Goal: Task Accomplishment & Management: Complete application form

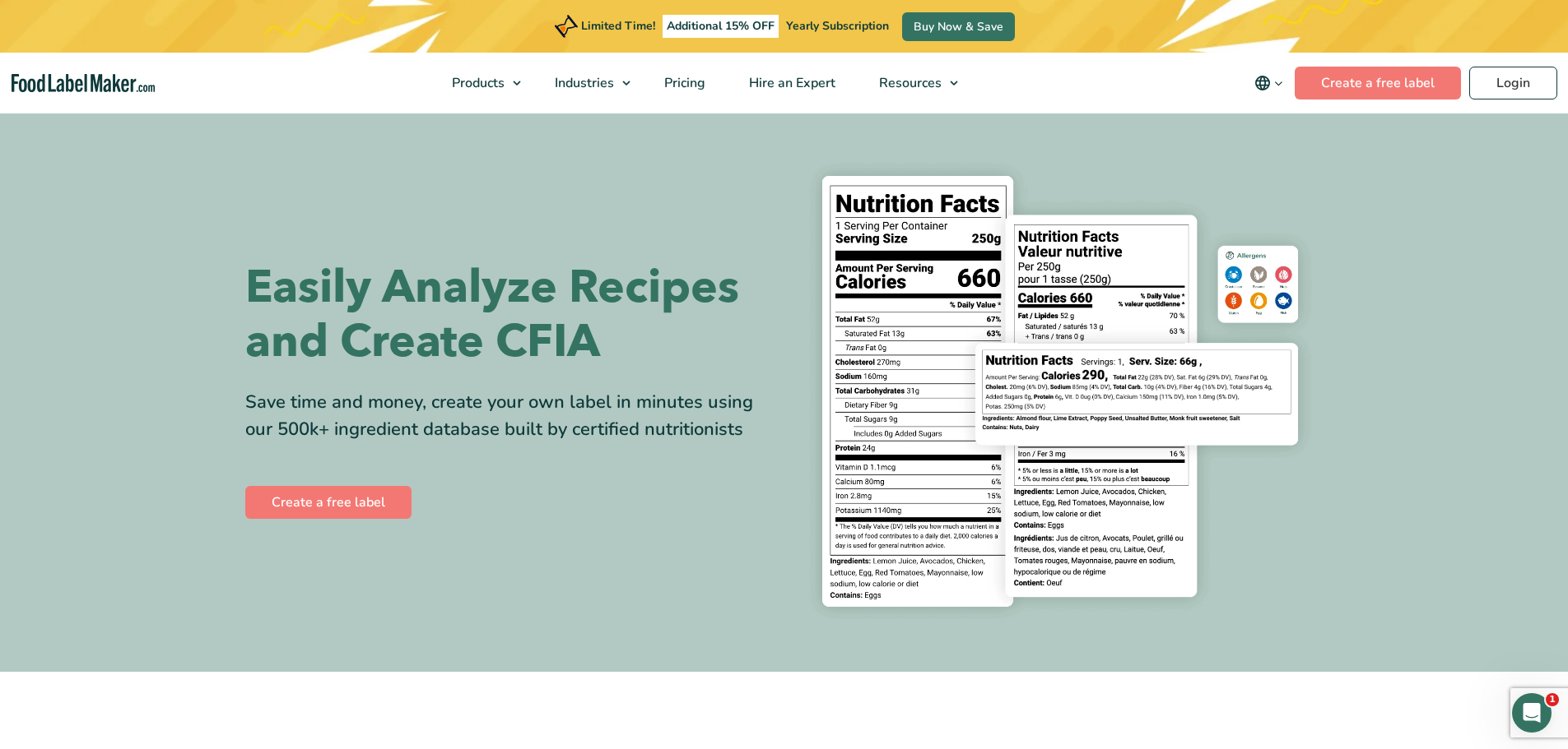
click at [1372, 191] on section "Easily Analyze Recipes and Create CFIA Save time and money, create your own lab…" at bounding box center [784, 392] width 1568 height 561
click at [1500, 89] on link "Login" at bounding box center [1513, 83] width 88 height 33
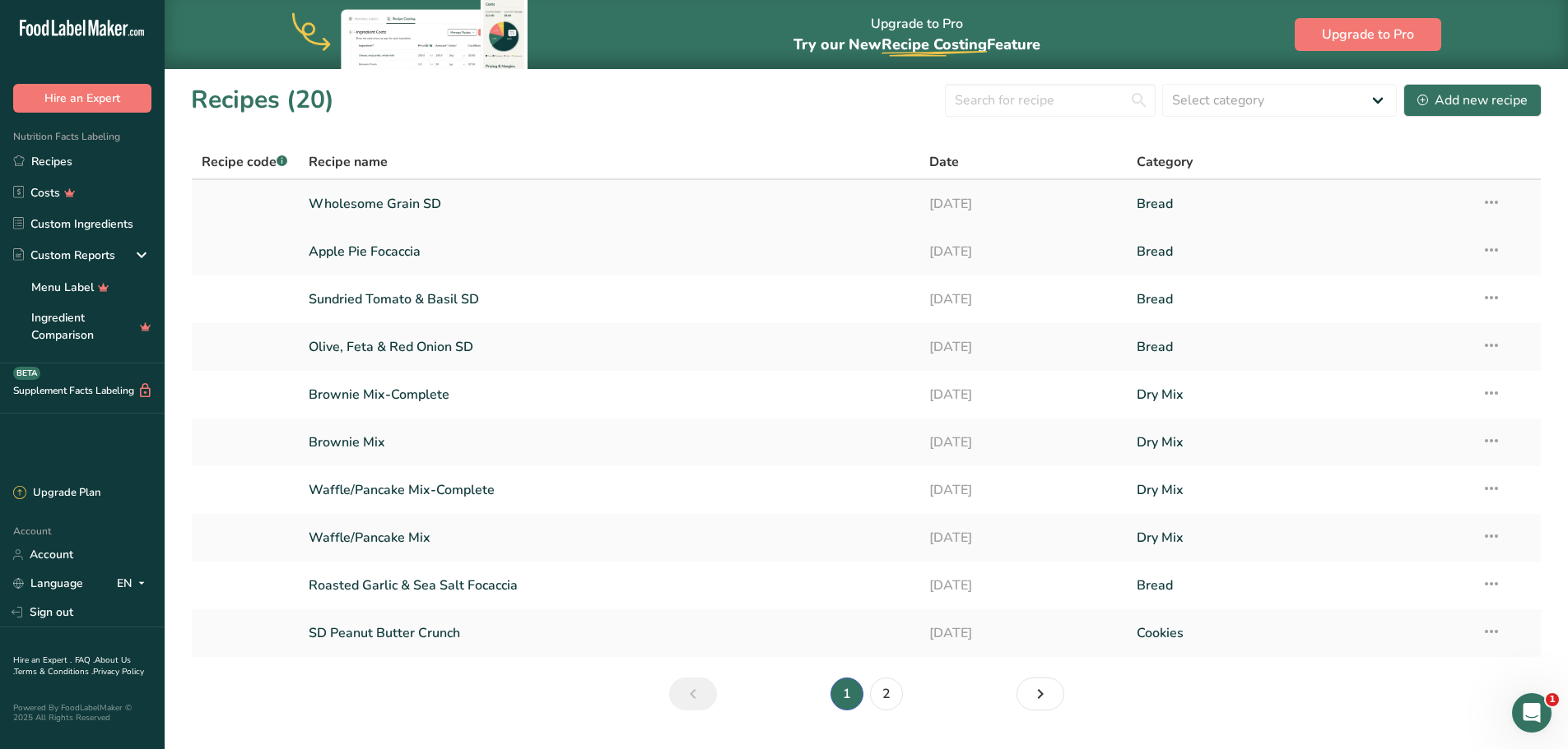
click at [380, 209] on link "Wholesome Grain SD" at bounding box center [609, 204] width 601 height 35
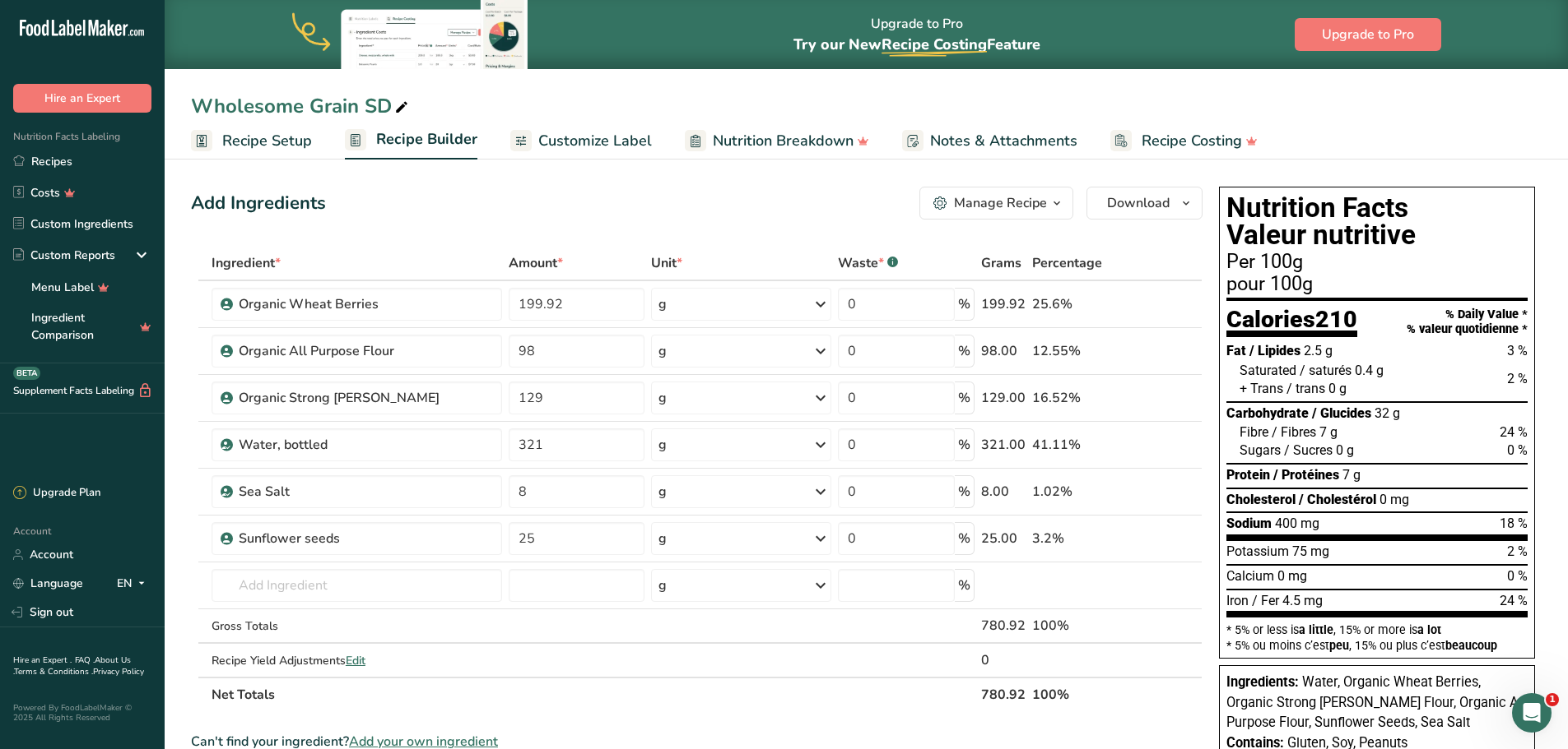
click at [348, 100] on div "Wholesome Grain SD" at bounding box center [302, 106] width 221 height 30
drag, startPoint x: 353, startPoint y: 106, endPoint x: 183, endPoint y: 106, distance: 170.0
click at [183, 106] on div "Wholesome Grain SD" at bounding box center [866, 106] width 1403 height 30
click at [394, 99] on input "Harvest SD" at bounding box center [867, 106] width 1351 height 30
type input "Harvest SD"
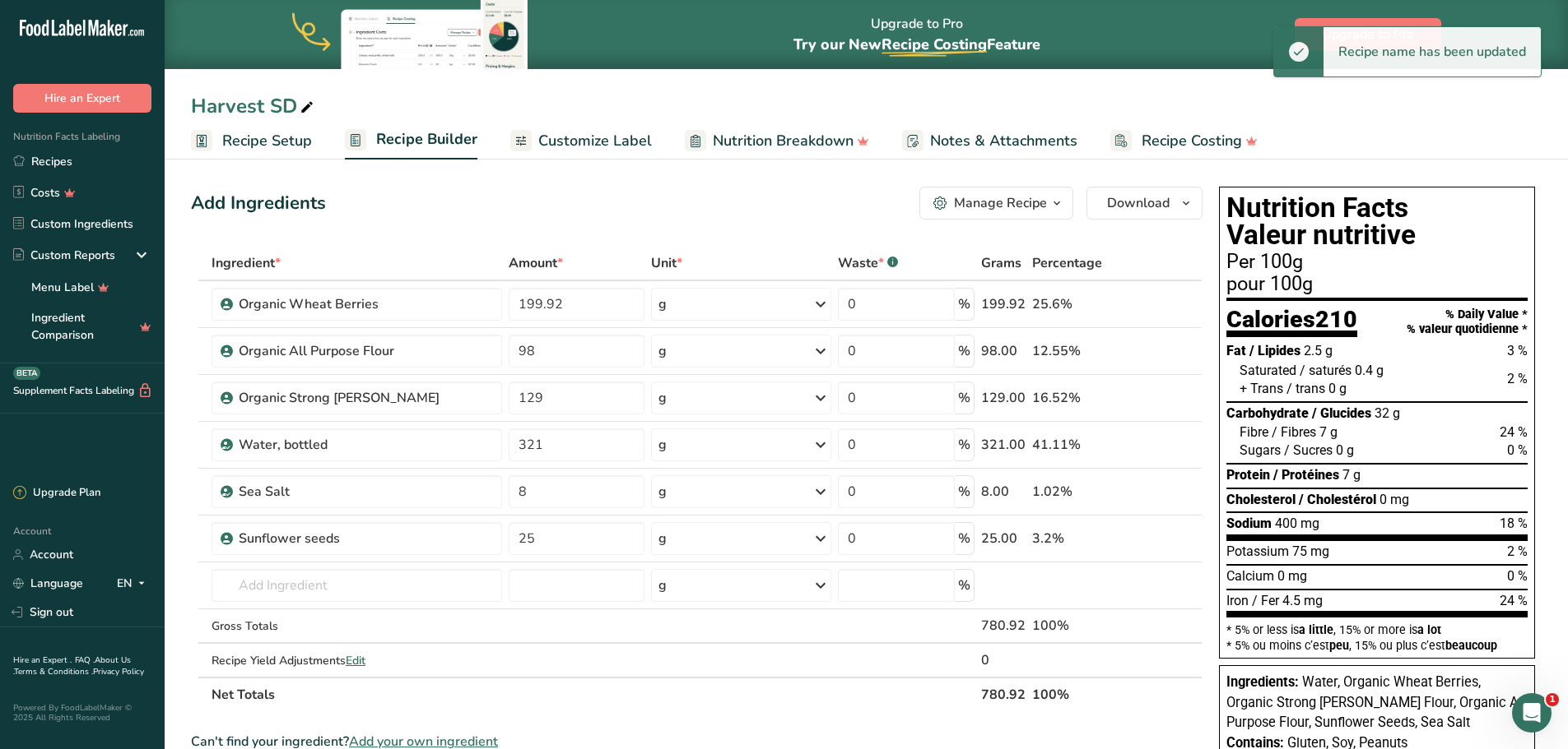
click at [401, 207] on div "Add Ingredients Manage Recipe Delete Recipe Duplicate Recipe Scale Recipe Save …" at bounding box center [697, 203] width 1012 height 33
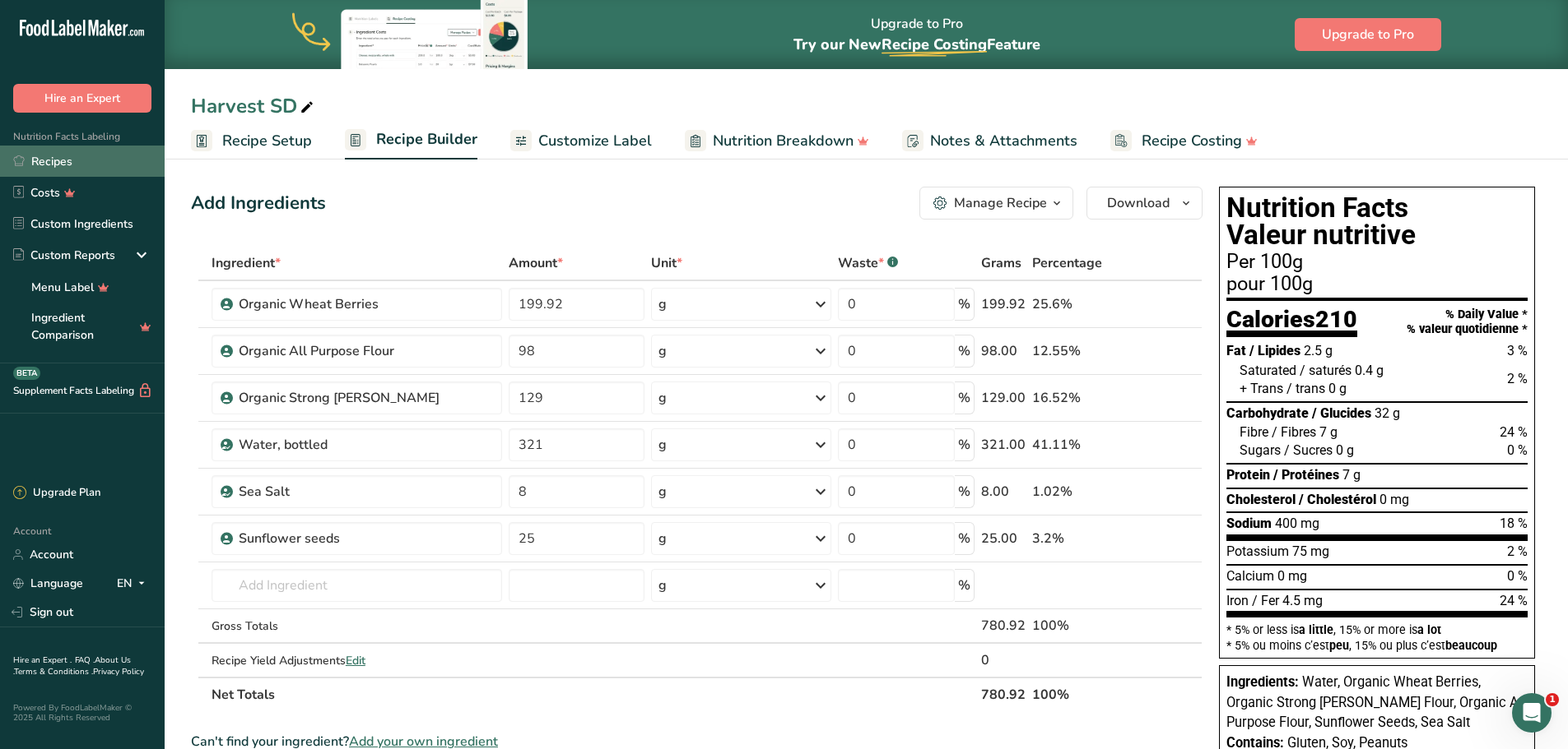
click at [130, 169] on link "Recipes" at bounding box center [82, 161] width 164 height 32
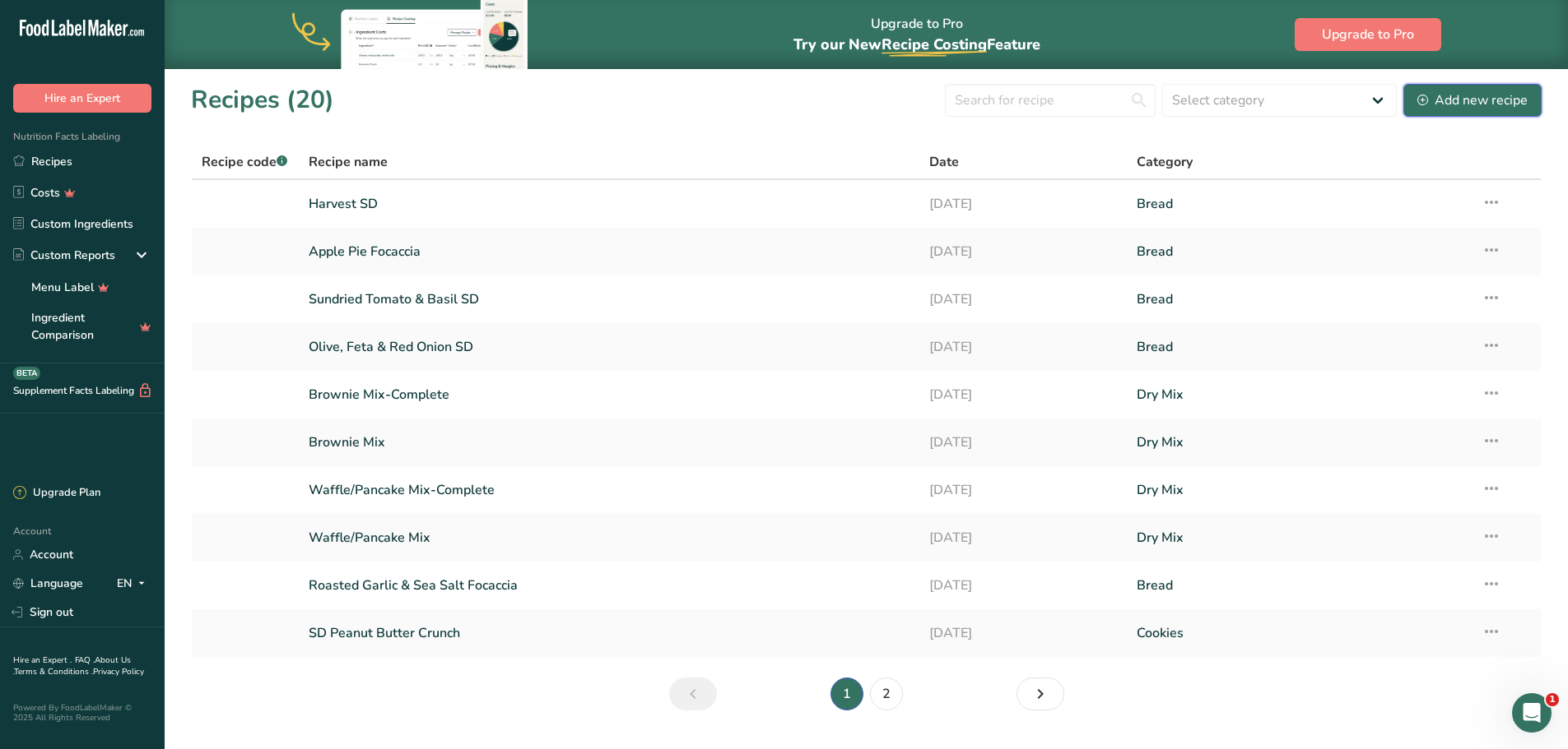
click at [1425, 108] on div "Add new recipe" at bounding box center [1472, 100] width 110 height 20
click at [882, 702] on link "2" at bounding box center [886, 694] width 33 height 33
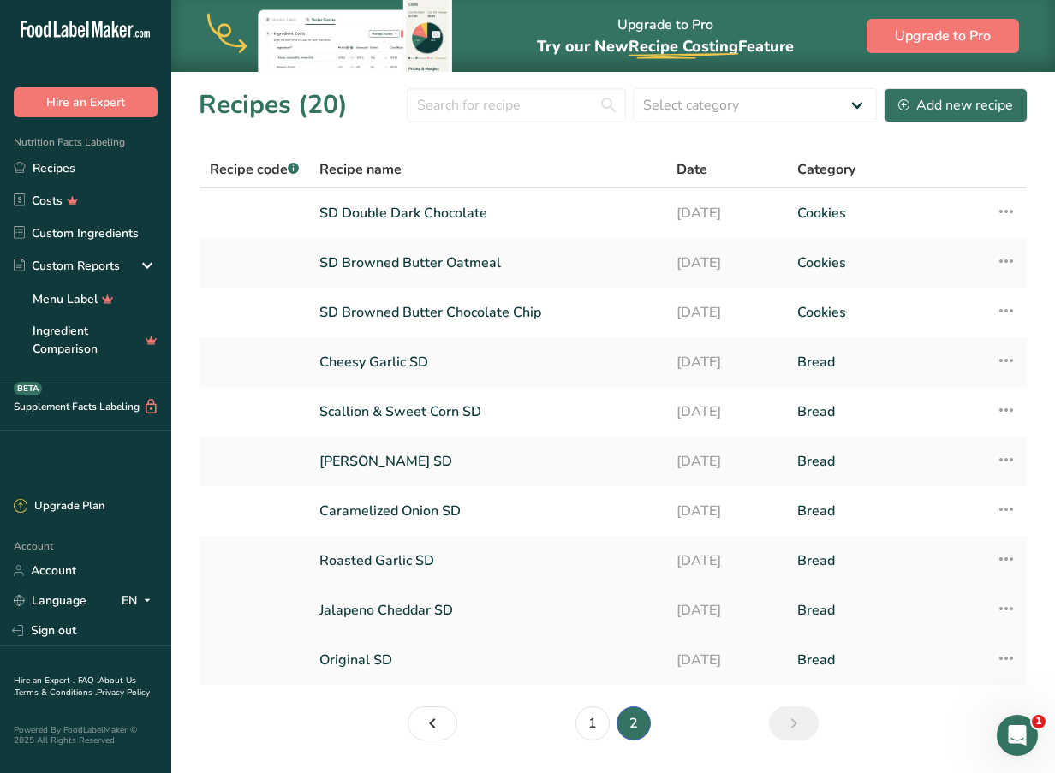
click at [422, 612] on link "Jalapeno Cheddar SD" at bounding box center [487, 611] width 337 height 36
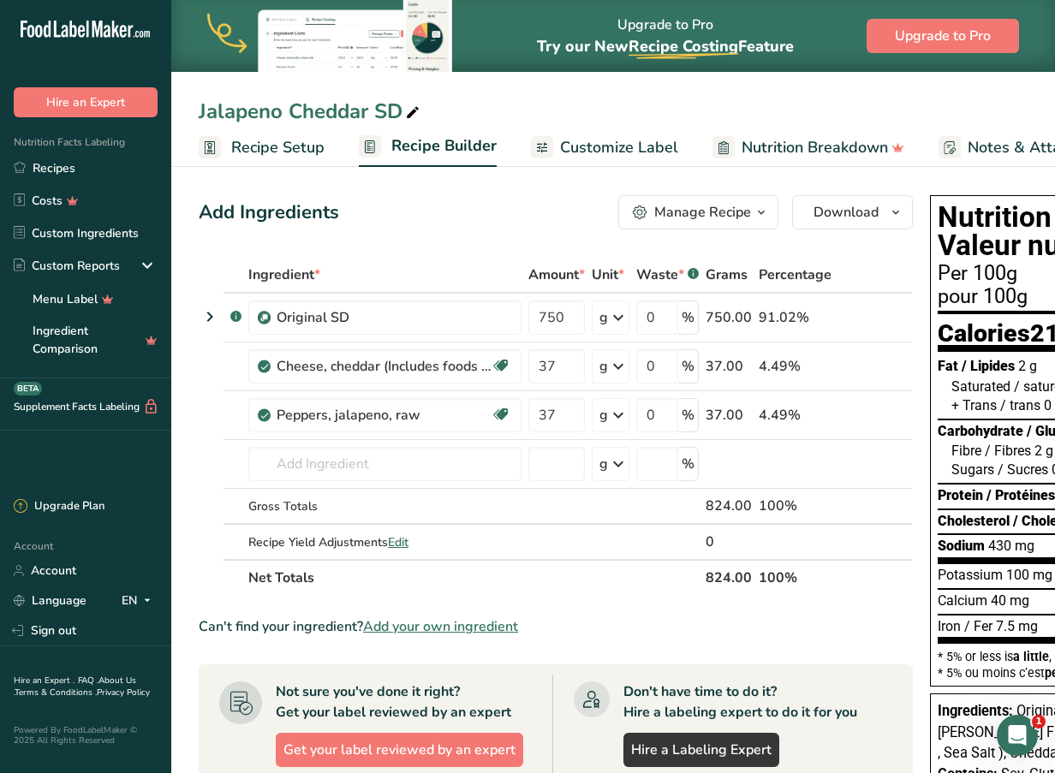
click at [502, 60] on div "Upgrade to Pro Try our New Recipe Costing .a-29{fill:none;stroke-linecap:round;…" at bounding box center [613, 36] width 884 height 72
drag, startPoint x: 416, startPoint y: 205, endPoint x: 110, endPoint y: 163, distance: 309.5
click at [110, 163] on div ".a-20{fill:#fff;} Hire an Expert Nutrition Facts Labeling Recipes Costs Custom …" at bounding box center [527, 584] width 1055 height 1168
click at [110, 163] on link "Recipes" at bounding box center [85, 168] width 171 height 33
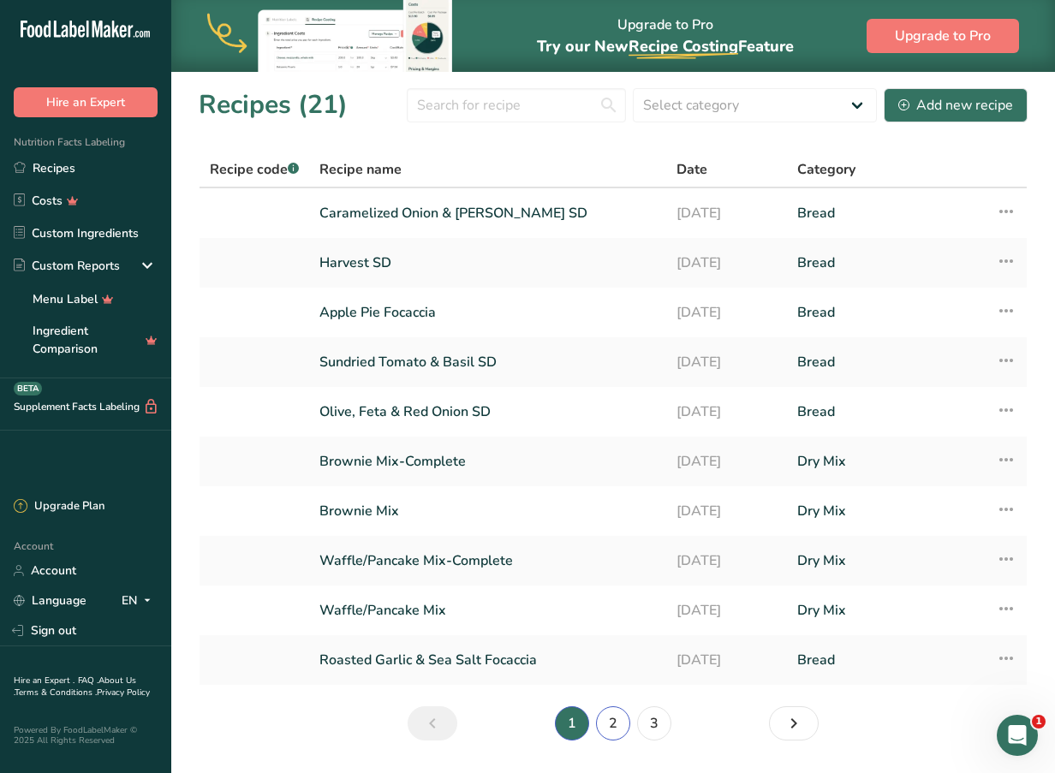
click at [617, 719] on link "2" at bounding box center [613, 724] width 34 height 34
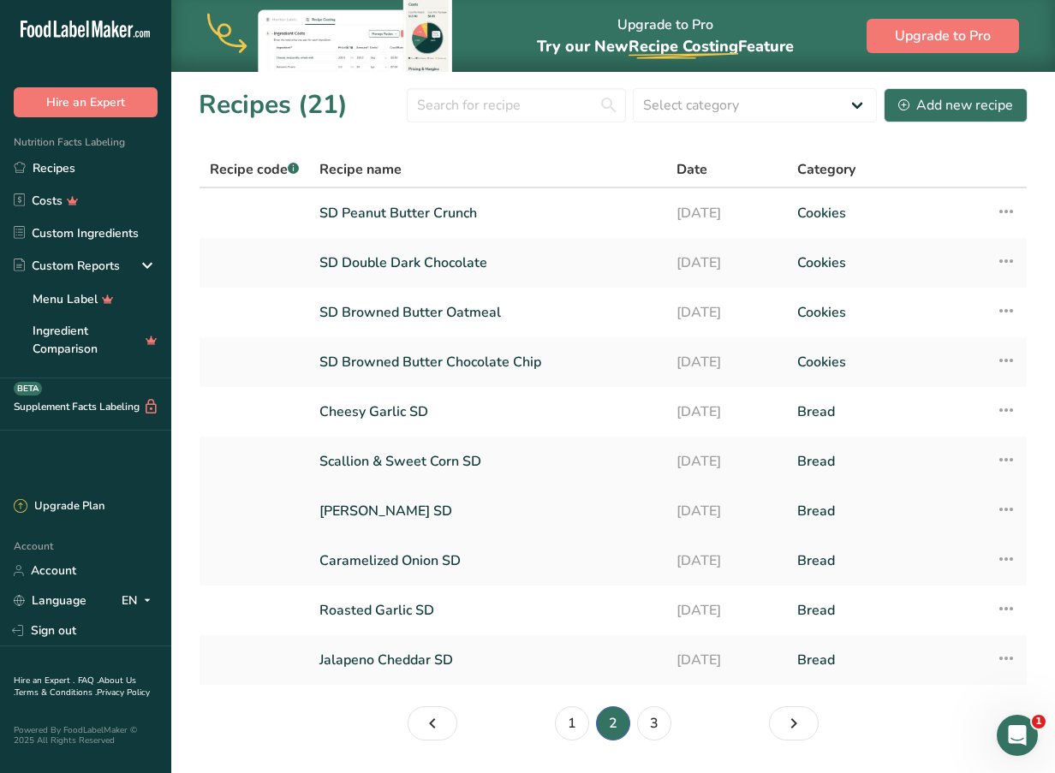
click at [509, 504] on link "[PERSON_NAME] SD" at bounding box center [487, 511] width 337 height 36
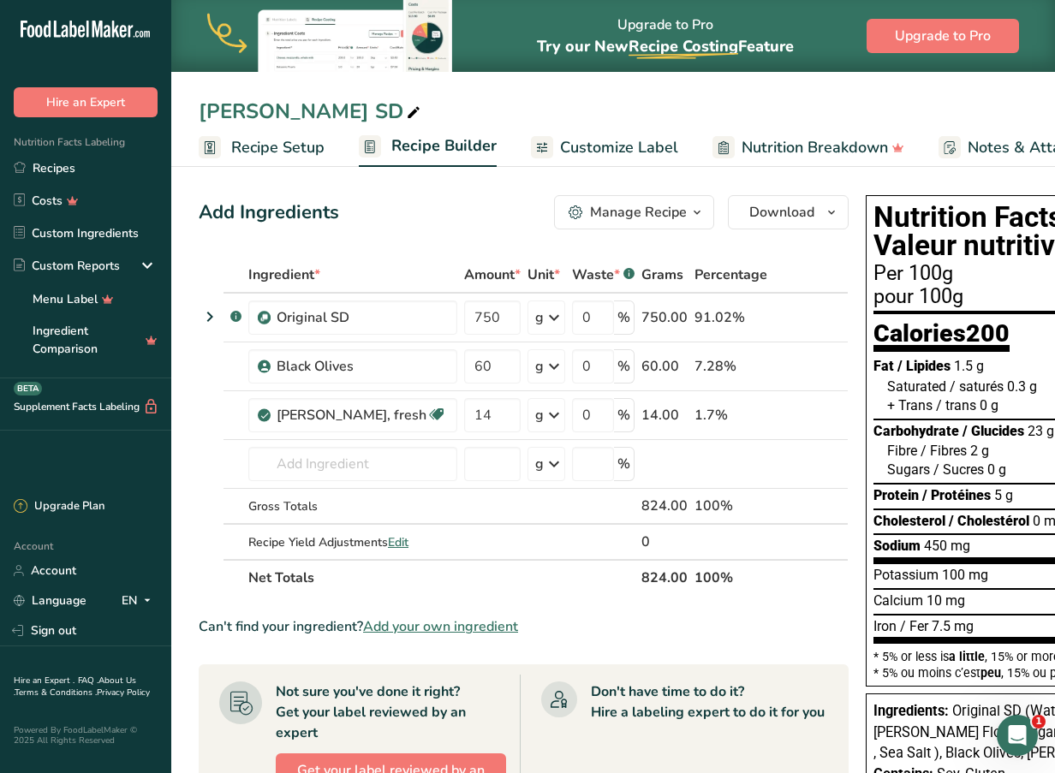
click at [848, 91] on div "[PERSON_NAME] SD Recipe Setup Recipe Builder Customize Label Nutrition Breakdow…" at bounding box center [613, 83] width 884 height 167
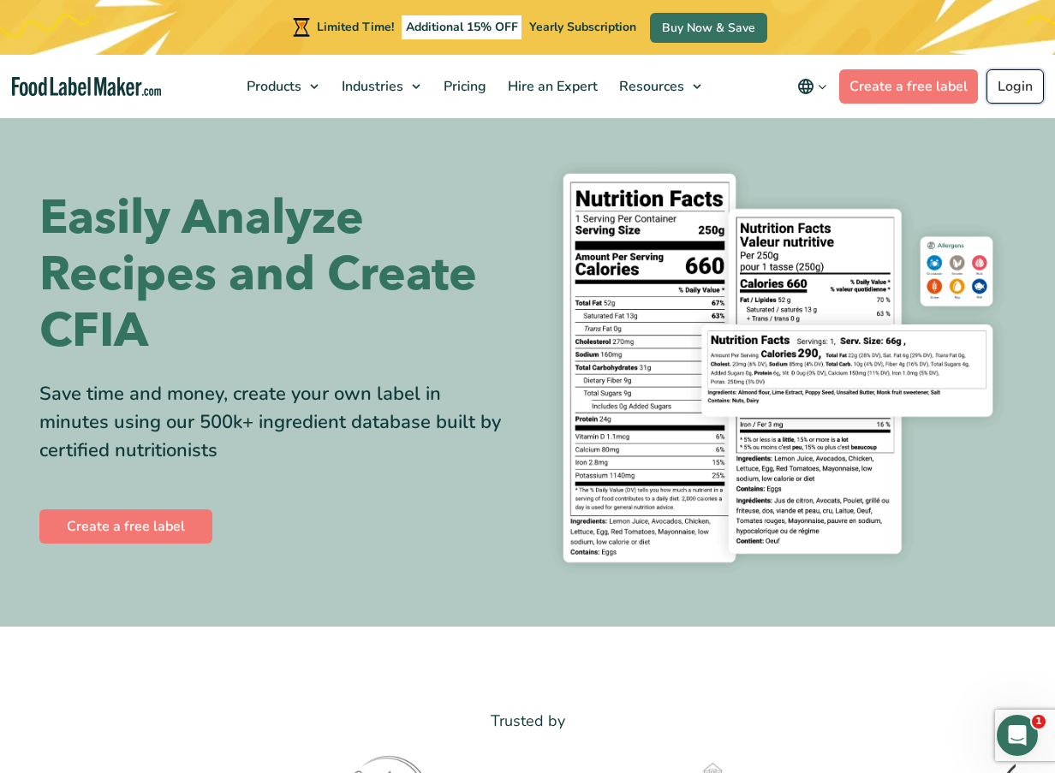
click at [1014, 82] on link "Login" at bounding box center [1015, 86] width 57 height 34
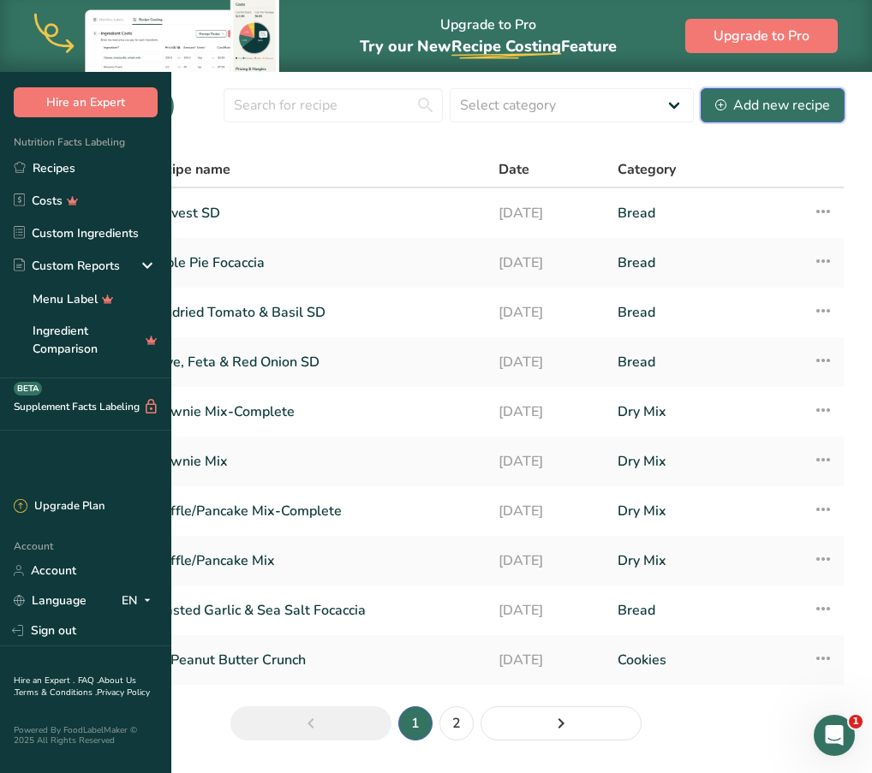
click at [804, 116] on div "Add new recipe" at bounding box center [772, 105] width 115 height 21
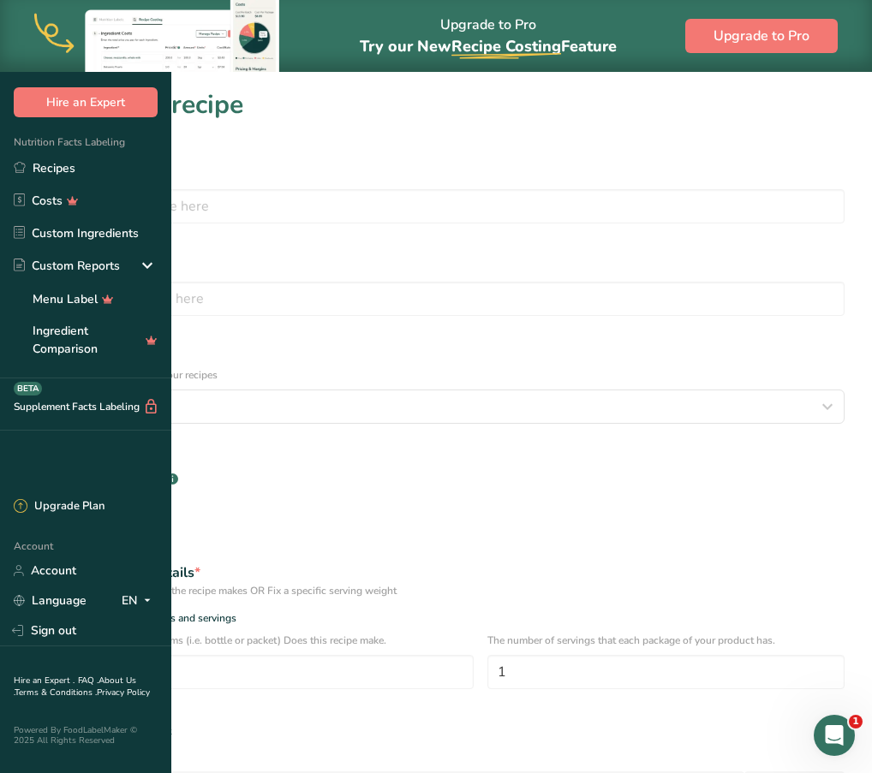
click at [490, 136] on section "Set up your recipe Recipe name * Recipe code .a-a{fill:#347362;}.b-a{fill:#fff;…" at bounding box center [436, 535] width 872 height 927
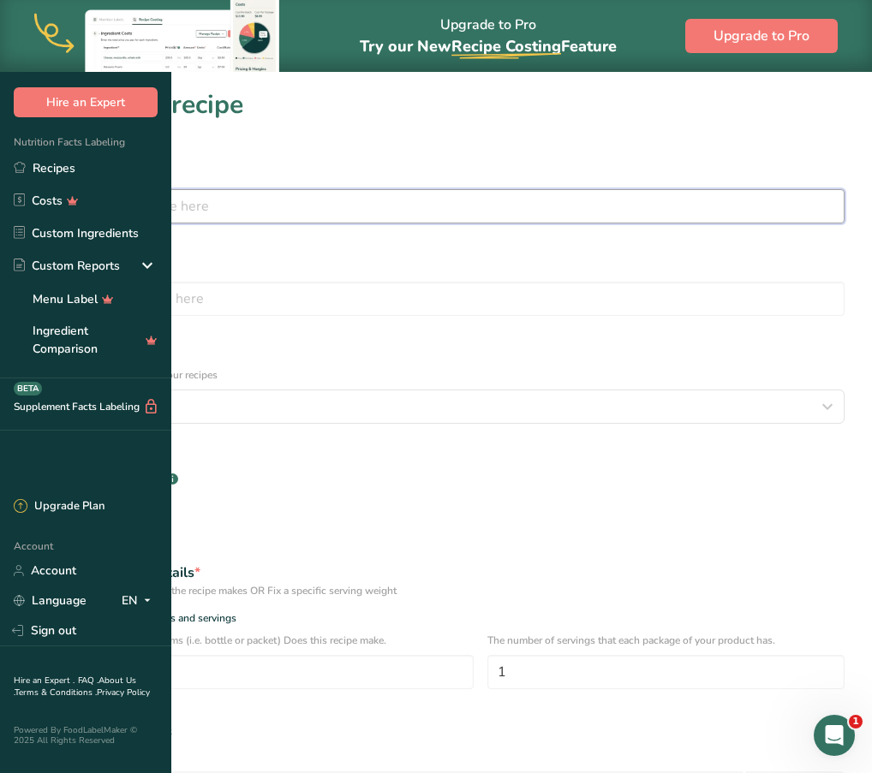
click at [385, 206] on input "text" at bounding box center [435, 206] width 817 height 34
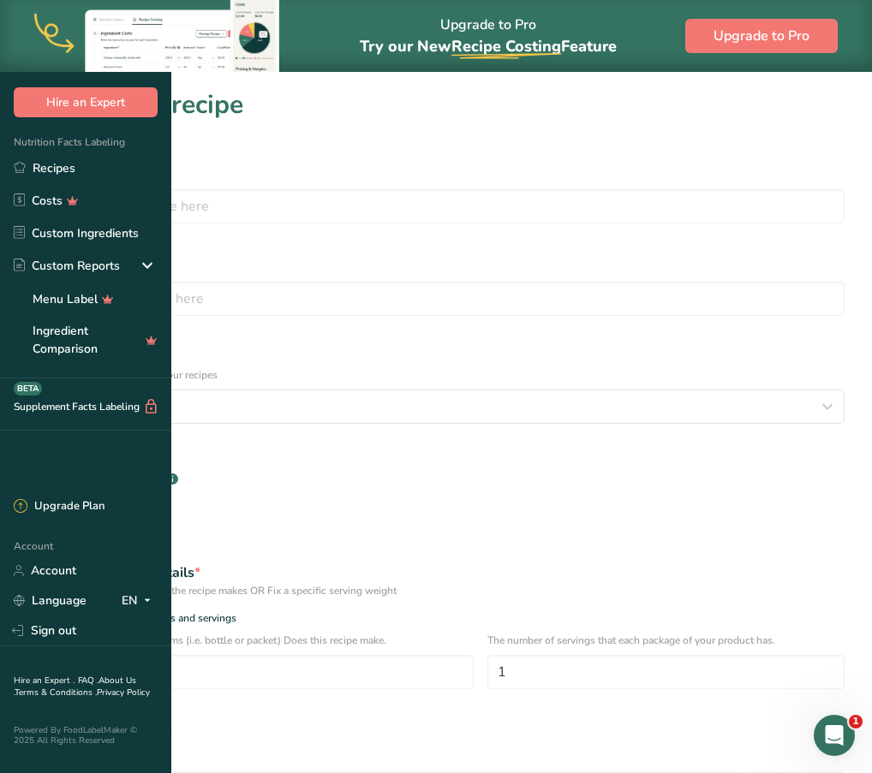
click at [829, 254] on label "Recipe code .a-a{fill:#347362;}.b-a{fill:#fff;}" at bounding box center [435, 264] width 817 height 21
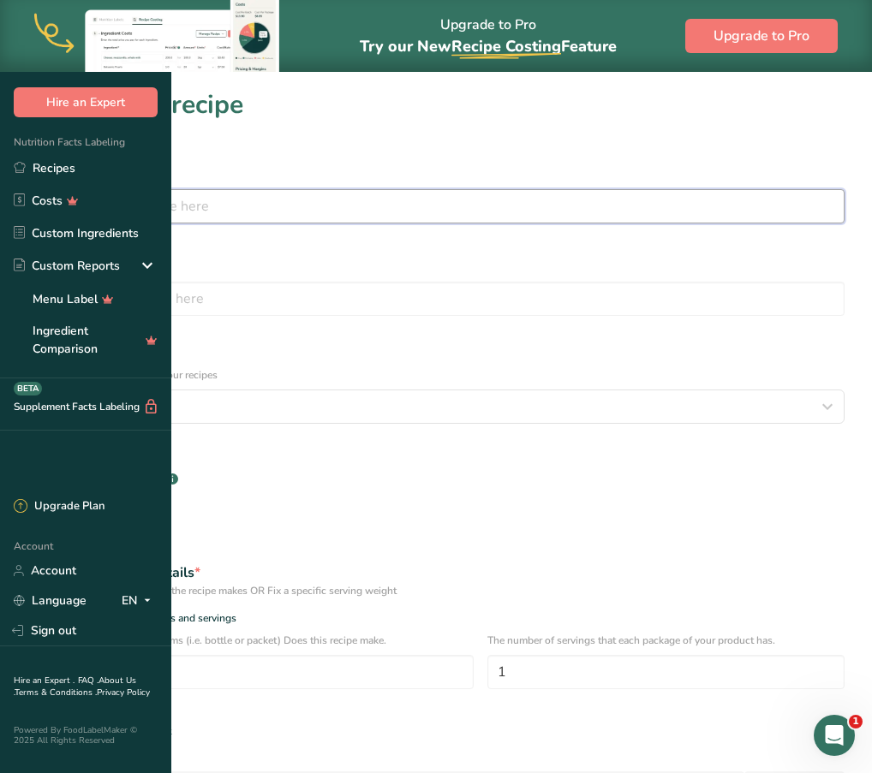
click at [410, 206] on input "text" at bounding box center [435, 206] width 817 height 34
type input "Caramelized Onion & Rosemary SD"
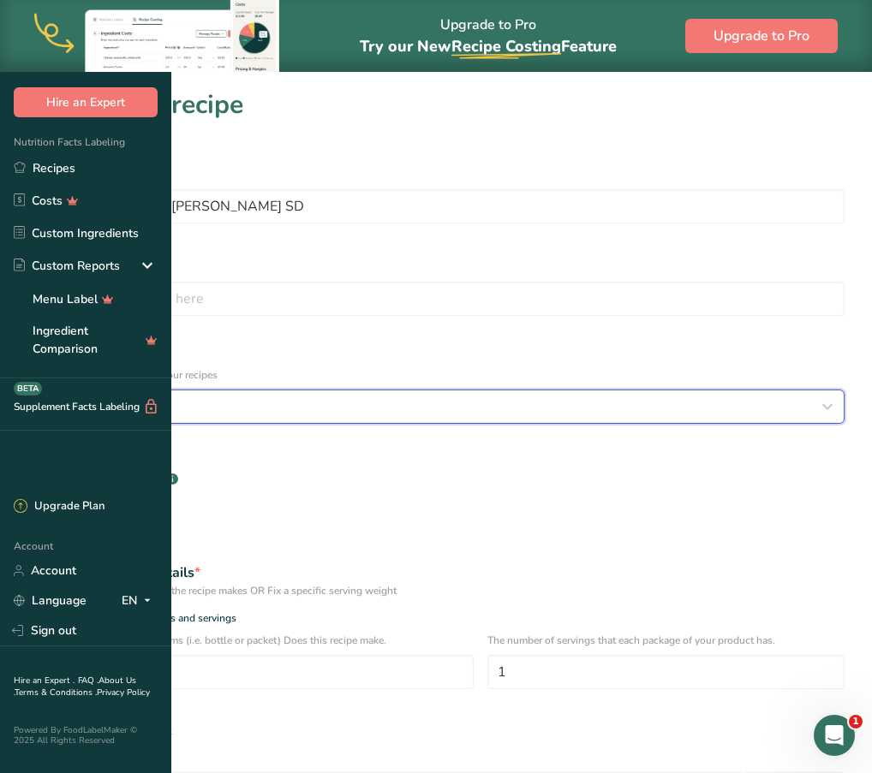
click at [397, 397] on div "Select category" at bounding box center [431, 407] width 785 height 21
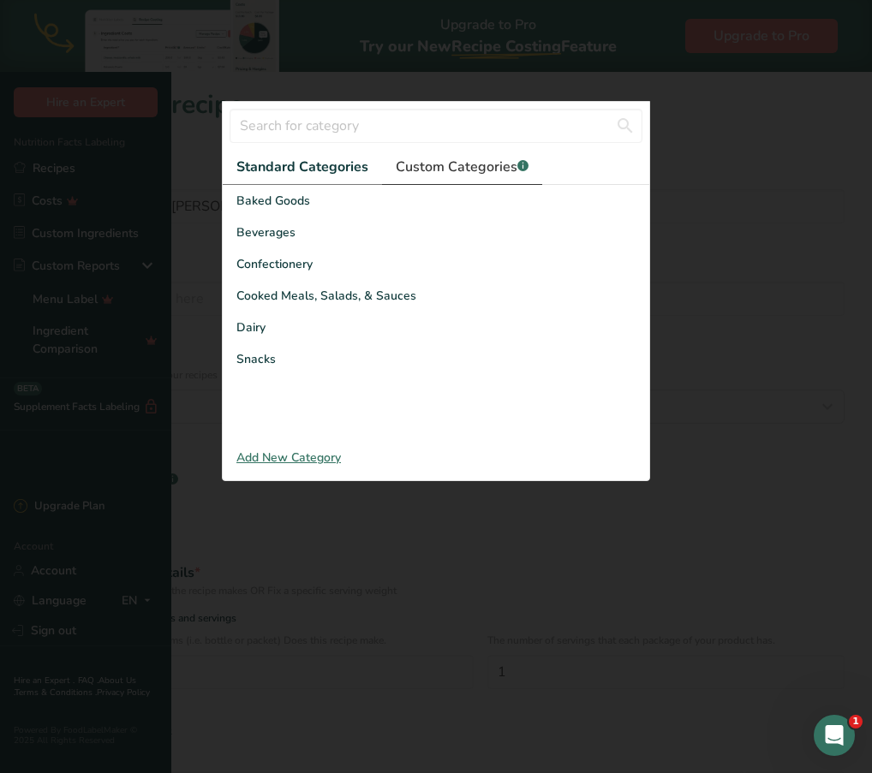
click at [415, 177] on span "Custom Categories .a-a{fill:#347362;}.b-a{fill:#fff;}" at bounding box center [462, 167] width 133 height 21
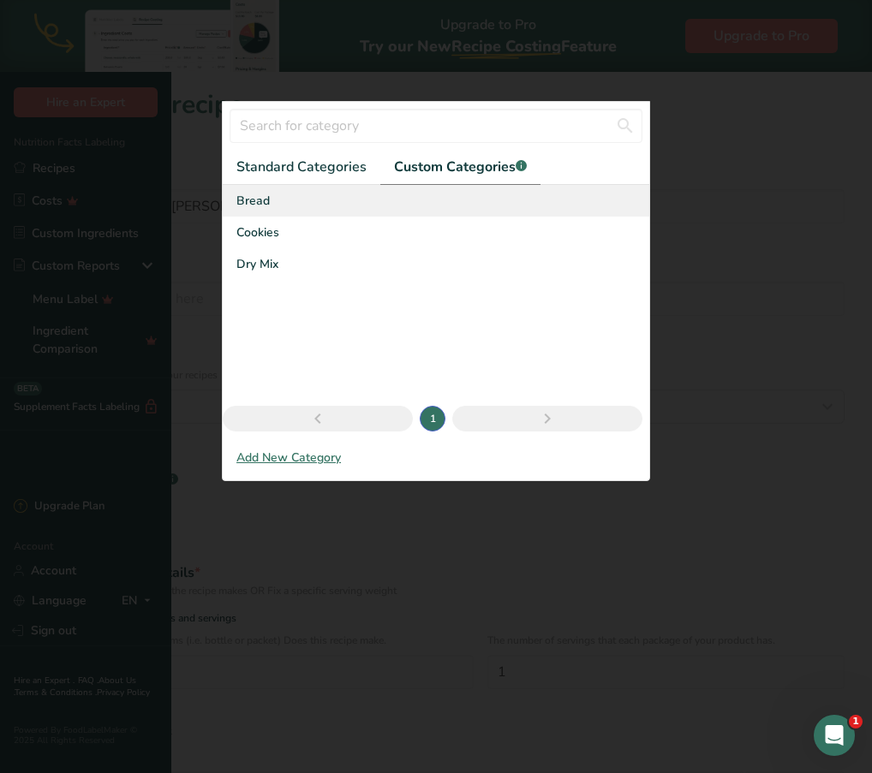
click at [246, 217] on div "Bread" at bounding box center [436, 201] width 427 height 32
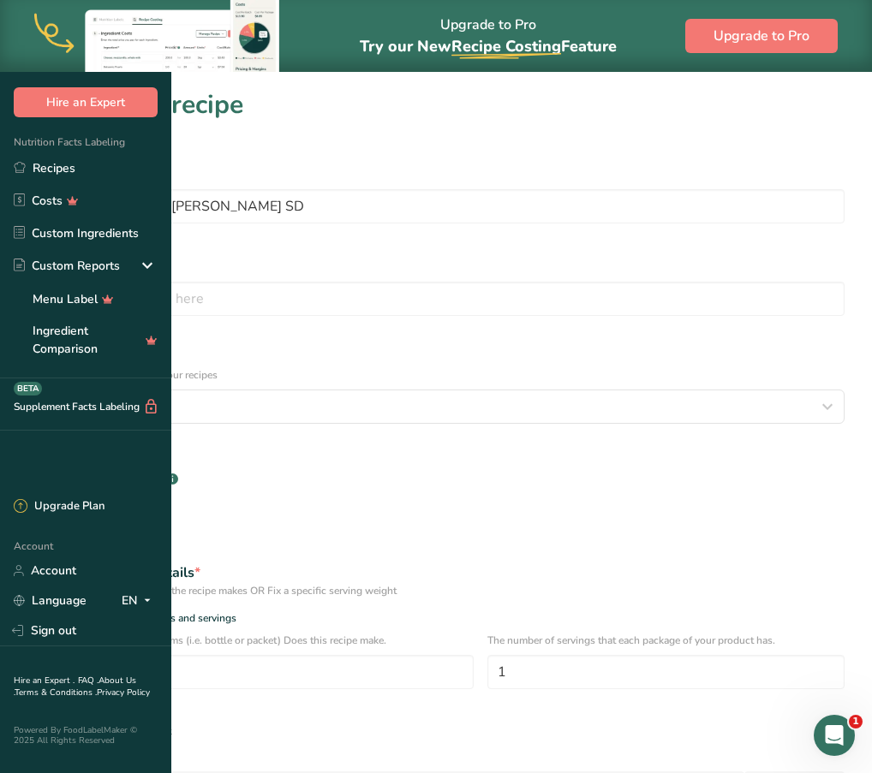
click at [171, 725] on div "Specify serving size weight" at bounding box center [109, 731] width 124 height 13
click at [39, 726] on input "Specify serving size weight" at bounding box center [32, 731] width 11 height 11
radio input "true"
radio input "false"
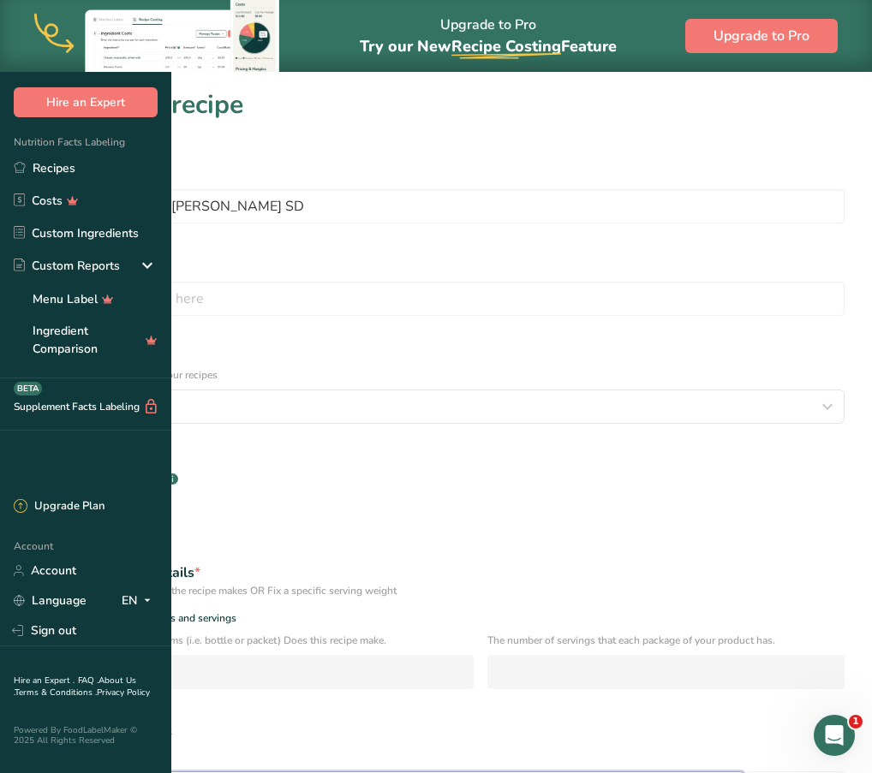
type input "100"
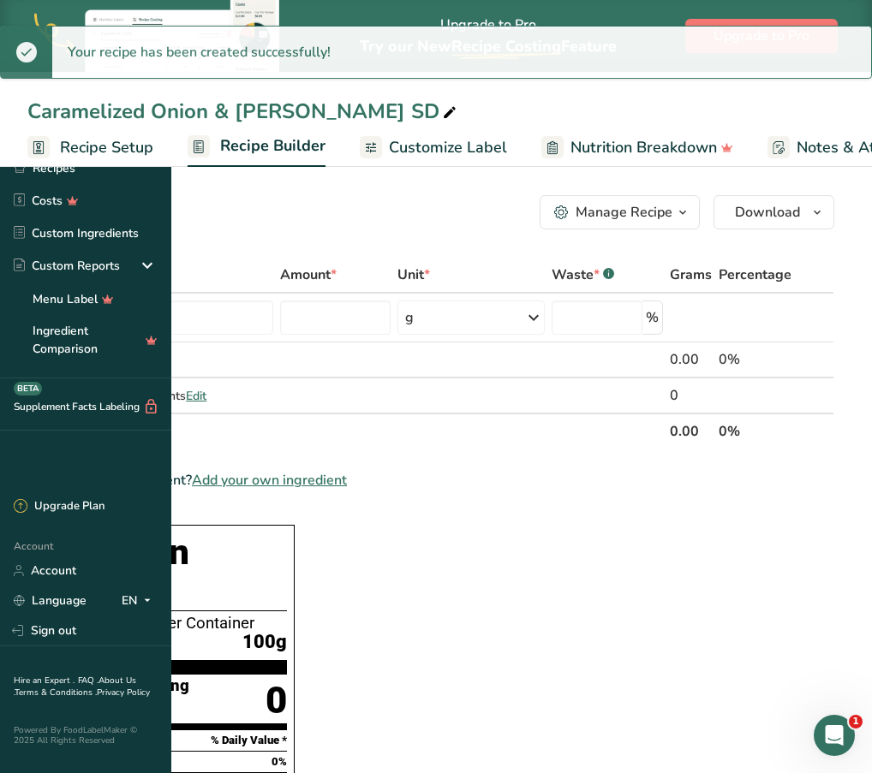
click at [507, 152] on span "Customize Label" at bounding box center [448, 147] width 118 height 23
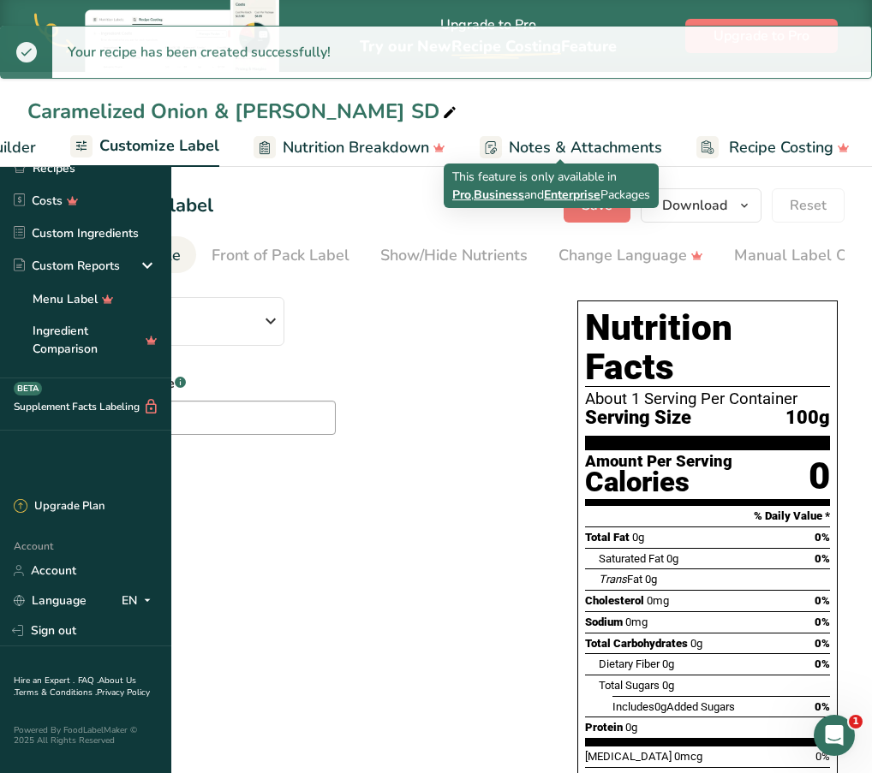
scroll to position [0, 334]
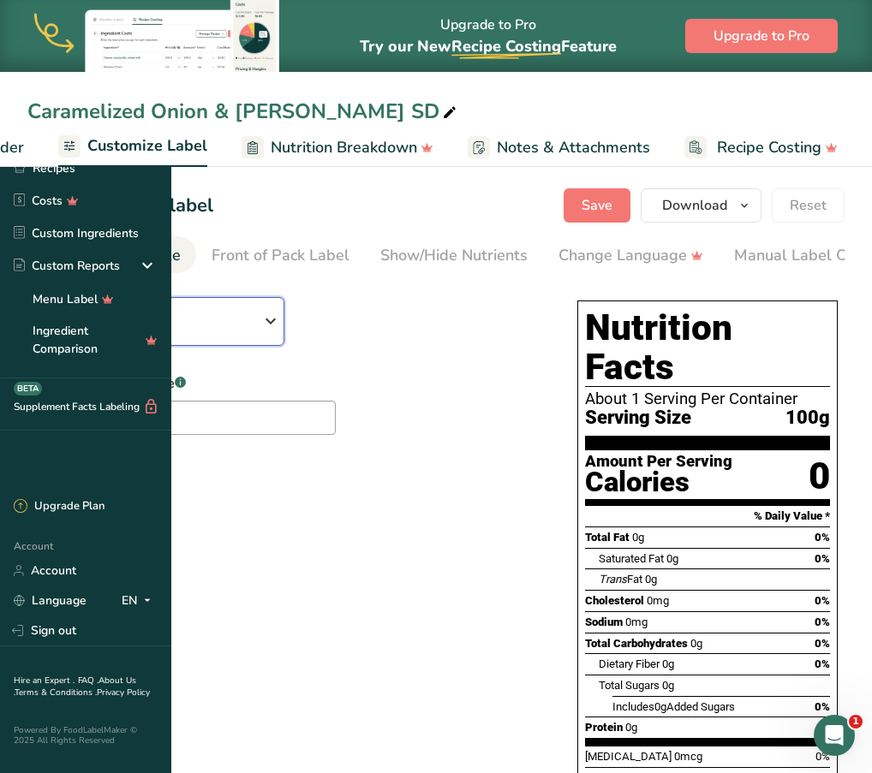
click at [260, 324] on span "Standard FDA label" at bounding box center [151, 330] width 218 height 21
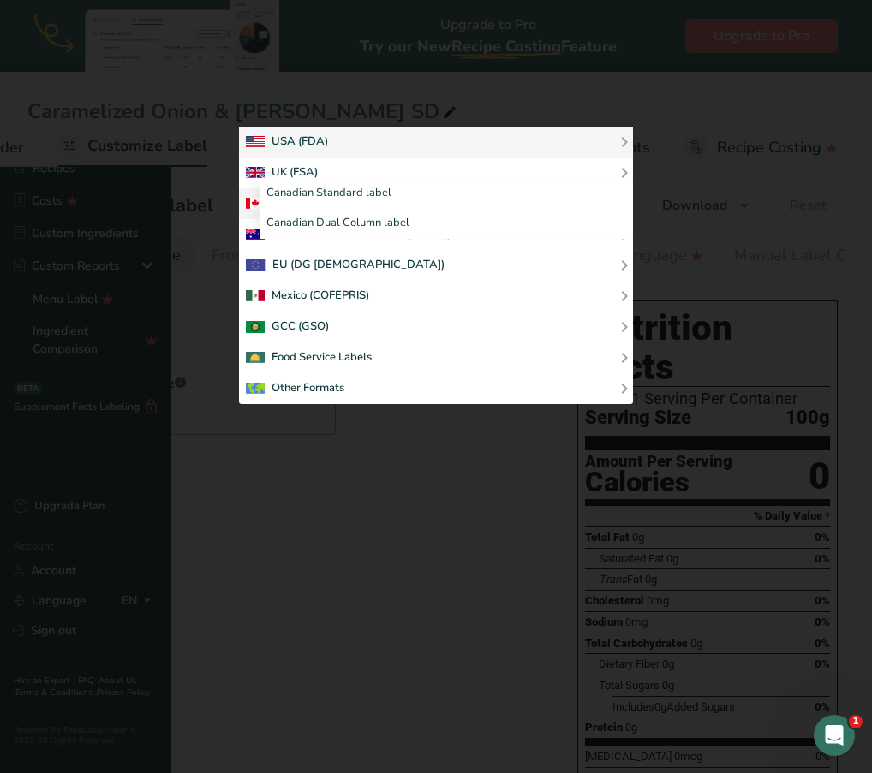
click at [296, 214] on div "Canadian (CFIA)" at bounding box center [299, 204] width 107 height 21
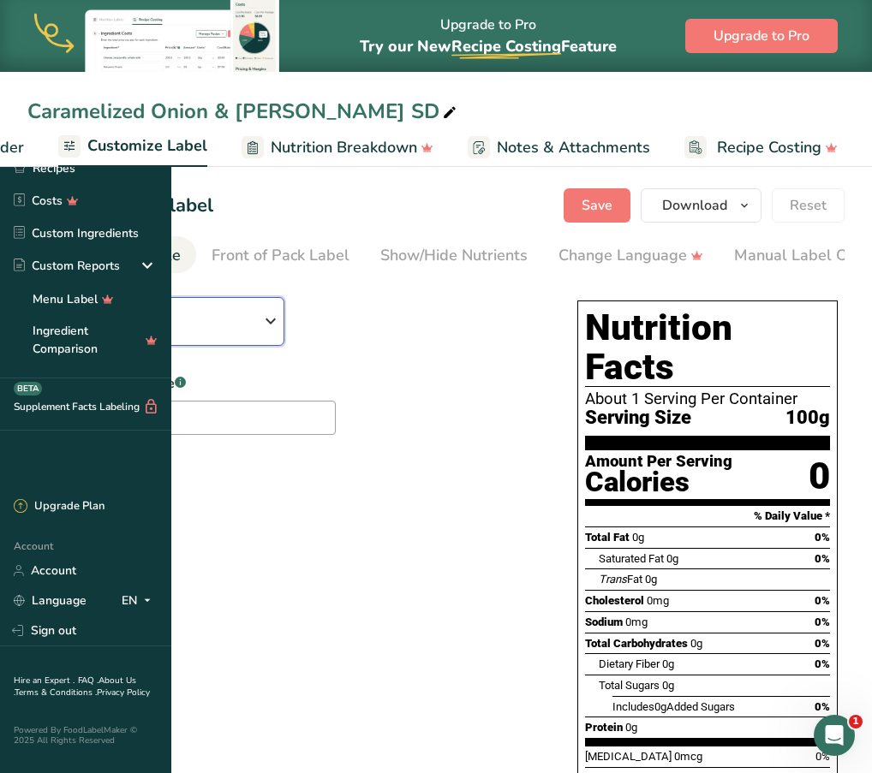
click at [281, 315] on icon "button" at bounding box center [270, 321] width 21 height 31
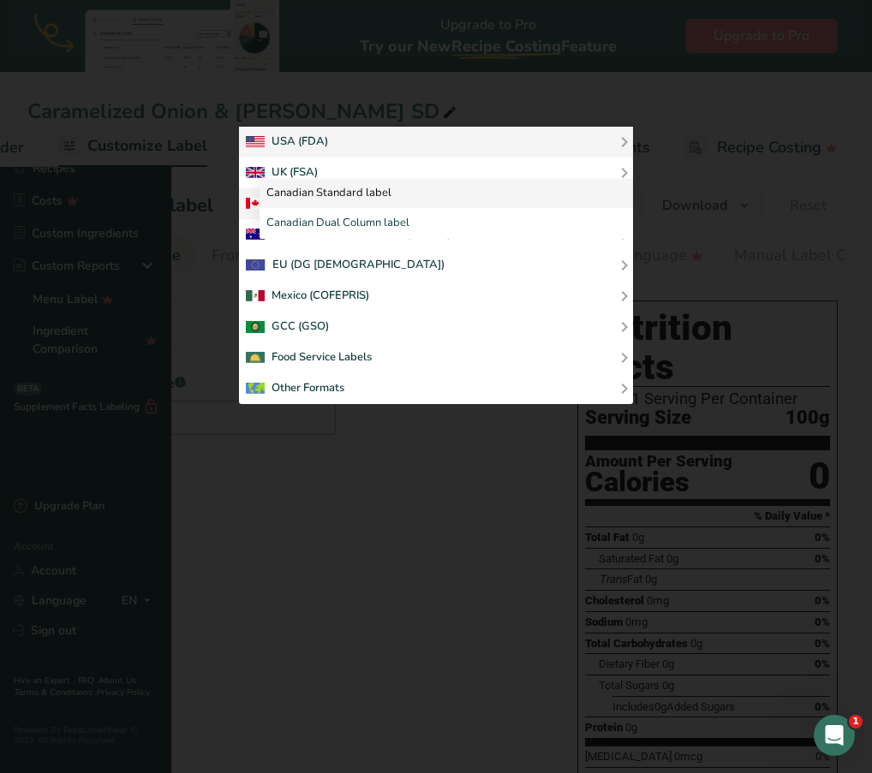
click at [525, 209] on link "Canadian Standard label" at bounding box center [446, 193] width 373 height 31
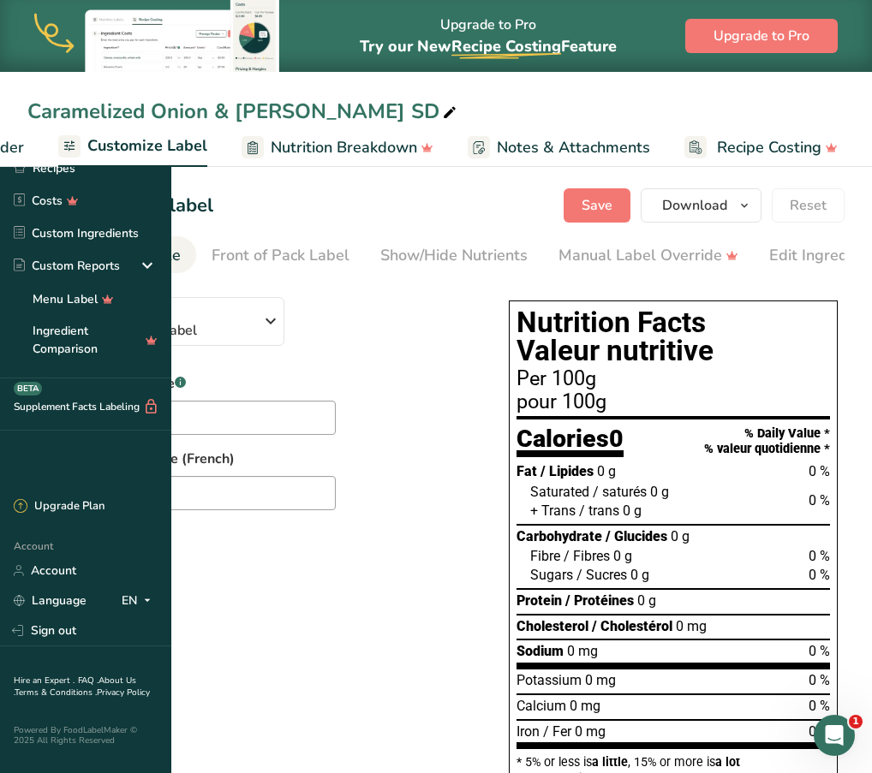
scroll to position [0, 5]
click at [588, 220] on button "Save" at bounding box center [597, 205] width 67 height 34
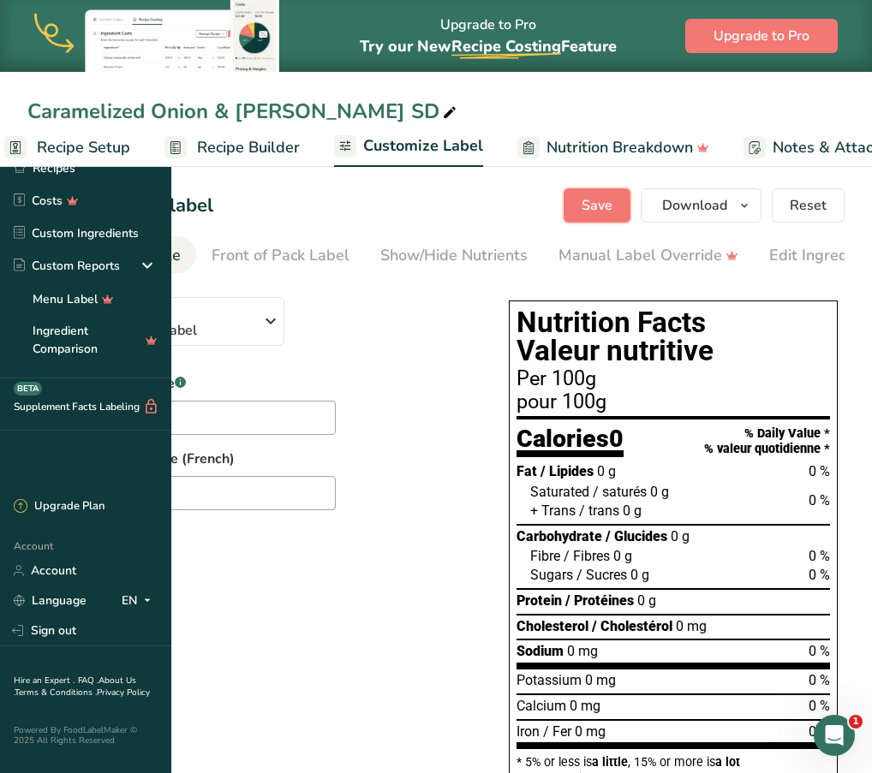
scroll to position [0, 21]
click at [301, 146] on span "Recipe Builder" at bounding box center [250, 147] width 103 height 23
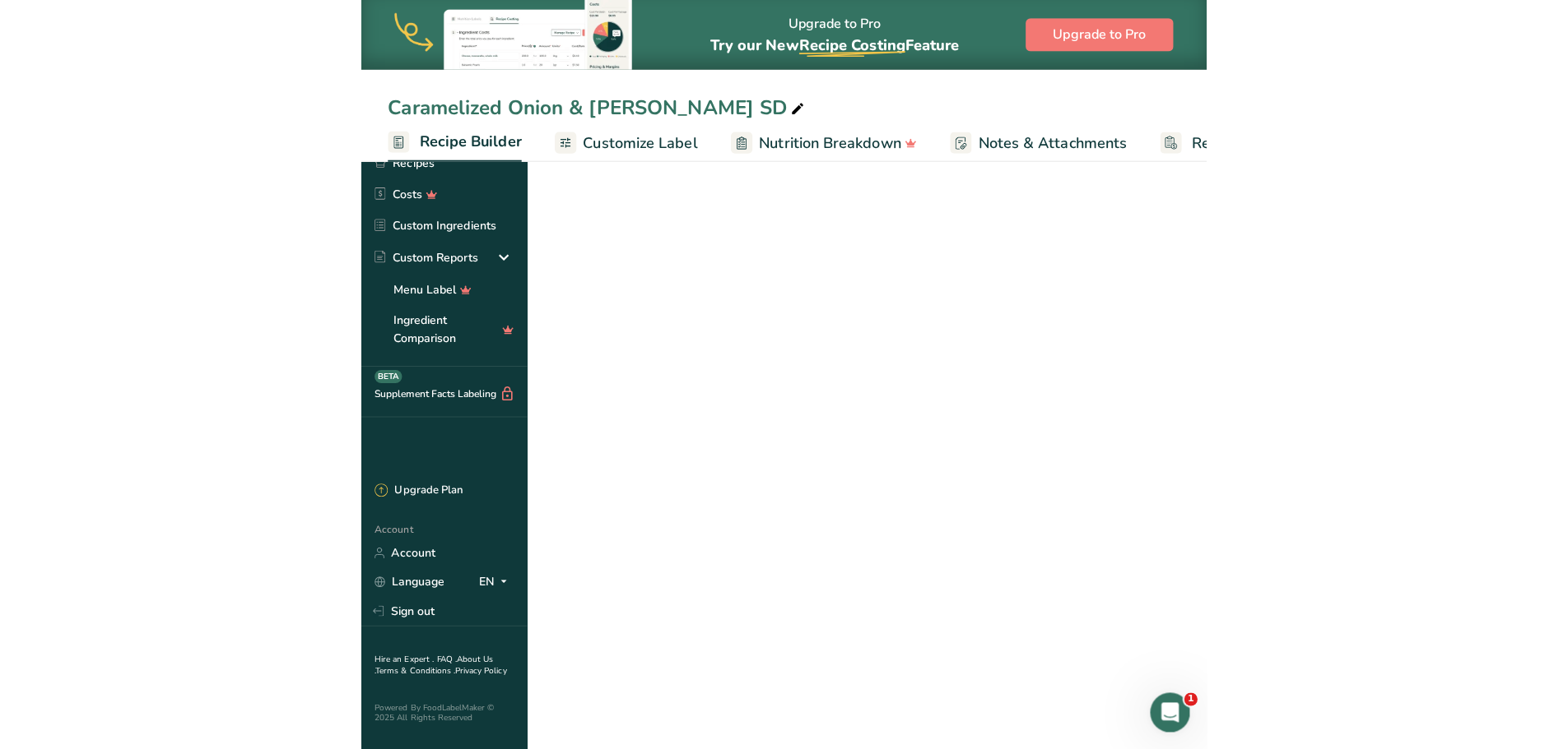
scroll to position [0, 159]
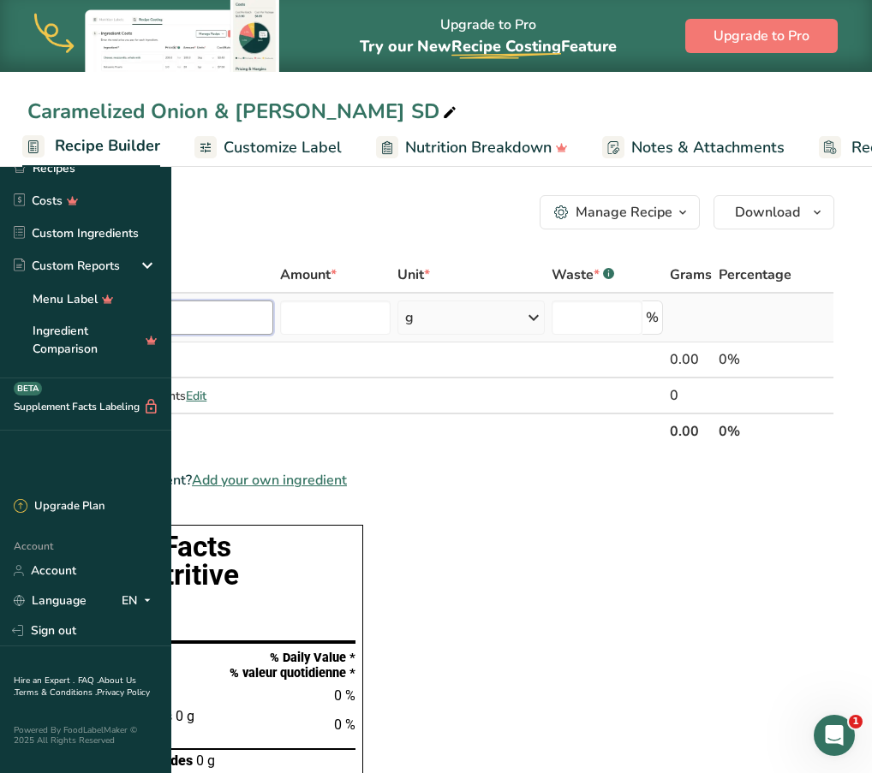
click at [273, 319] on input "text" at bounding box center [159, 318] width 227 height 34
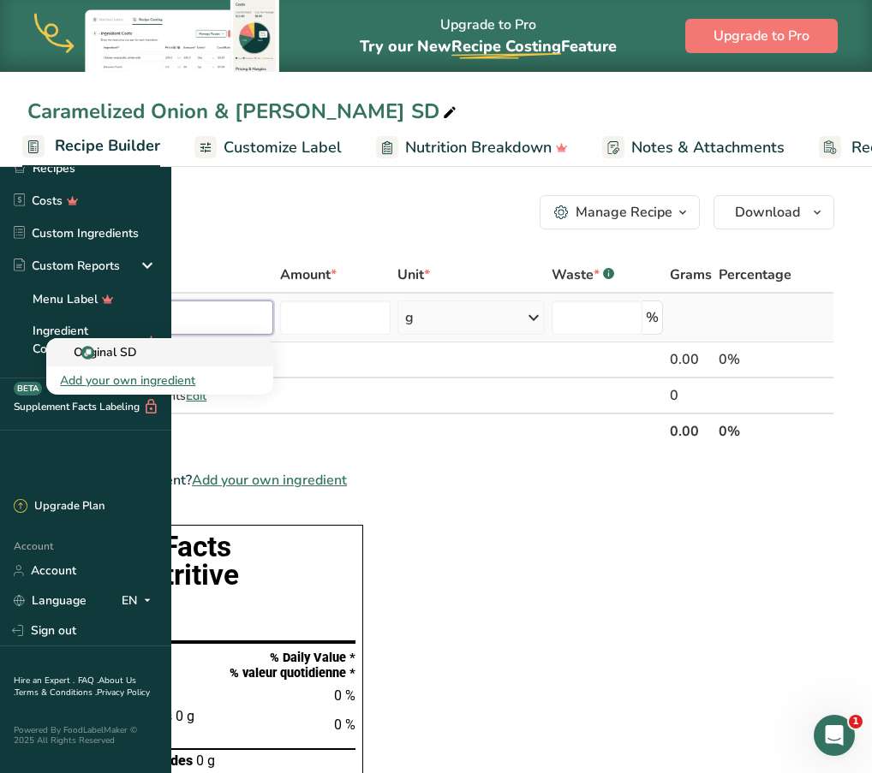
type input "original sd"
click at [137, 356] on p "Original SD" at bounding box center [98, 352] width 77 height 18
type input "Original SD"
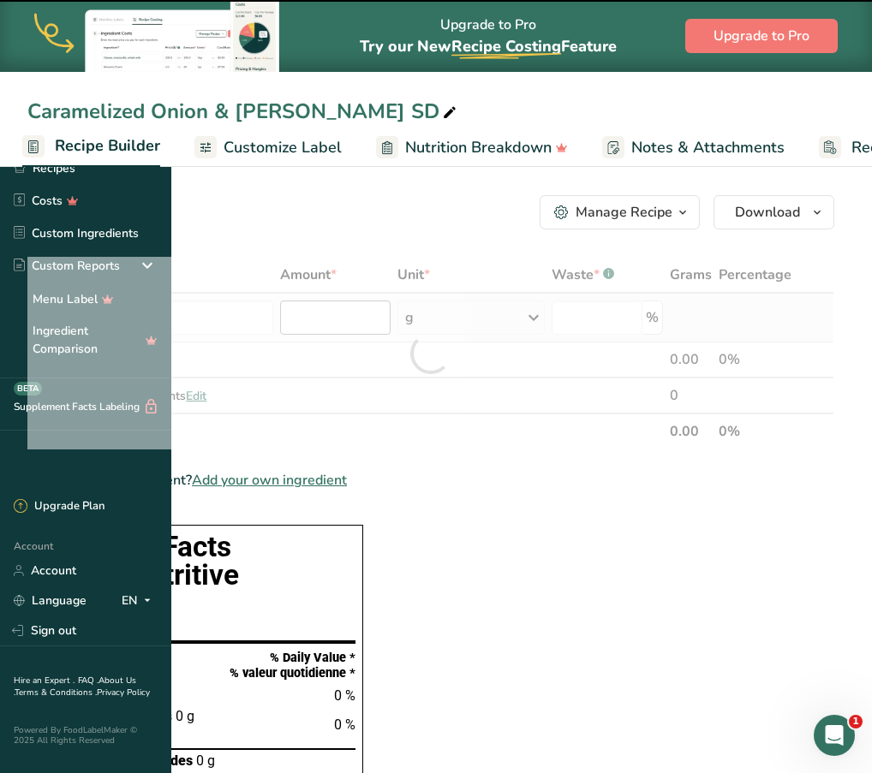
type input "0"
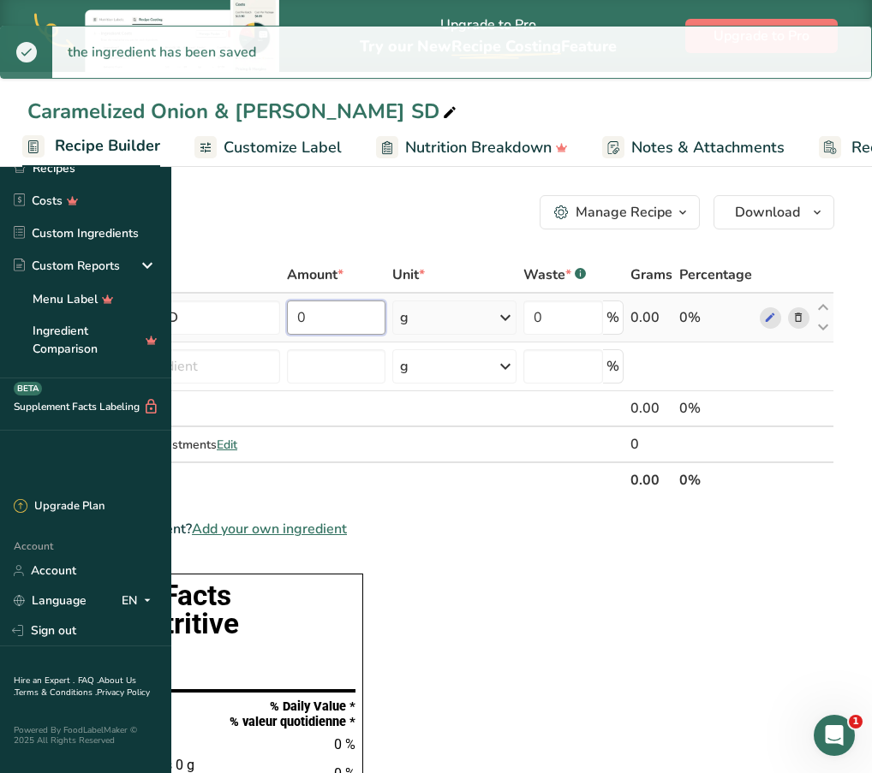
click at [386, 317] on input "0" at bounding box center [336, 318] width 99 height 34
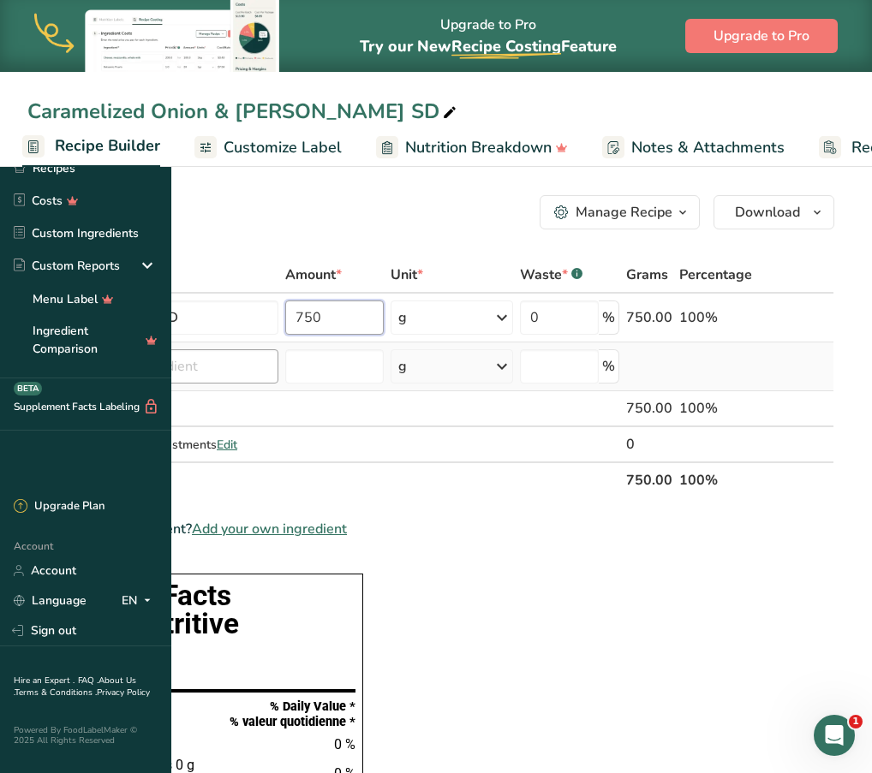
type input "750"
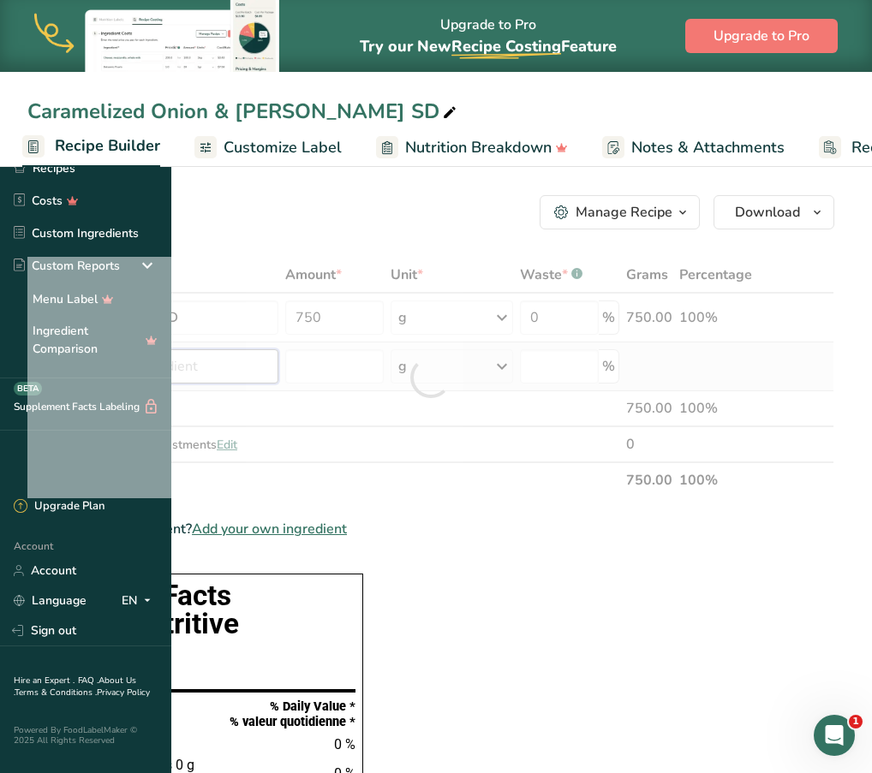
click at [355, 365] on div "Ingredient * Amount * Unit * Waste * .a-a{fill:#347362;}.b-a{fill:#fff;} Grams …" at bounding box center [430, 378] width 807 height 242
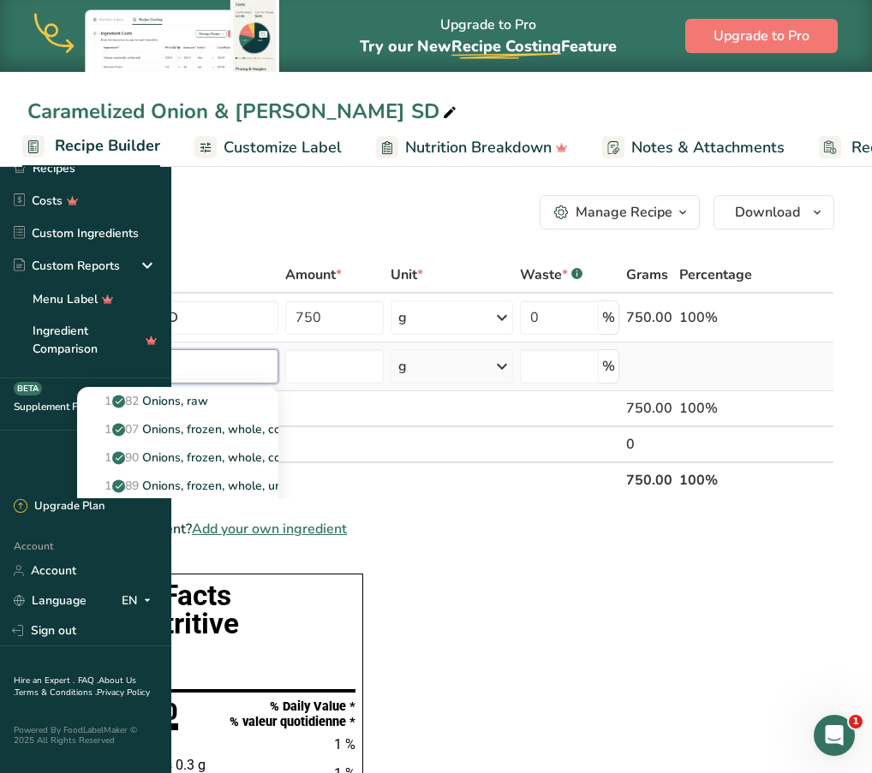
type input "onions"
click at [265, 540] on div "See full Results" at bounding box center [178, 543] width 174 height 18
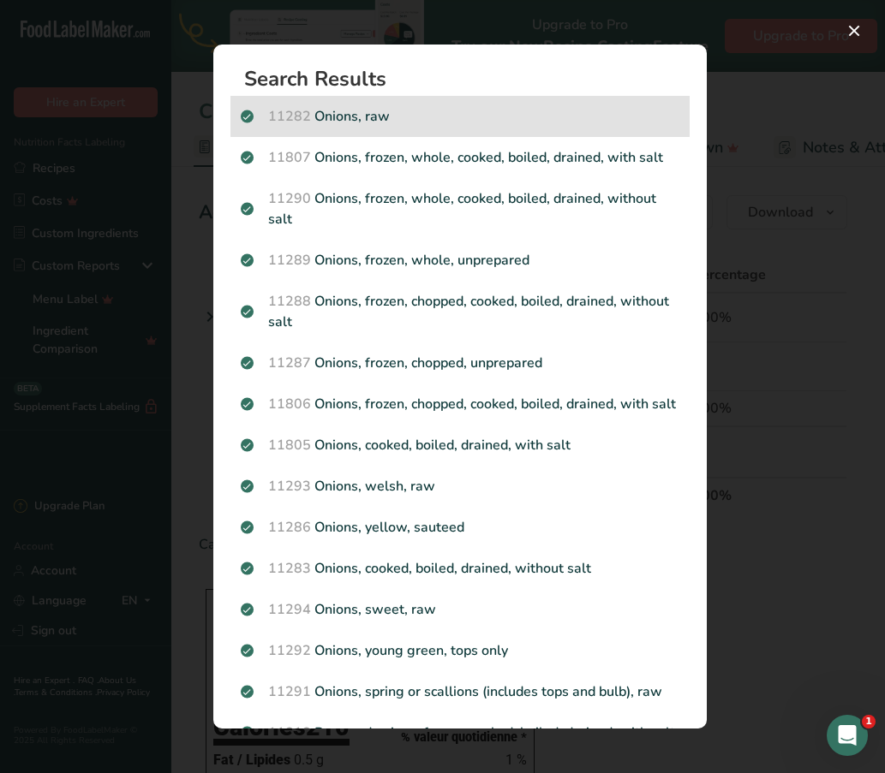
click at [379, 126] on p "11282 Onions, raw" at bounding box center [460, 116] width 439 height 21
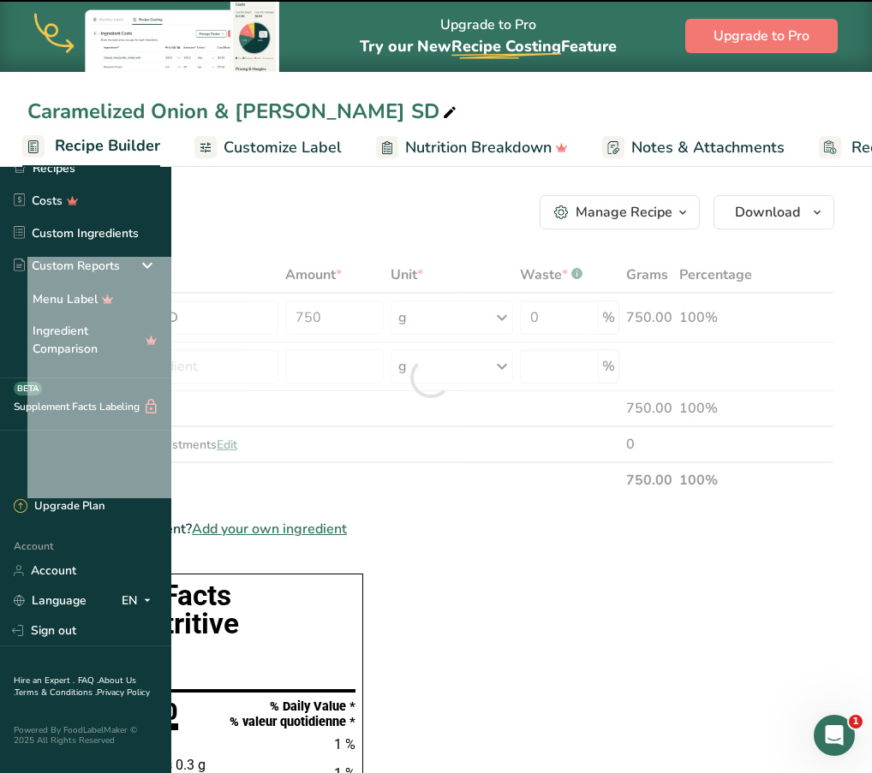
type input "0"
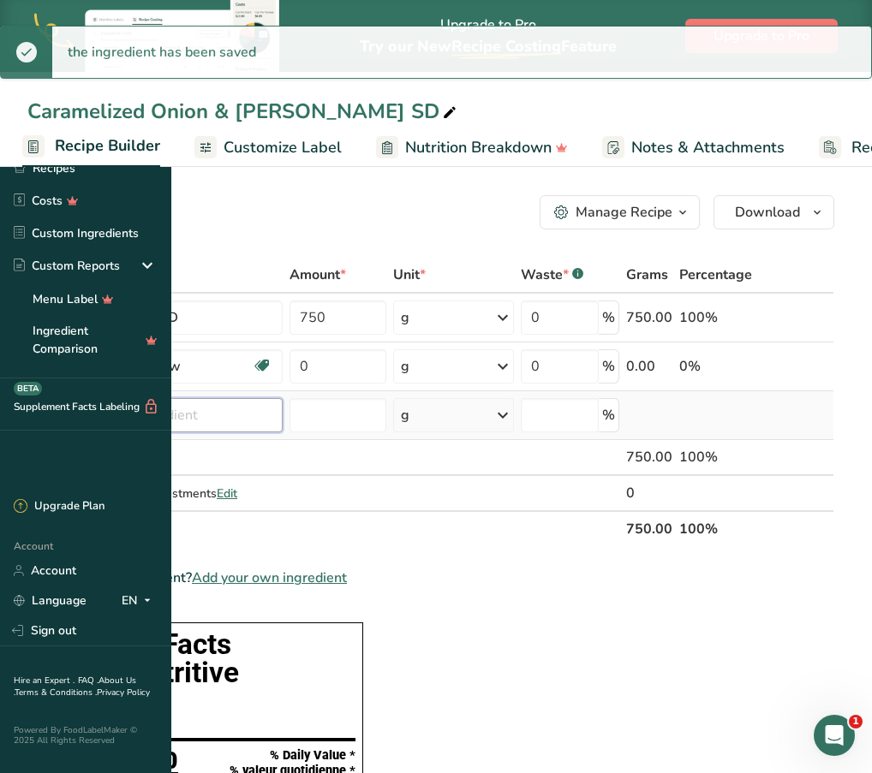
click at [283, 410] on input "text" at bounding box center [180, 415] width 206 height 34
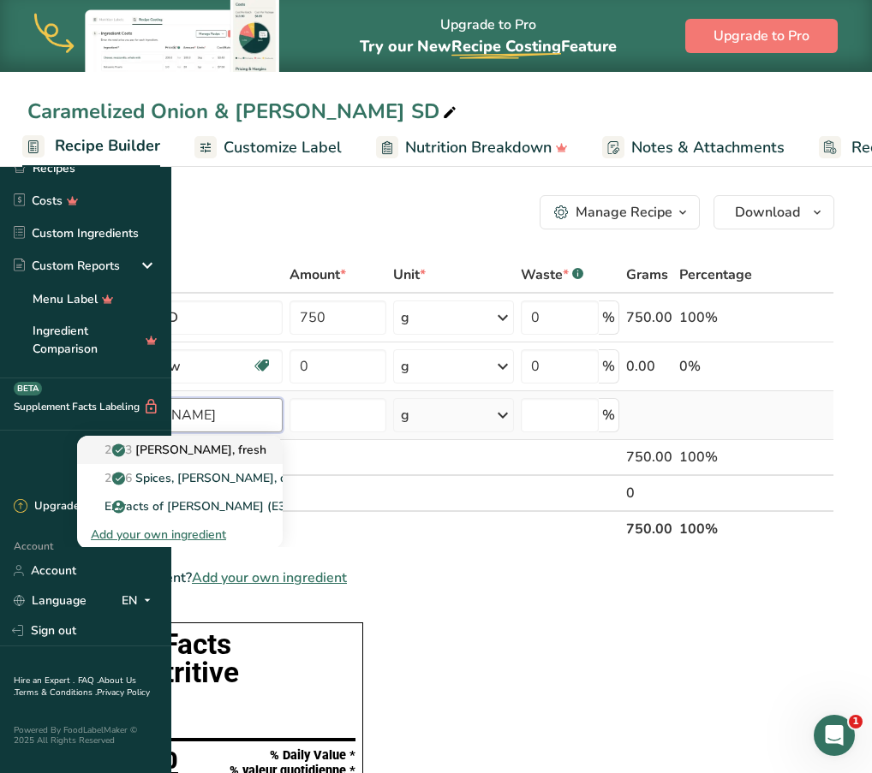
type input "rosemary"
click at [266, 447] on p "2063 Rosemary, fresh" at bounding box center [179, 450] width 176 height 18
type input "[PERSON_NAME], fresh"
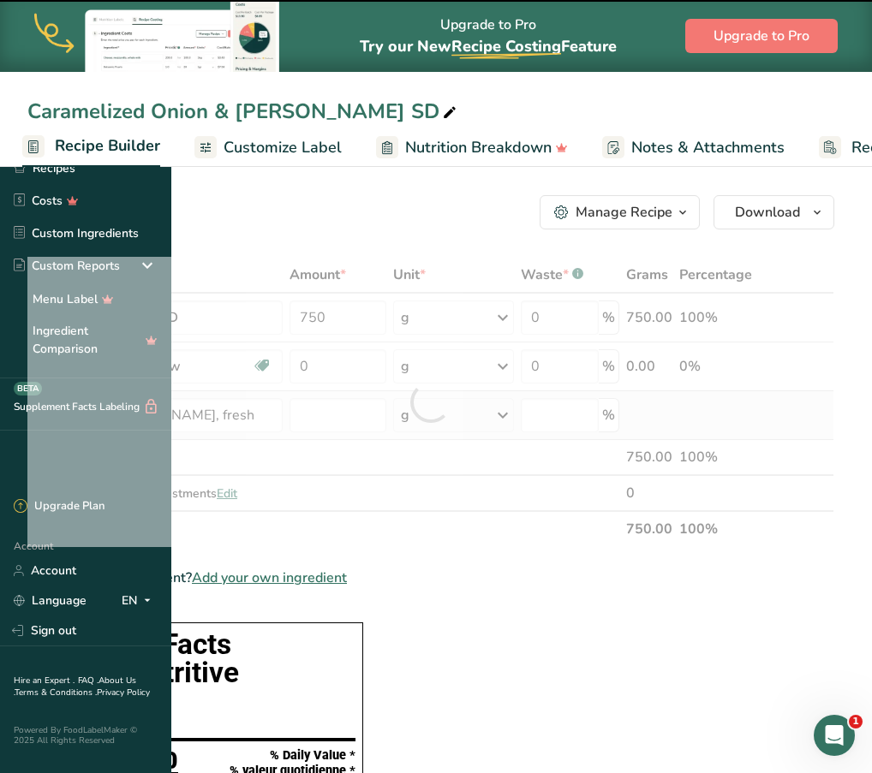
type input "0"
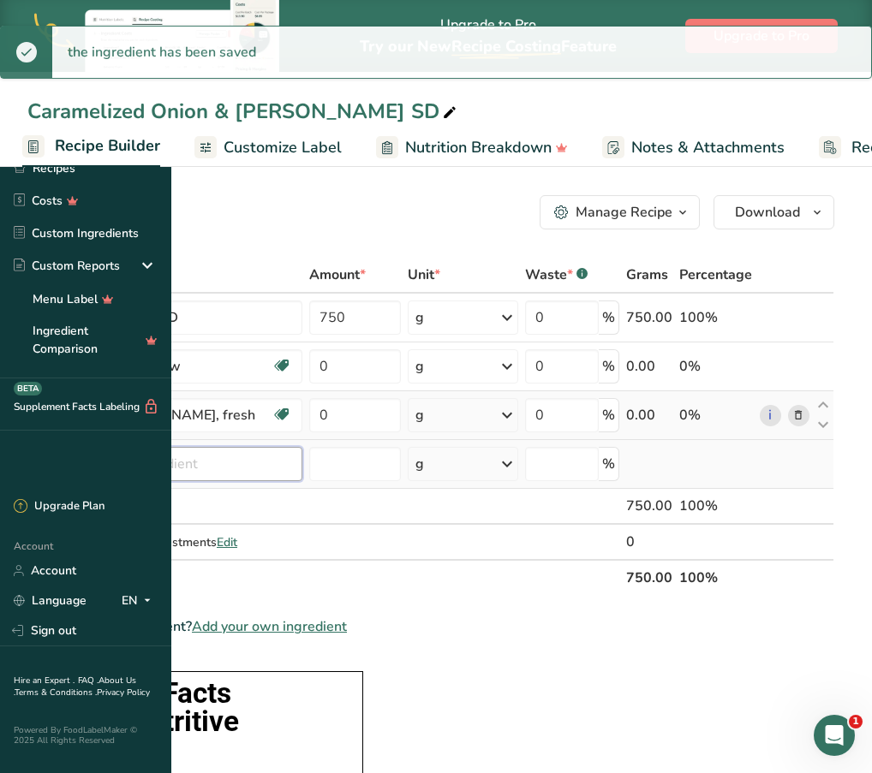
click at [302, 454] on input "text" at bounding box center [189, 464] width 225 height 34
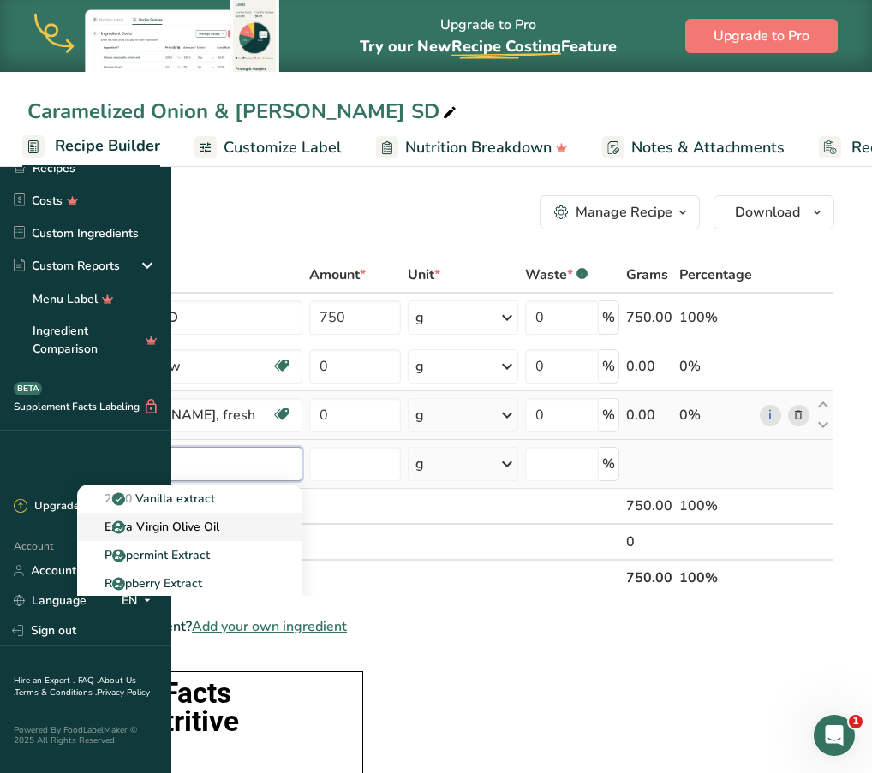
type input "Extra"
click at [219, 532] on p "Extra Virgin Olive Oil" at bounding box center [155, 527] width 128 height 18
type input "Extra Virgin Olive Oil"
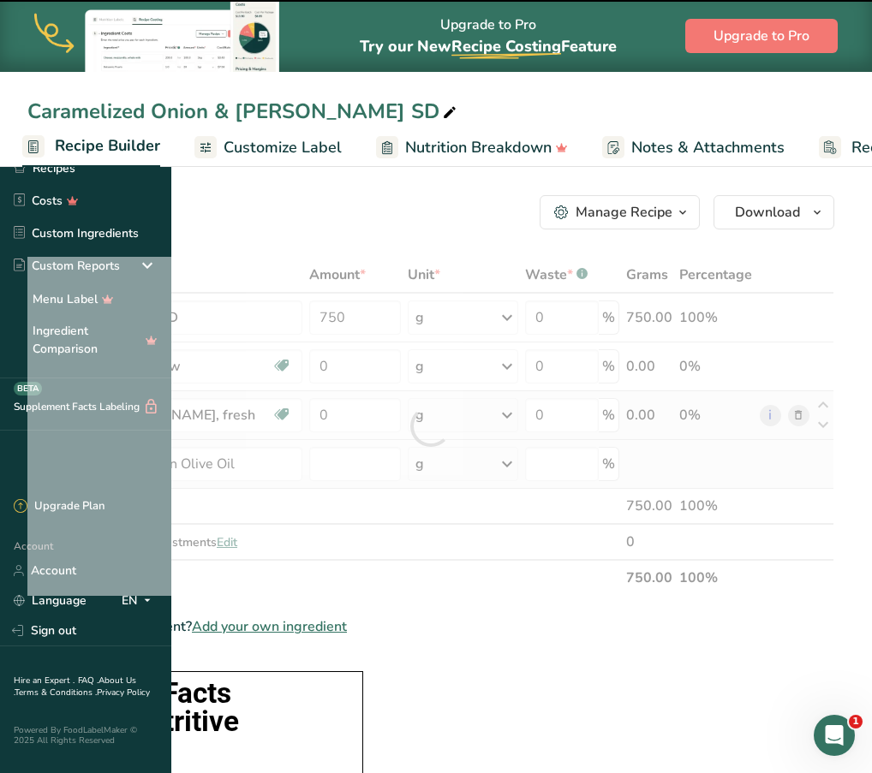
type input "0"
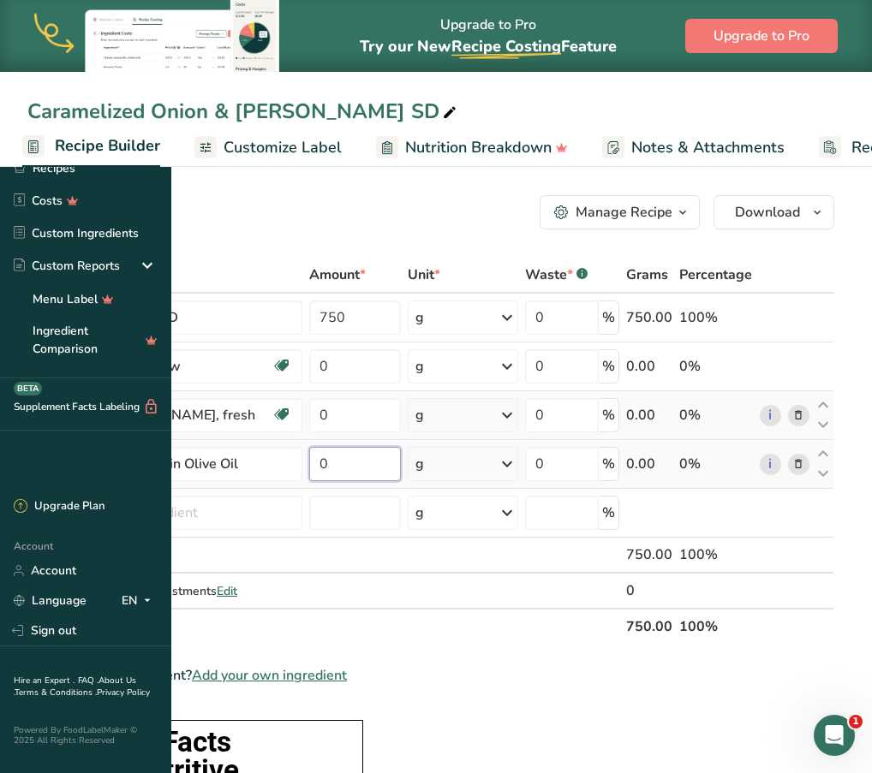
click at [402, 471] on input "0" at bounding box center [355, 464] width 93 height 34
type input "5"
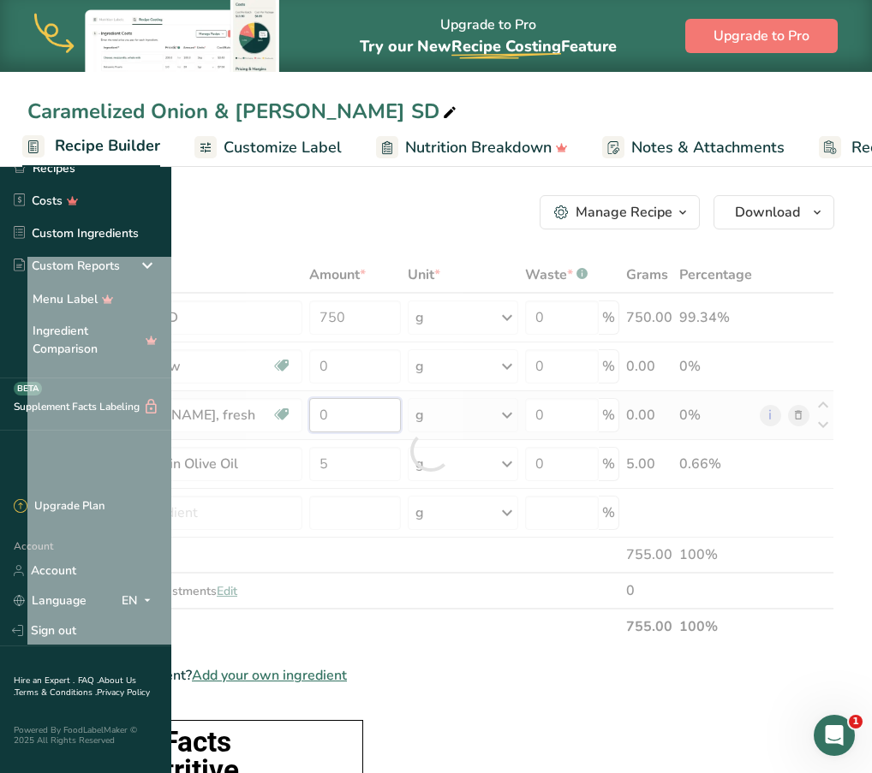
click at [466, 414] on div "Ingredient * Amount * Unit * Waste * .a-a{fill:#347362;}.b-a{fill:#fff;} Grams …" at bounding box center [430, 451] width 807 height 388
click at [407, 229] on div "Add Ingredients Manage Recipe Delete Recipe Duplicate Recipe Scale Recipe Save …" at bounding box center [430, 212] width 807 height 34
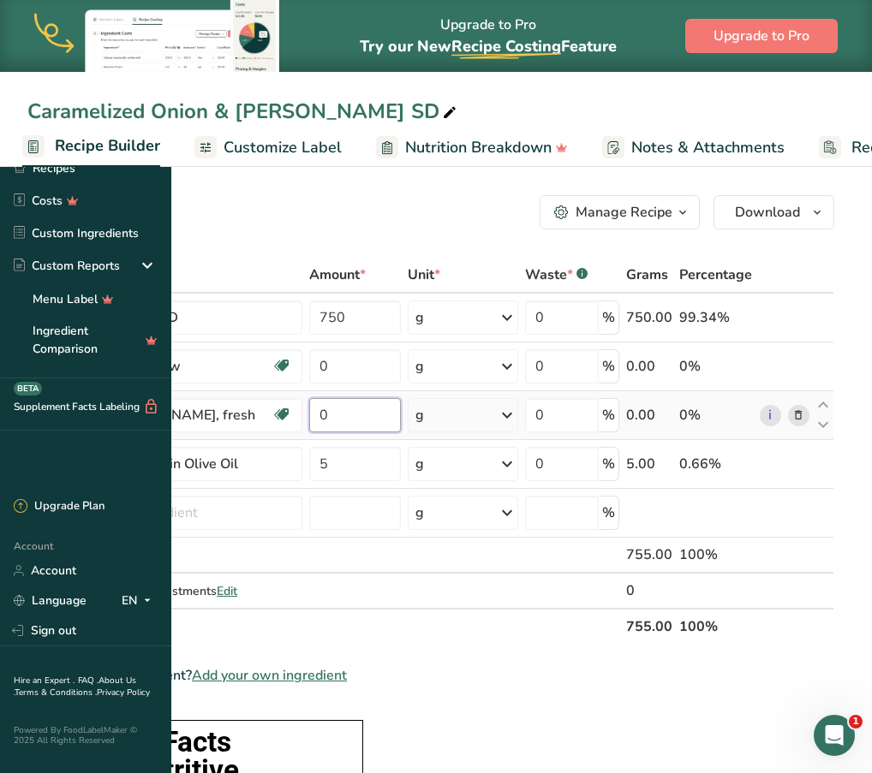
click at [402, 429] on input "0" at bounding box center [355, 415] width 93 height 34
type input "14"
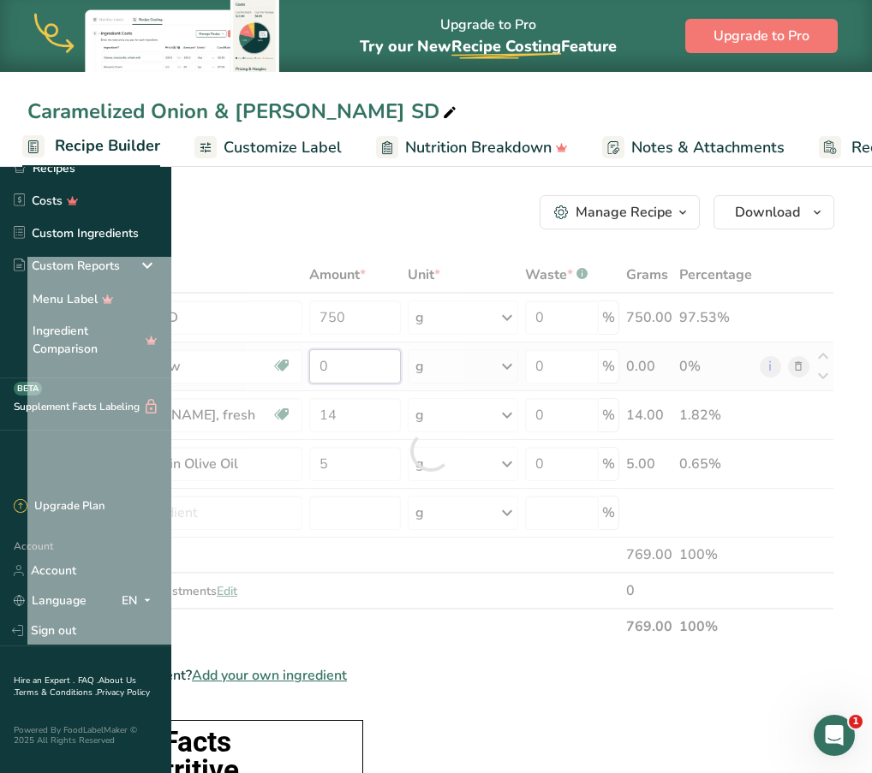
click at [467, 367] on div "Ingredient * Amount * Unit * Waste * .a-a{fill:#347362;}.b-a{fill:#fff;} Grams …" at bounding box center [430, 451] width 807 height 388
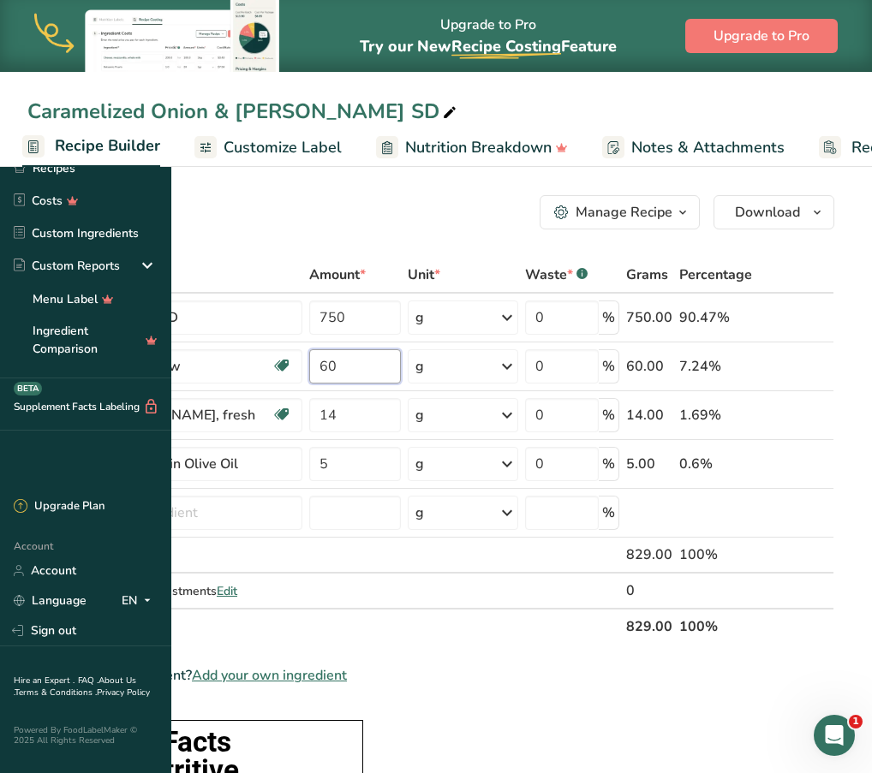
type input "60"
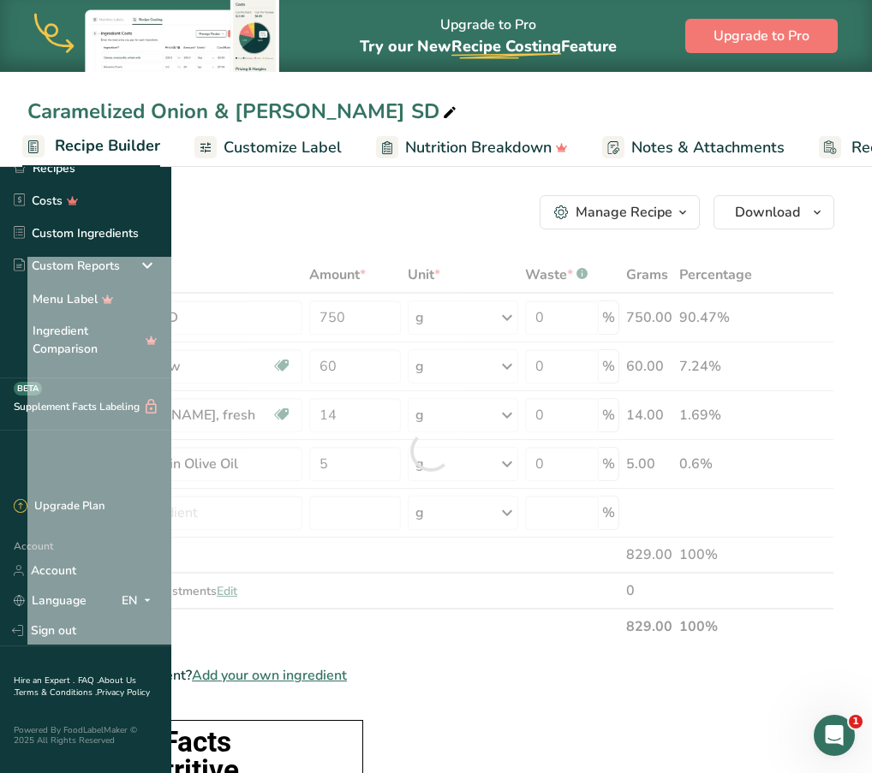
click at [414, 224] on div "Add Ingredients Manage Recipe Delete Recipe Duplicate Recipe Scale Recipe Save …" at bounding box center [430, 212] width 807 height 34
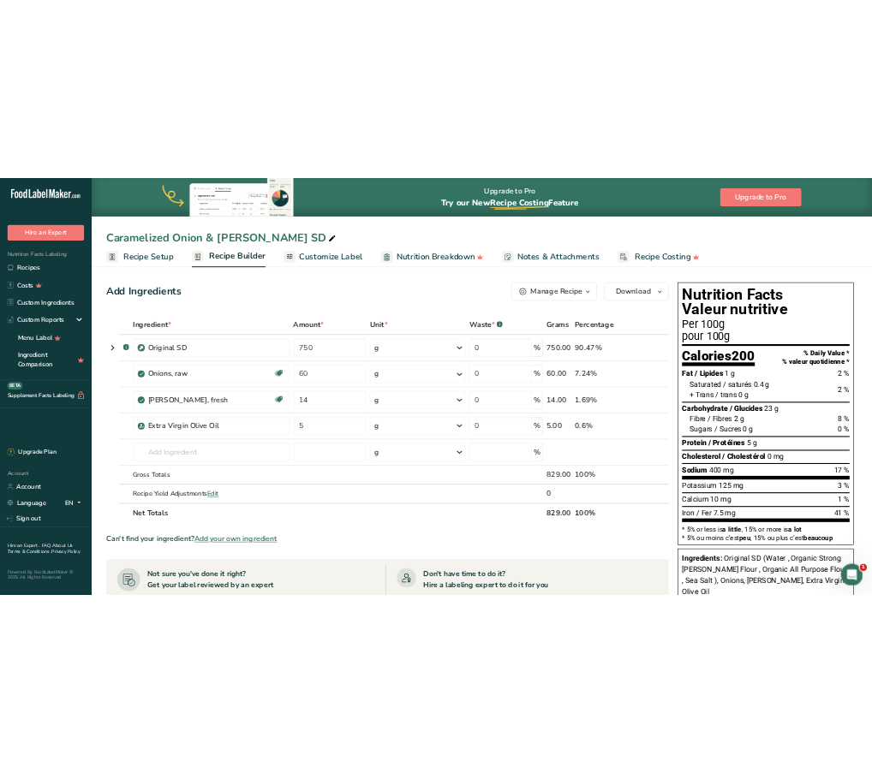
scroll to position [0, 0]
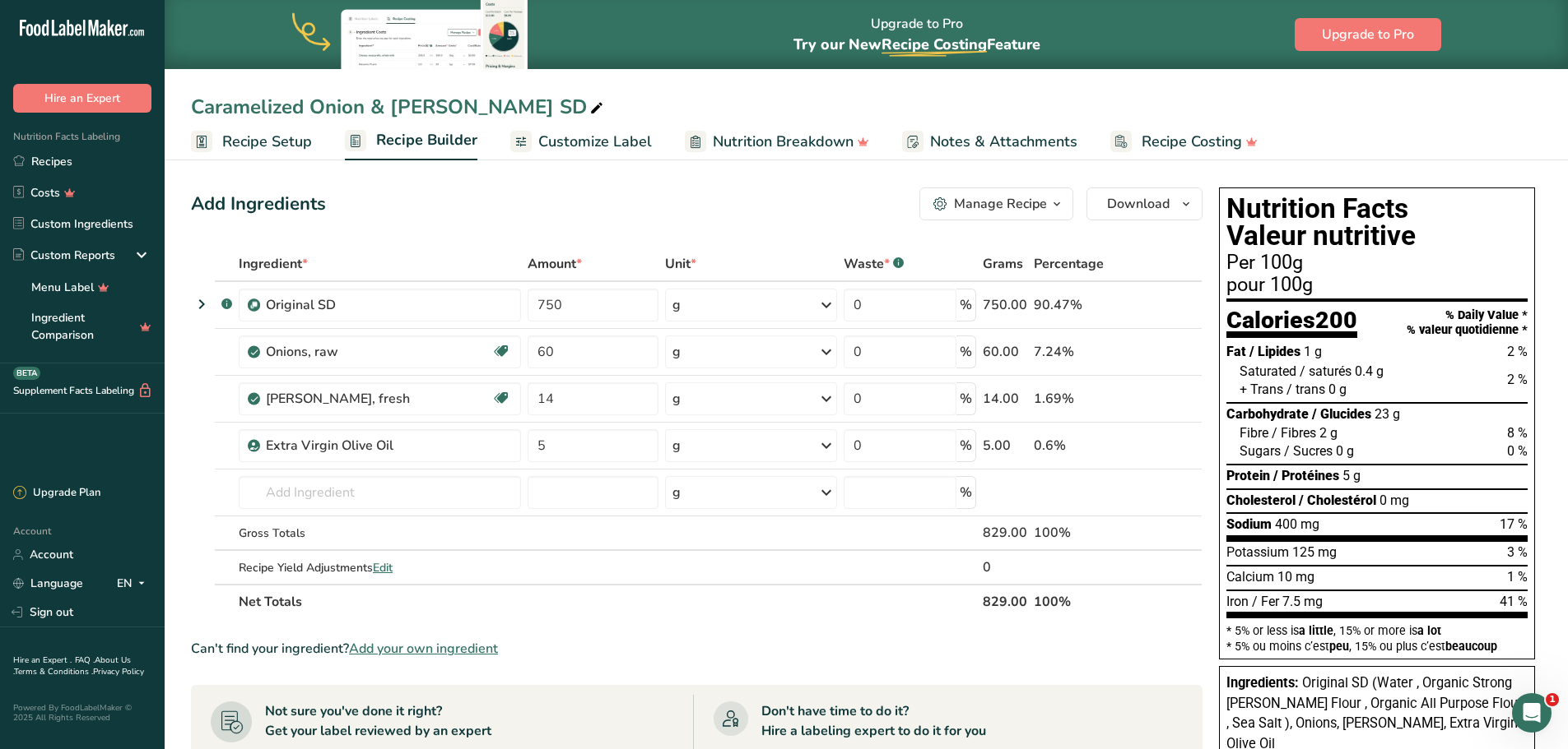
click at [649, 140] on ul "Recipe Setup Recipe Builder Customize Label Nutrition Breakdown Notes & Attachm…" at bounding box center [866, 141] width 1403 height 38
click at [126, 167] on link "Recipes" at bounding box center [82, 161] width 164 height 32
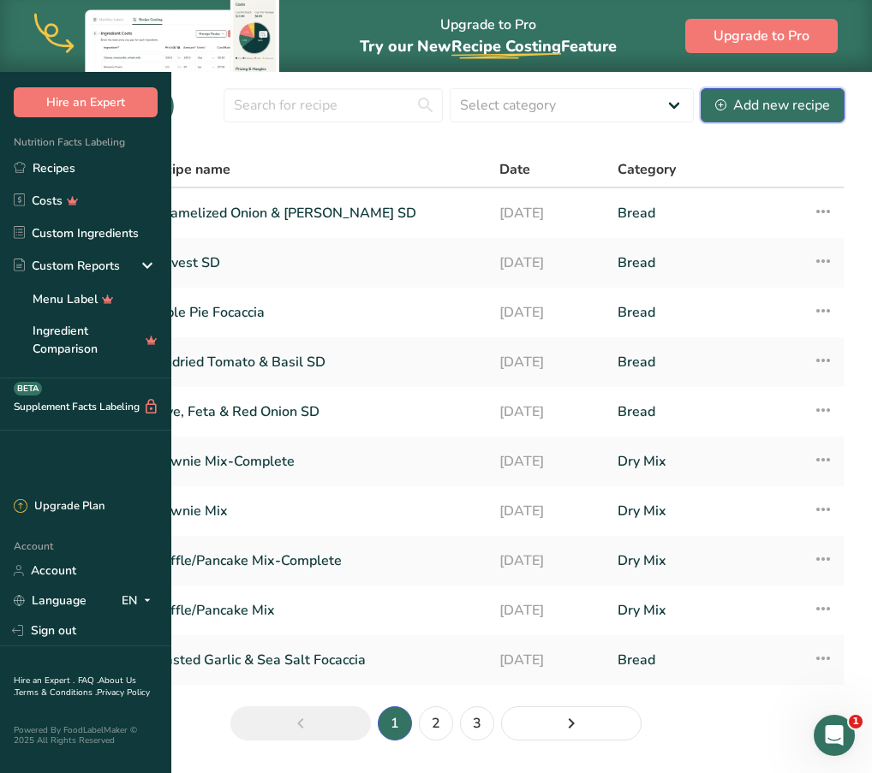
click at [779, 116] on div "Add new recipe" at bounding box center [772, 105] width 115 height 21
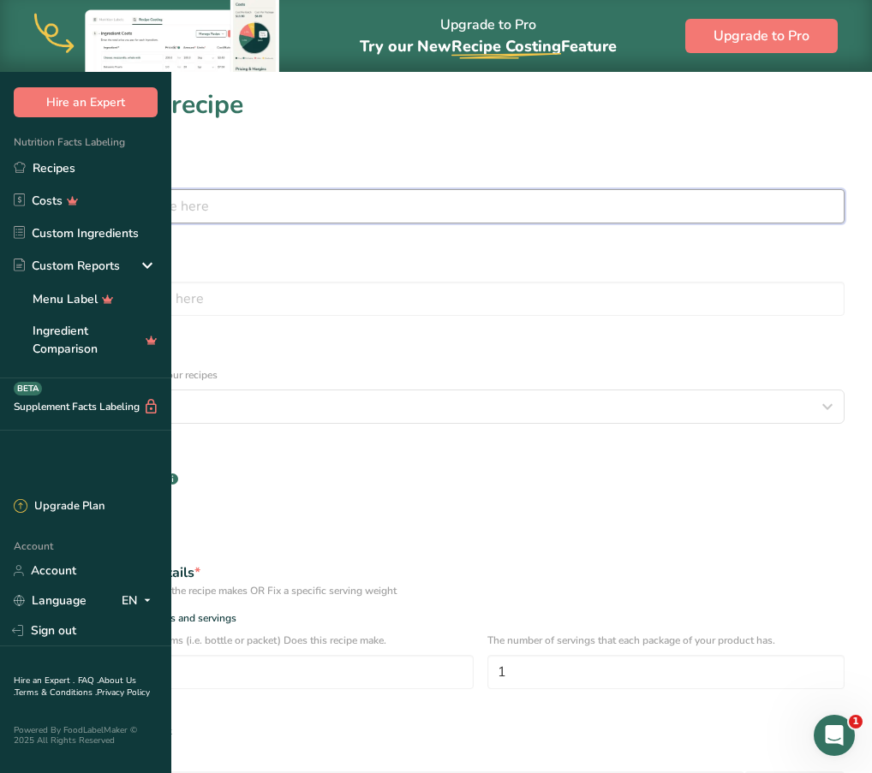
click at [421, 206] on input "text" at bounding box center [435, 206] width 817 height 34
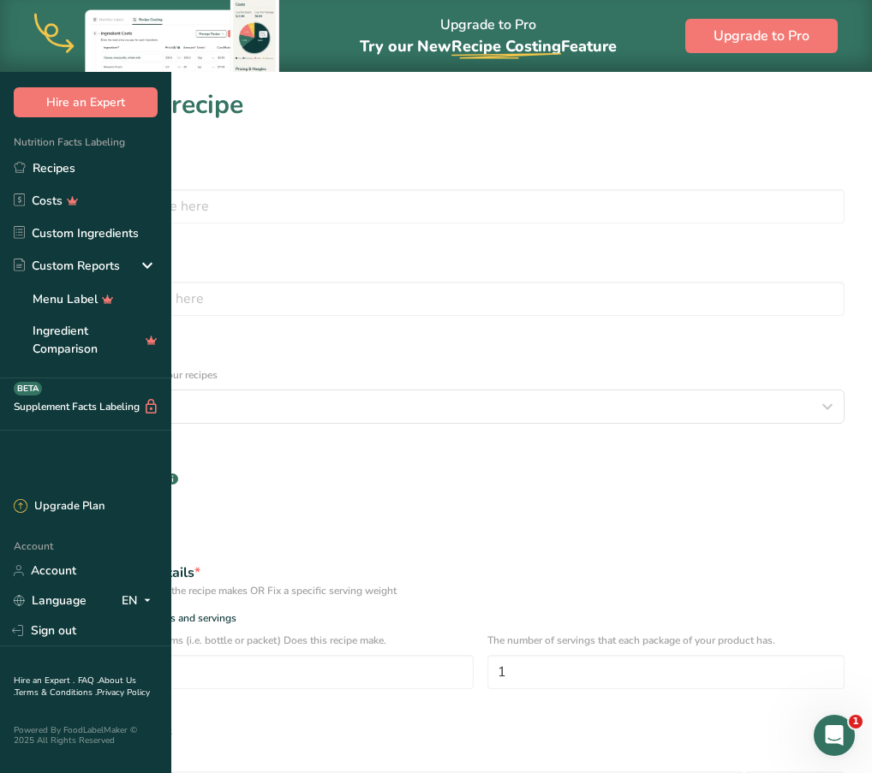
click at [115, 64] on div "Hire an Expert" at bounding box center [85, 85] width 171 height 64
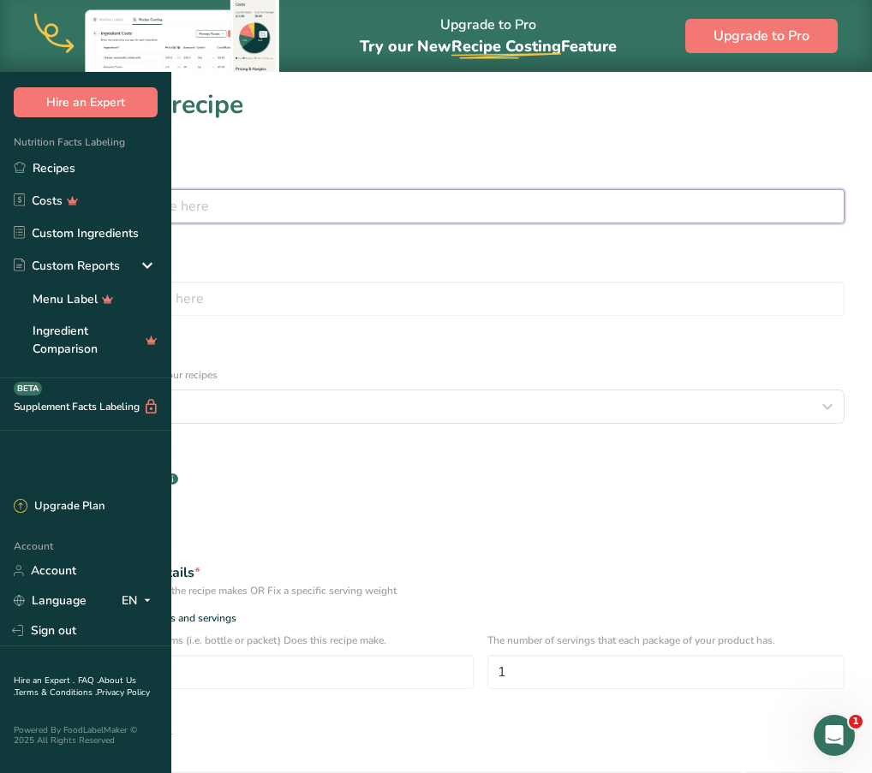
click at [237, 197] on input "text" at bounding box center [435, 206] width 817 height 34
type input "Sweet Potato, Garlic & Sage SD"
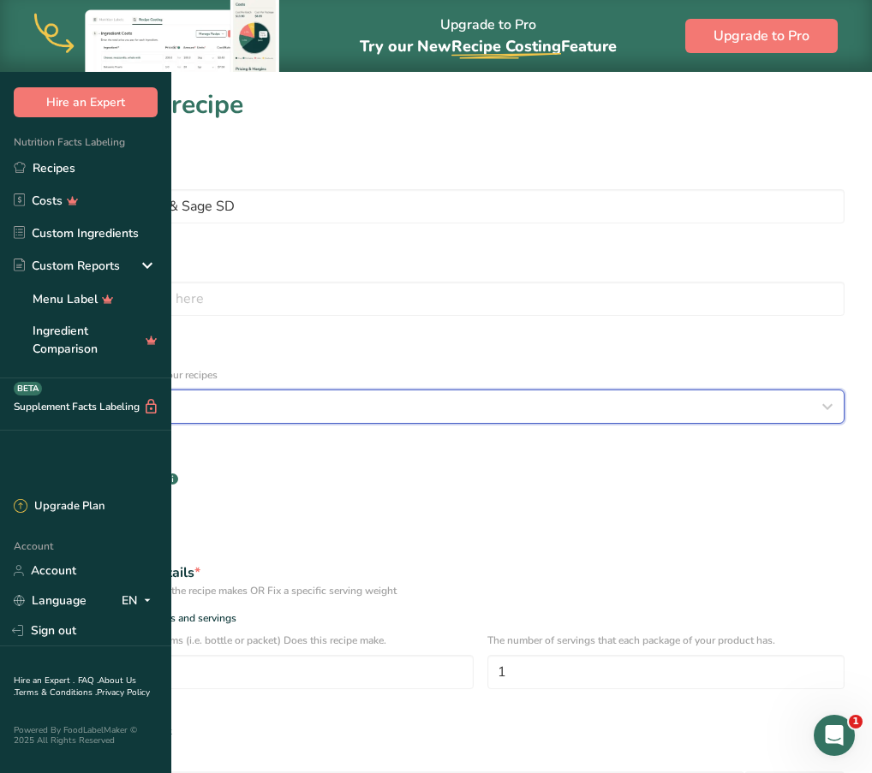
click at [380, 397] on div "Select category" at bounding box center [431, 407] width 785 height 21
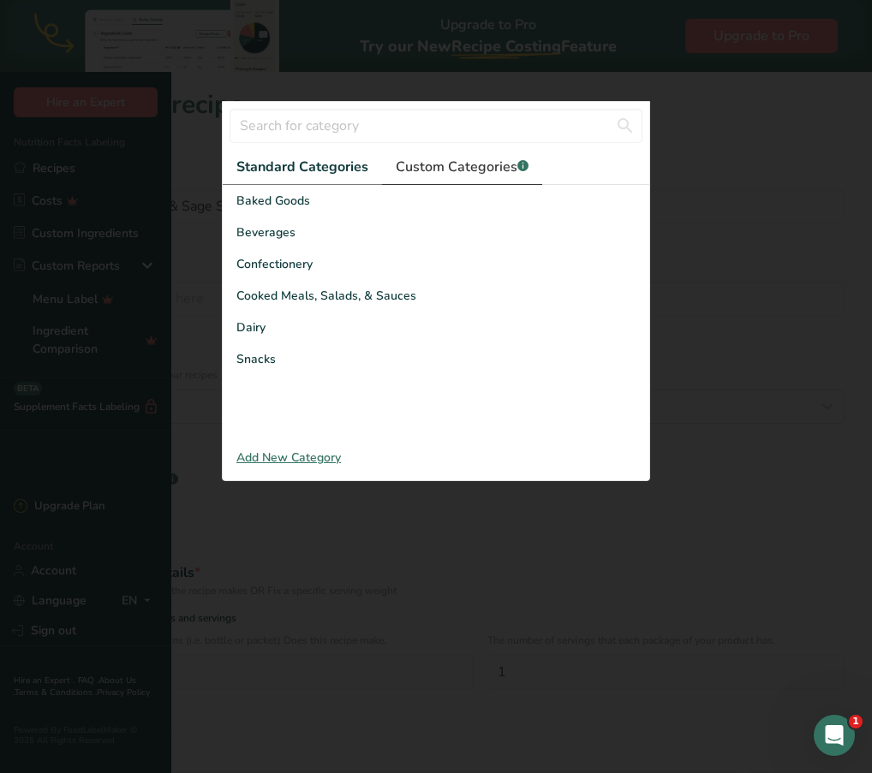
click at [396, 177] on span "Custom Categories .a-a{fill:#347362;}.b-a{fill:#fff;}" at bounding box center [462, 167] width 133 height 21
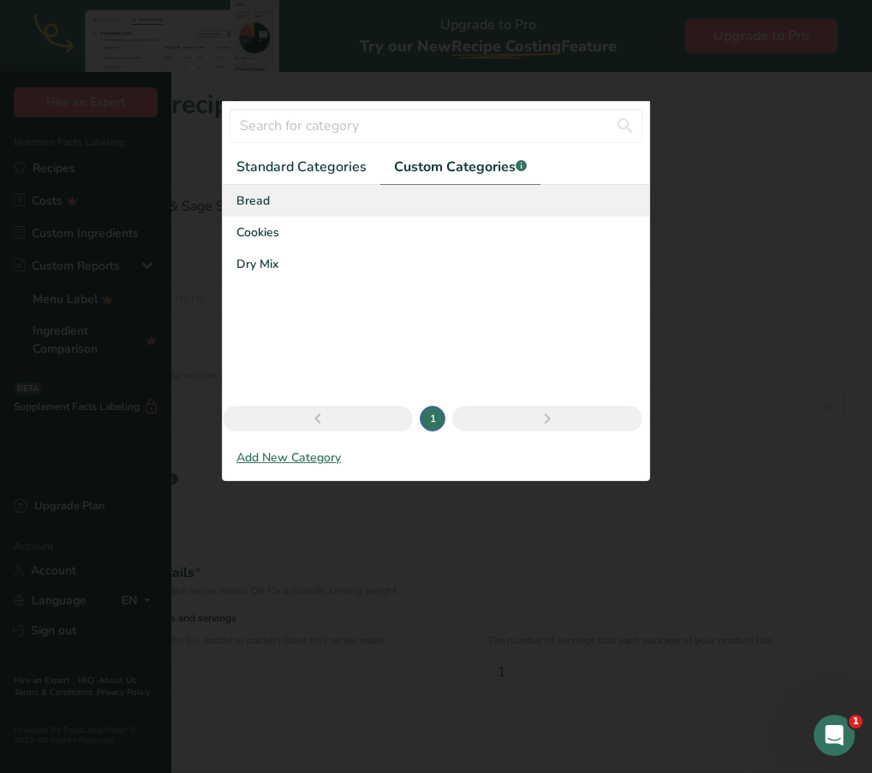
click at [236, 210] on span "Bread" at bounding box center [252, 201] width 33 height 18
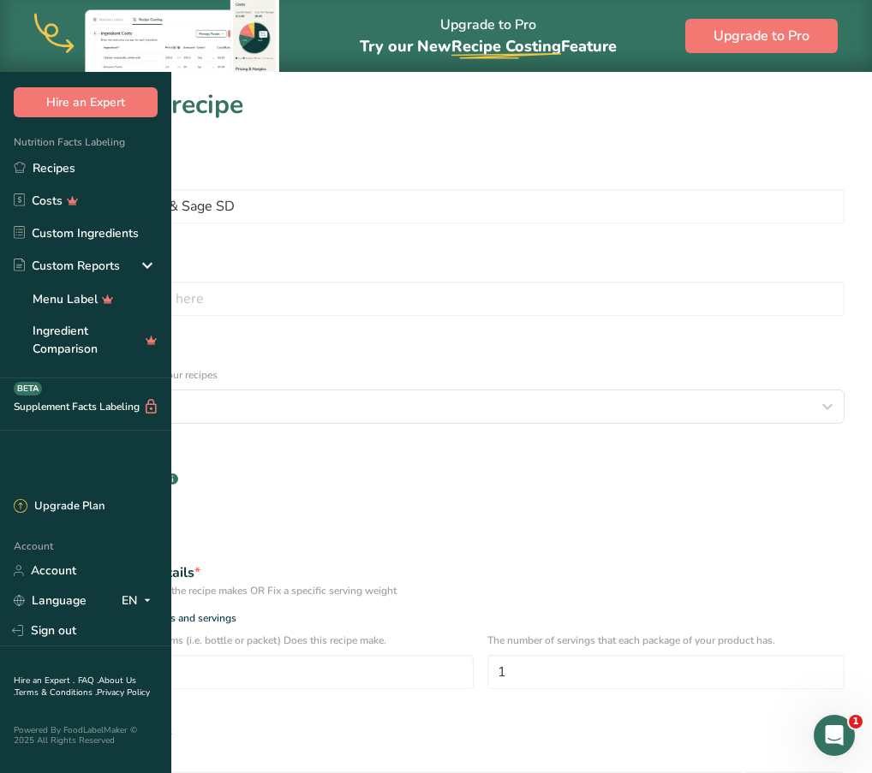
drag, startPoint x: 230, startPoint y: 556, endPoint x: 242, endPoint y: 548, distance: 14.3
click at [242, 715] on div "Specify serving size weight" at bounding box center [436, 732] width 838 height 34
drag, startPoint x: 242, startPoint y: 548, endPoint x: 210, endPoint y: 544, distance: 32.8
click at [210, 725] on label "Specify serving size weight" at bounding box center [435, 731] width 817 height 13
click at [39, 726] on input "Specify serving size weight" at bounding box center [32, 731] width 11 height 11
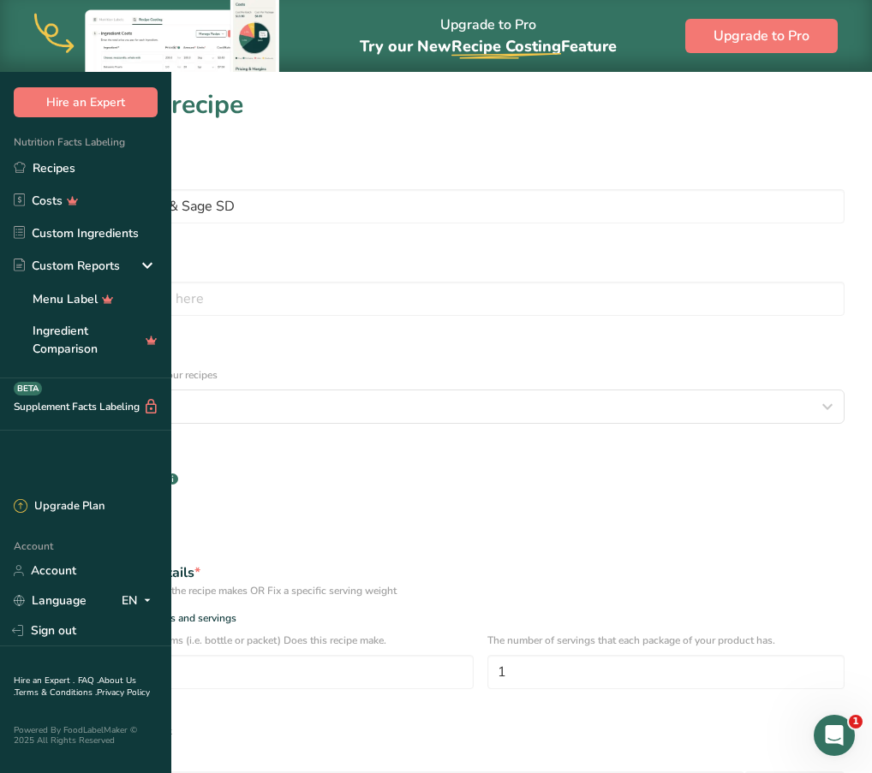
radio input "true"
radio input "false"
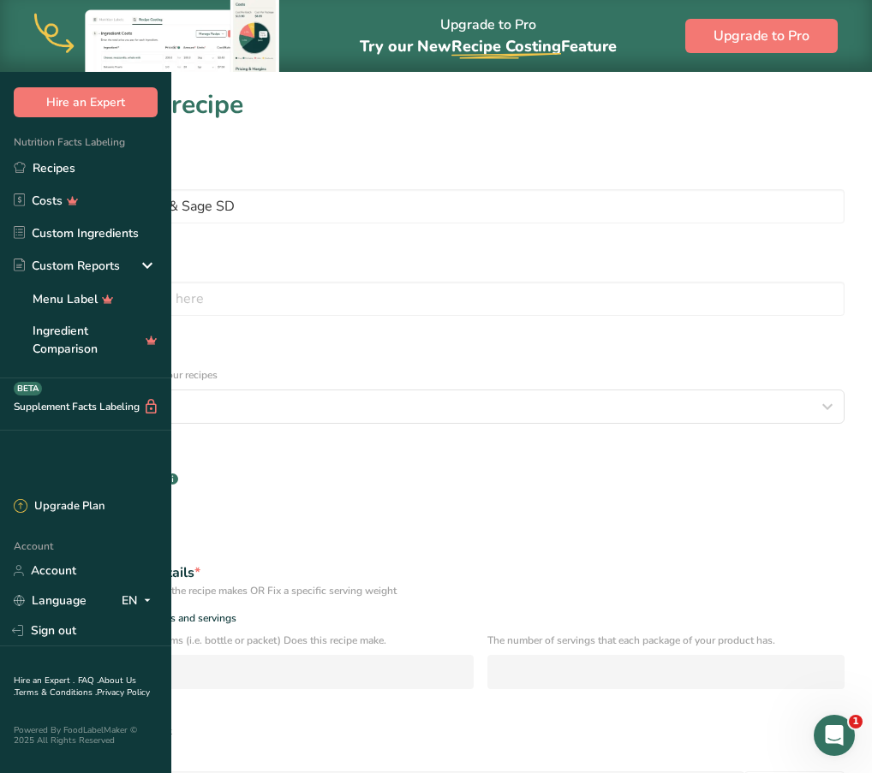
click at [40, 725] on span at bounding box center [33, 731] width 13 height 13
click at [39, 726] on input "Specify serving size weight" at bounding box center [32, 731] width 11 height 11
type input "100"
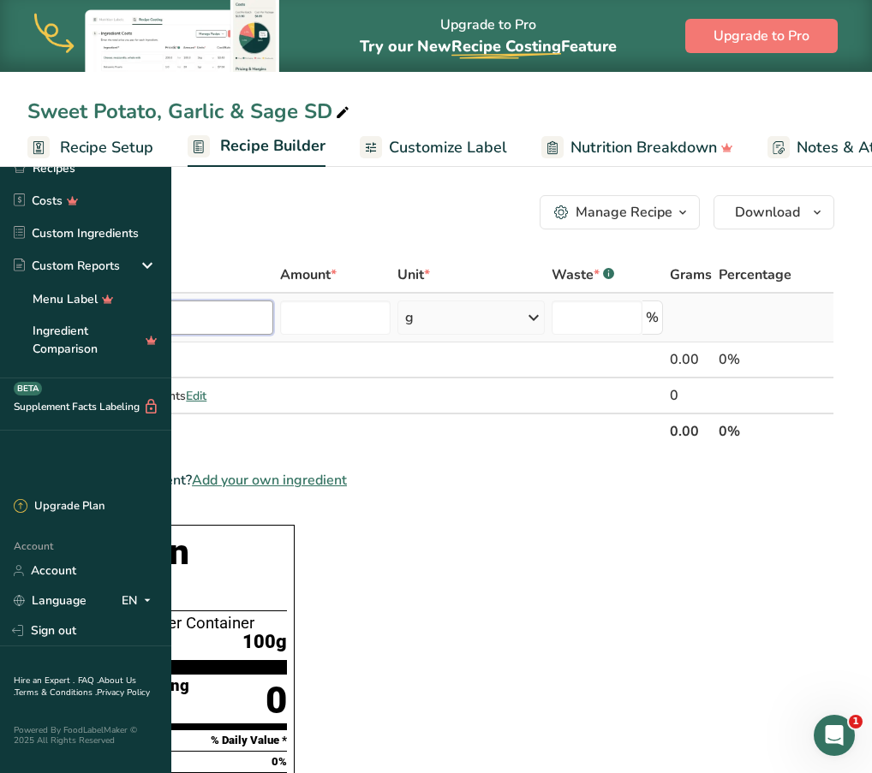
click at [273, 328] on input "text" at bounding box center [159, 318] width 227 height 34
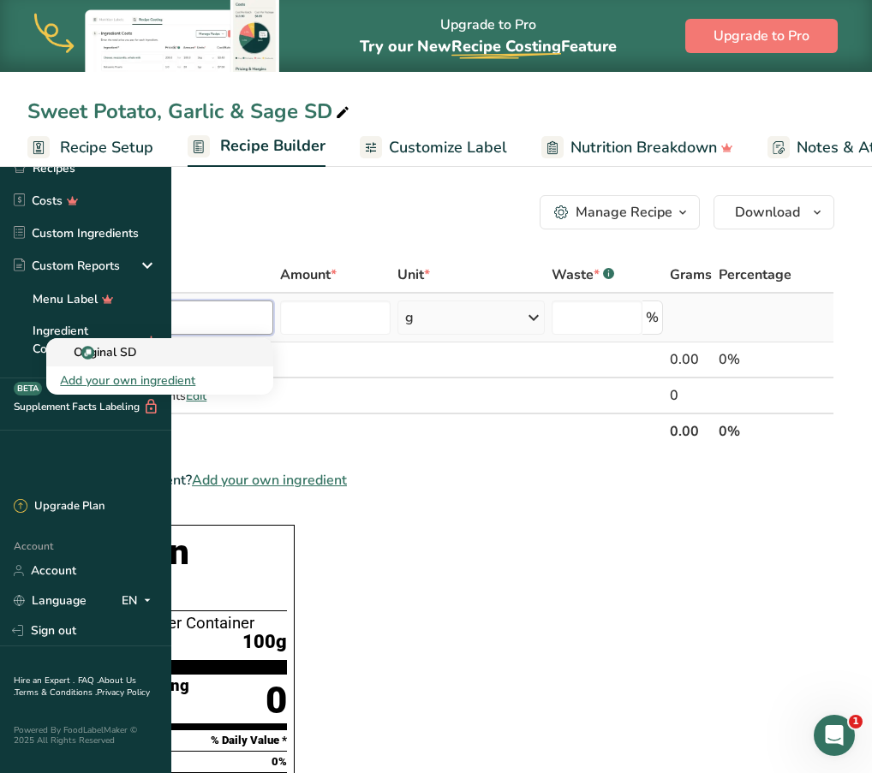
type input "original sd"
click at [232, 349] on div "Original SD" at bounding box center [146, 352] width 172 height 18
type input "Original SD"
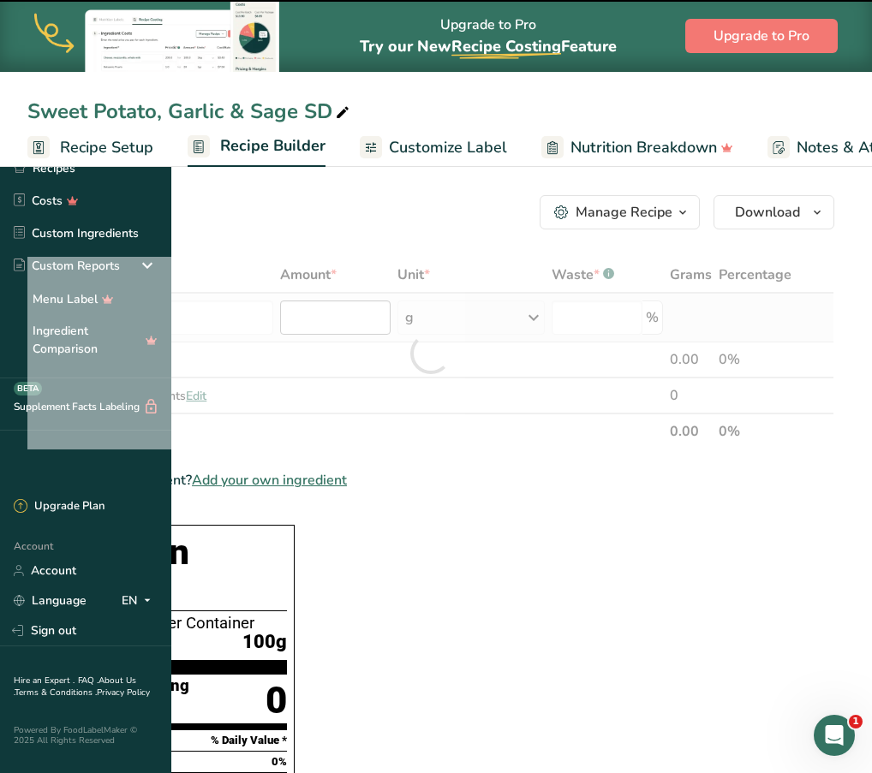
type input "0"
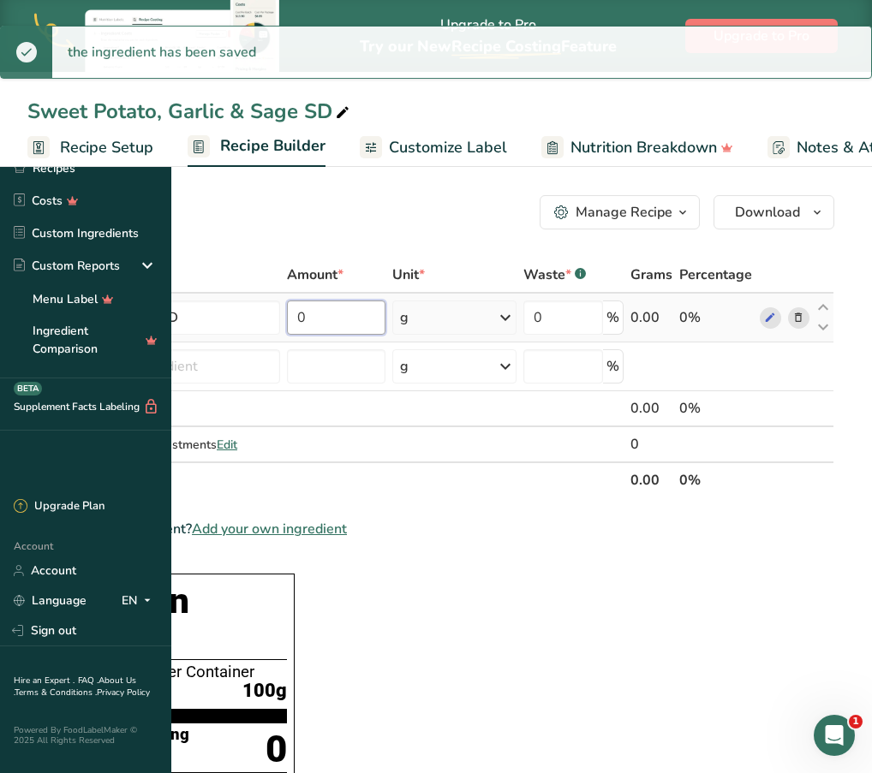
click at [386, 319] on input "0" at bounding box center [336, 318] width 99 height 34
type input "750"
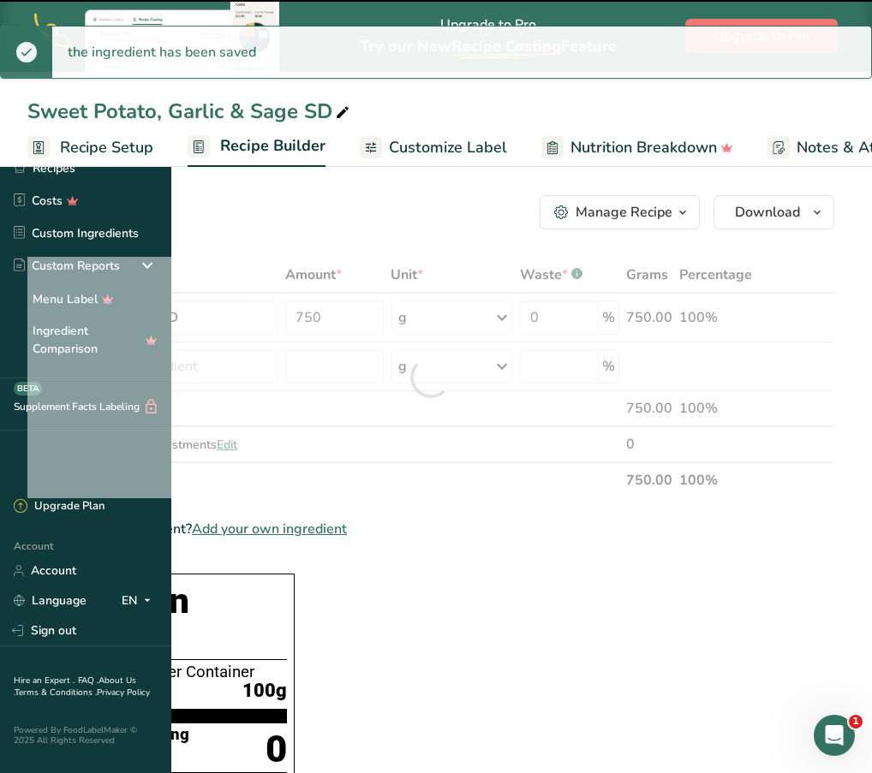
click at [462, 221] on div "Add Ingredients Manage Recipe Delete Recipe Duplicate Recipe Scale Recipe Save …" at bounding box center [430, 212] width 807 height 34
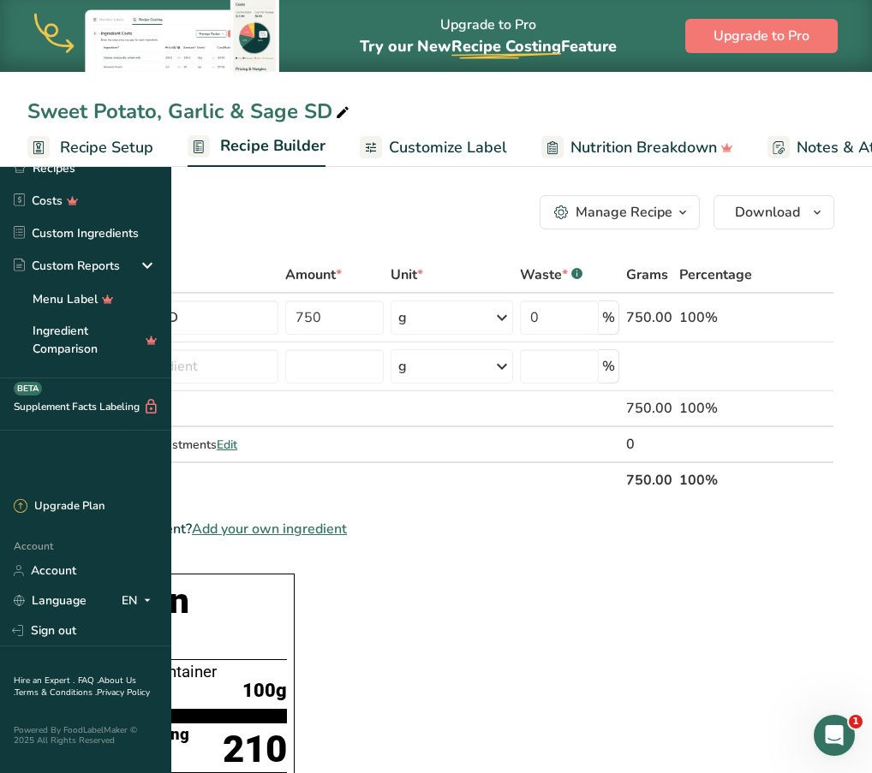
click at [278, 373] on input "text" at bounding box center [177, 366] width 201 height 34
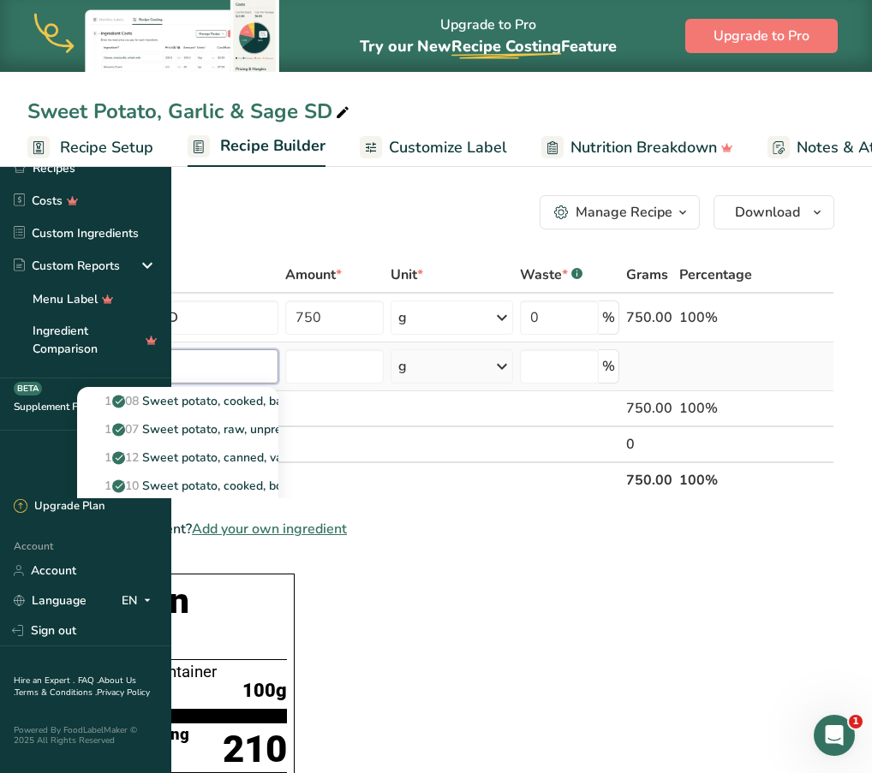
type input "Sweet po"
click at [265, 539] on div "See full Results" at bounding box center [178, 543] width 174 height 18
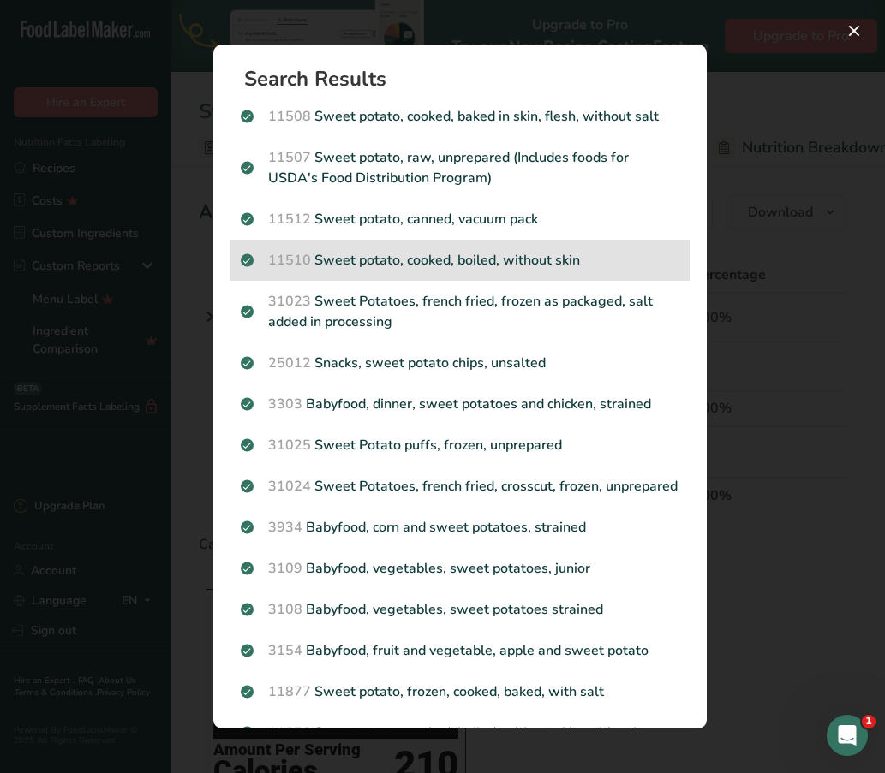
click at [397, 263] on p "11510 Sweet potato, cooked, boiled, without skin" at bounding box center [460, 260] width 439 height 21
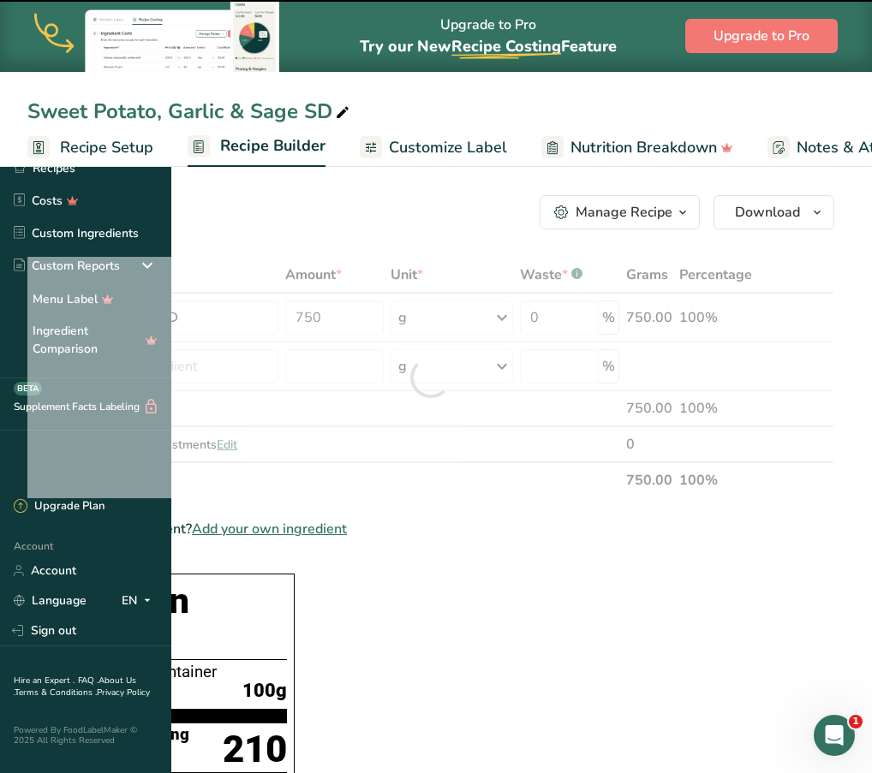
type input "0"
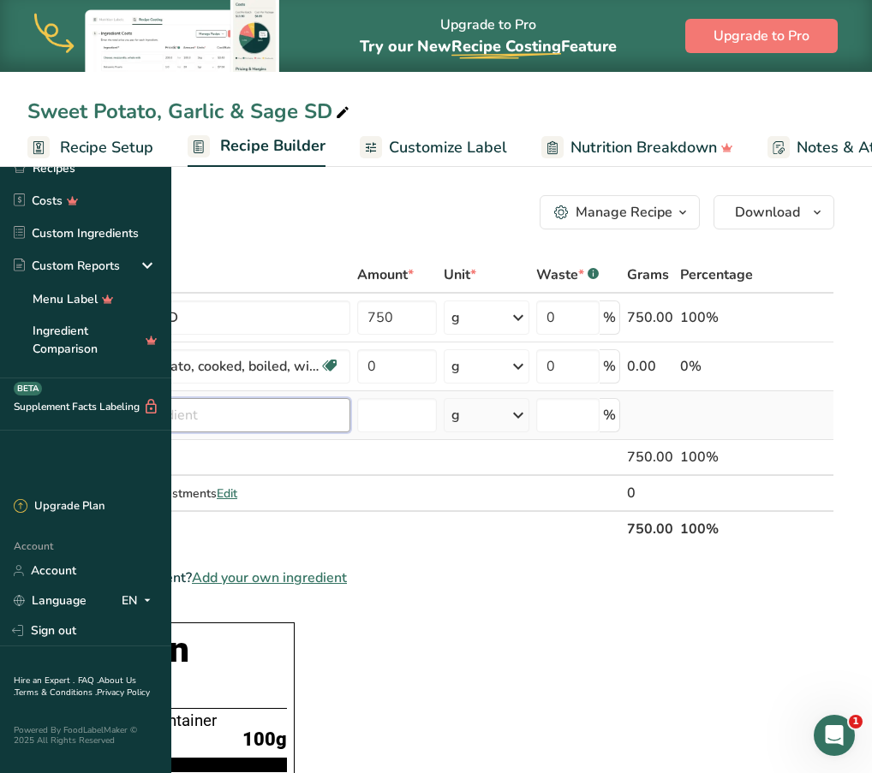
click at [350, 415] on input "text" at bounding box center [213, 415] width 273 height 34
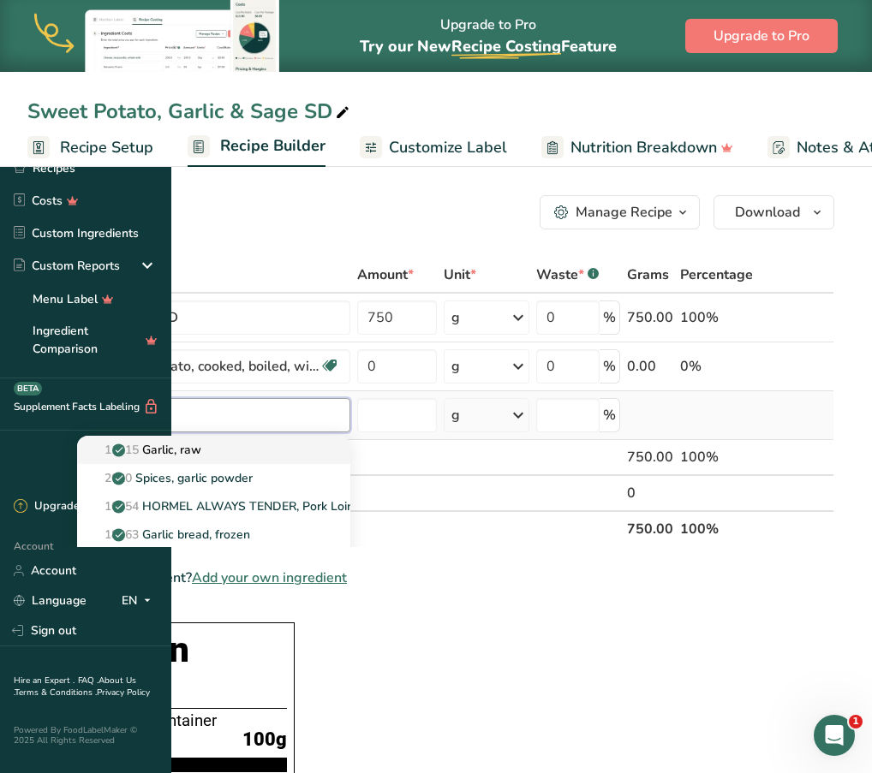
type input "garlic"
click at [201, 450] on p "11215 Garlic, raw" at bounding box center [146, 450] width 110 height 18
type input "Garlic, raw"
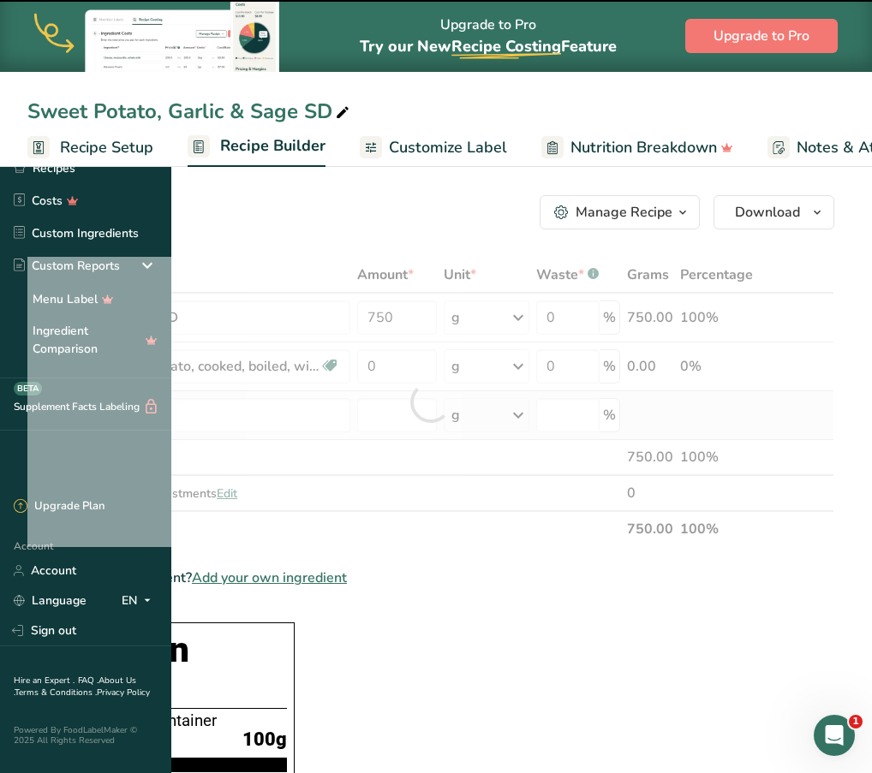
type input "0"
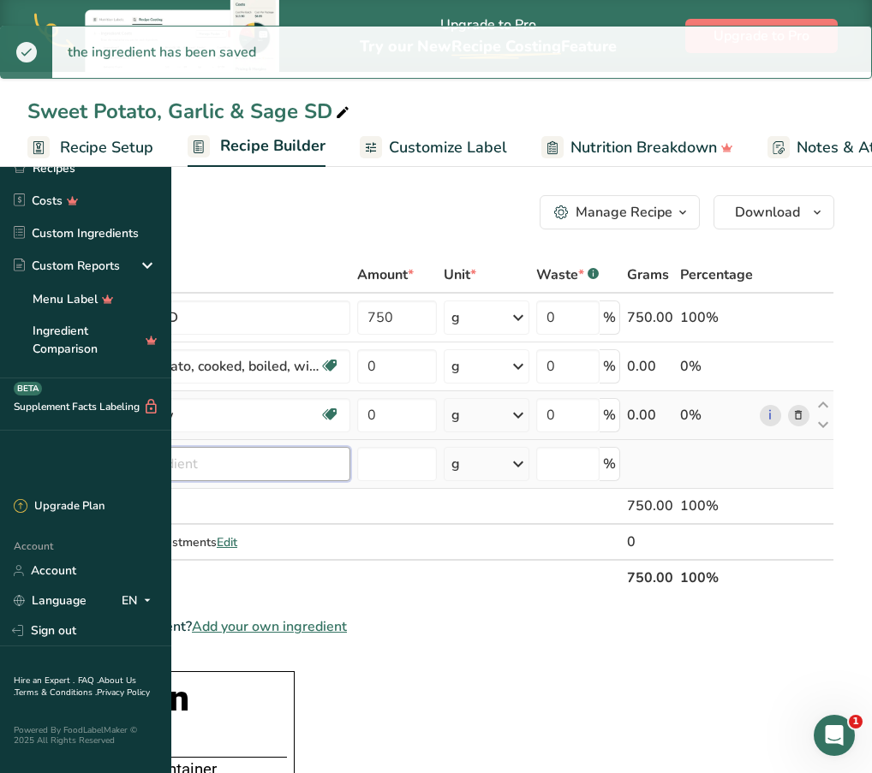
click at [350, 467] on input "text" at bounding box center [213, 464] width 273 height 34
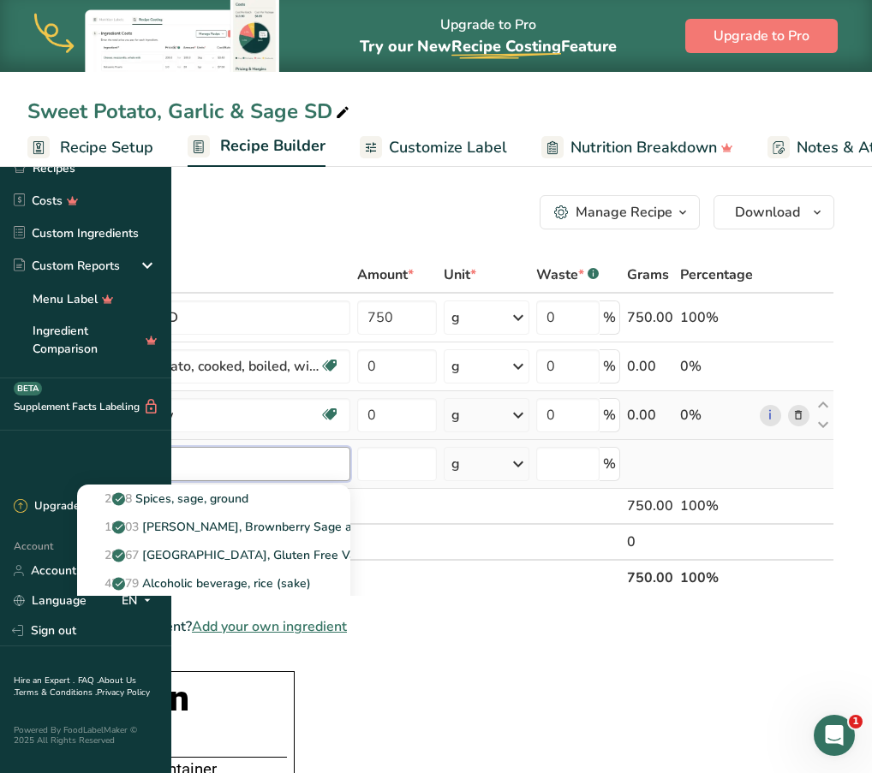
type input "sage"
click at [337, 637] on div "See full Results" at bounding box center [214, 640] width 246 height 18
click at [350, 466] on input "text" at bounding box center [213, 464] width 273 height 34
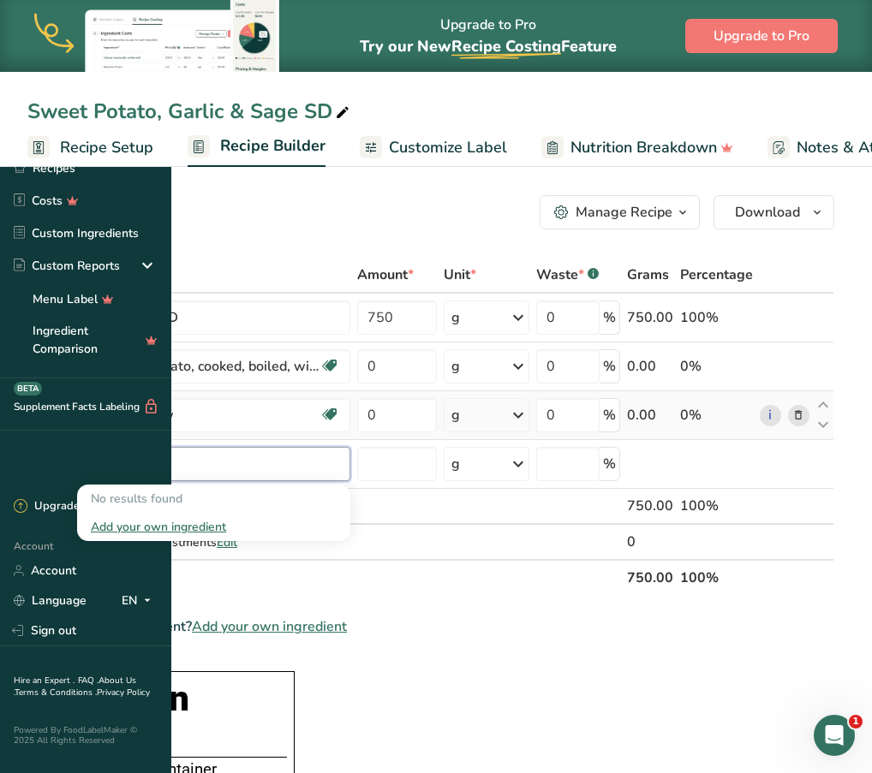
type input "fresh sage"
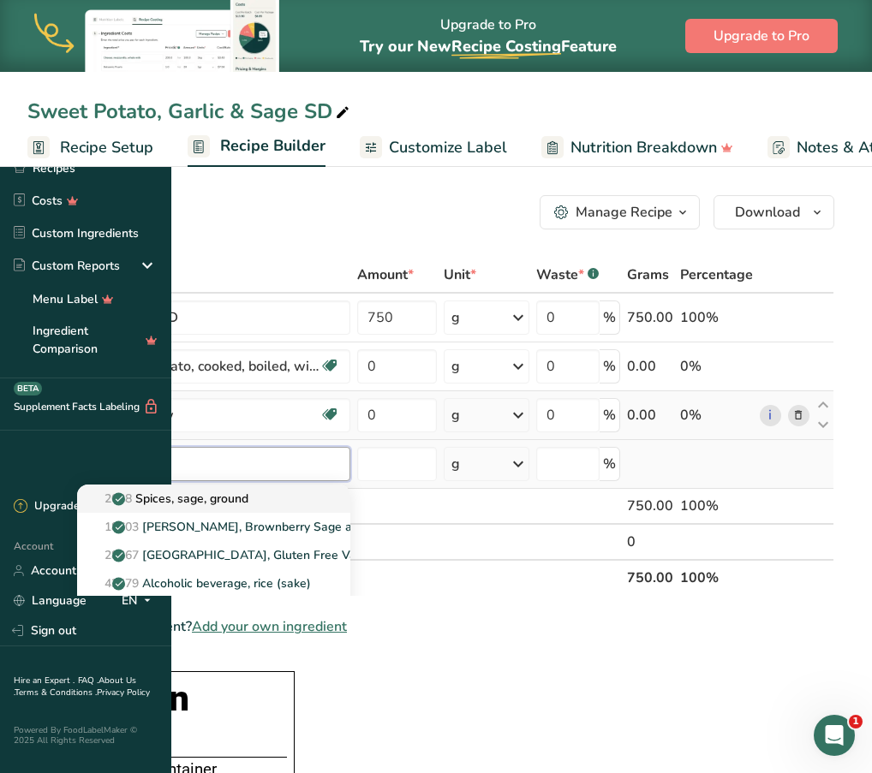
type input "sage"
click at [248, 499] on p "2038 Spices, sage, ground" at bounding box center [170, 499] width 158 height 18
type input "Spices, sage, ground"
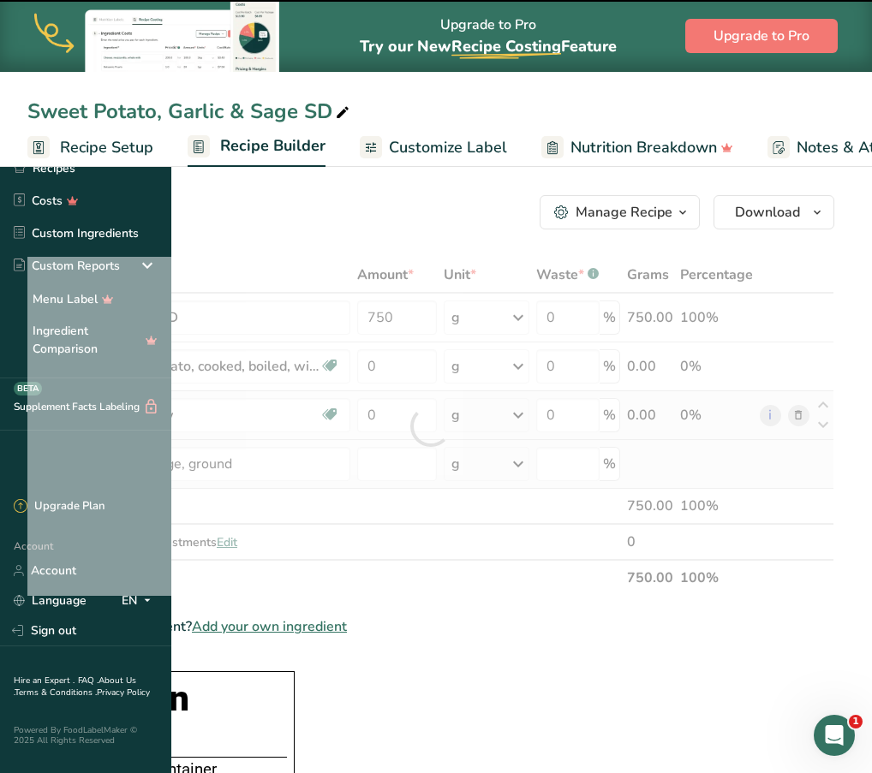
type input "0"
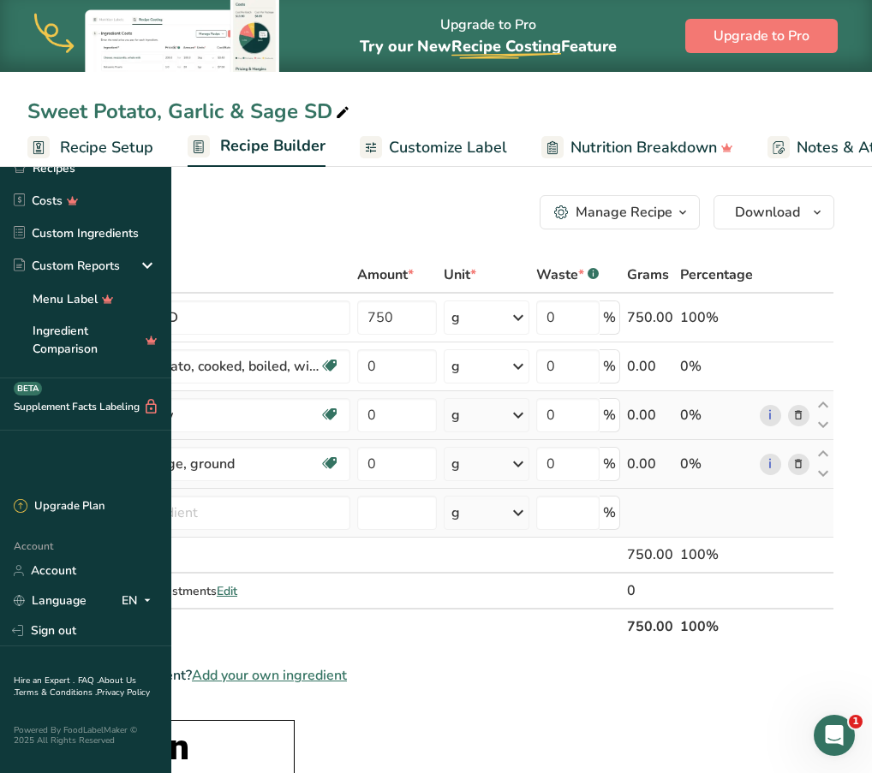
scroll to position [0, 49]
click at [804, 468] on icon at bounding box center [798, 465] width 12 height 18
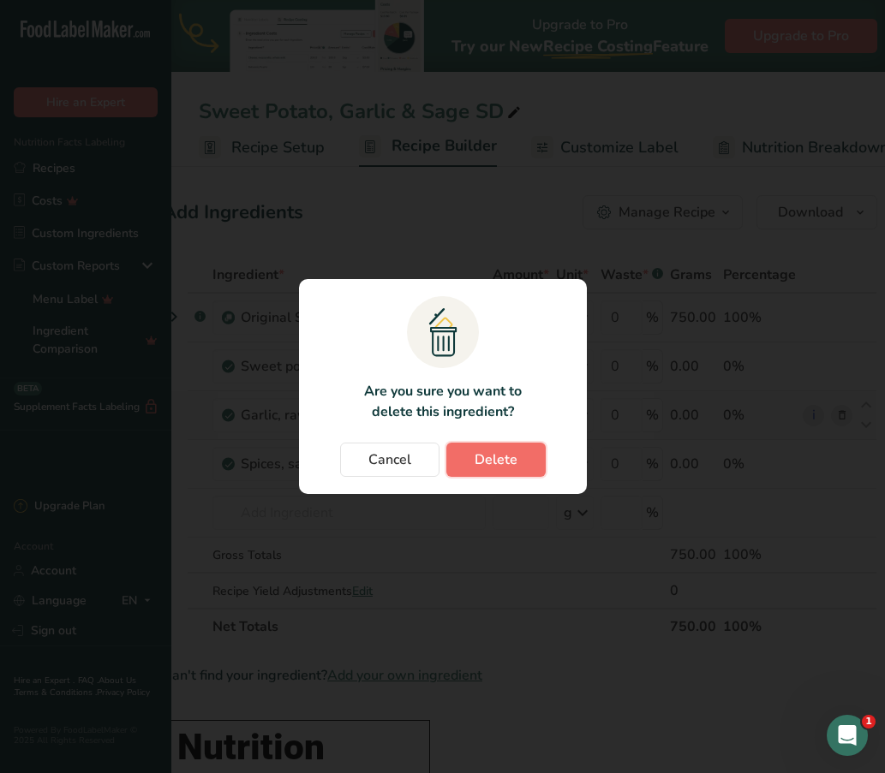
click at [506, 463] on span "Delete" at bounding box center [496, 460] width 43 height 21
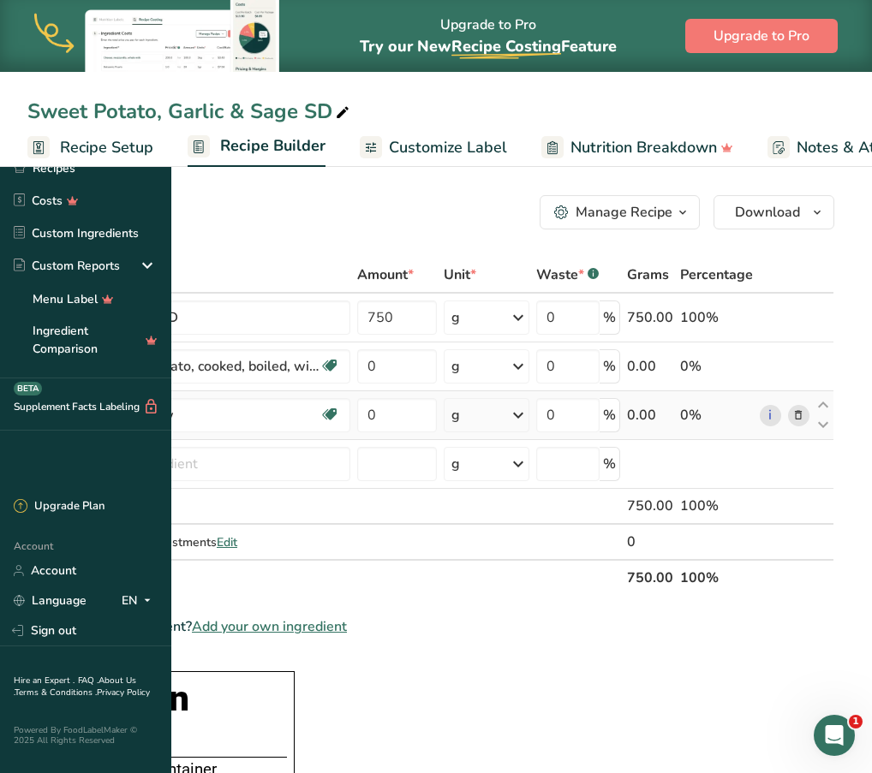
click at [606, 122] on div "Sweet Potato, Garlic & Sage SD" at bounding box center [436, 111] width 872 height 31
click at [347, 630] on span "Add your own ingredient" at bounding box center [269, 627] width 155 height 21
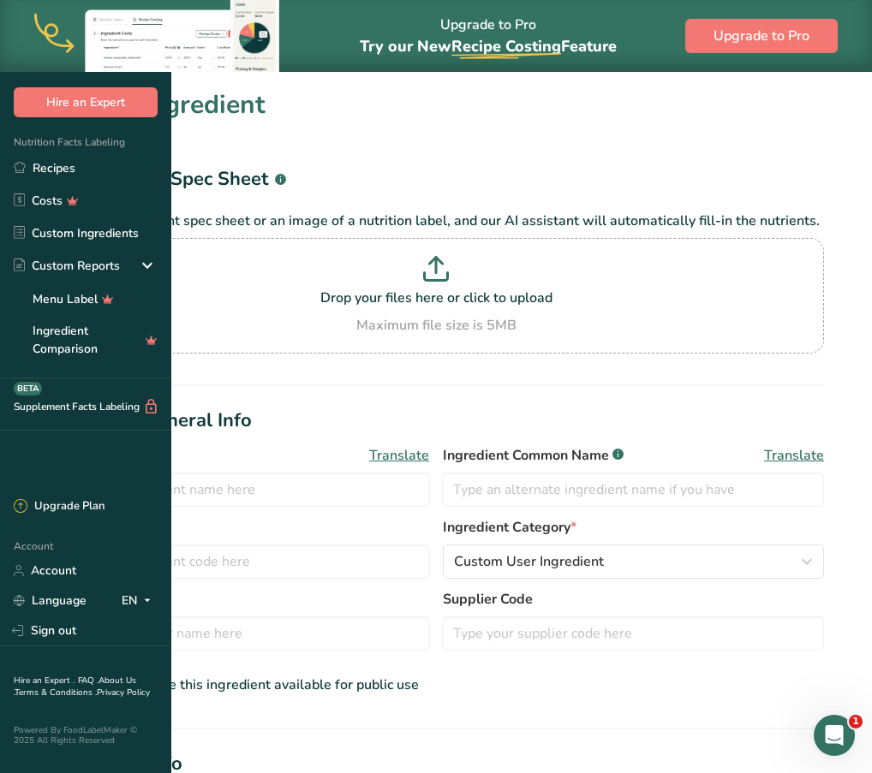
click at [589, 170] on h1 "Ingredient Spec Sheet .a-a{fill:#347362;}.b-a{fill:#fff;}" at bounding box center [435, 179] width 817 height 28
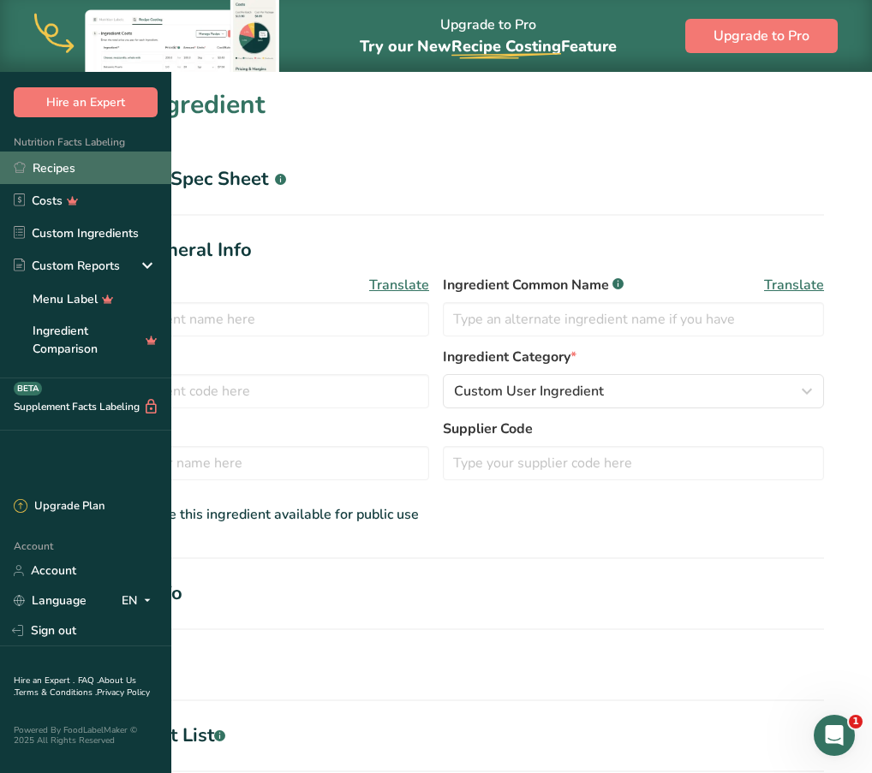
click at [52, 170] on link "Recipes" at bounding box center [85, 168] width 171 height 33
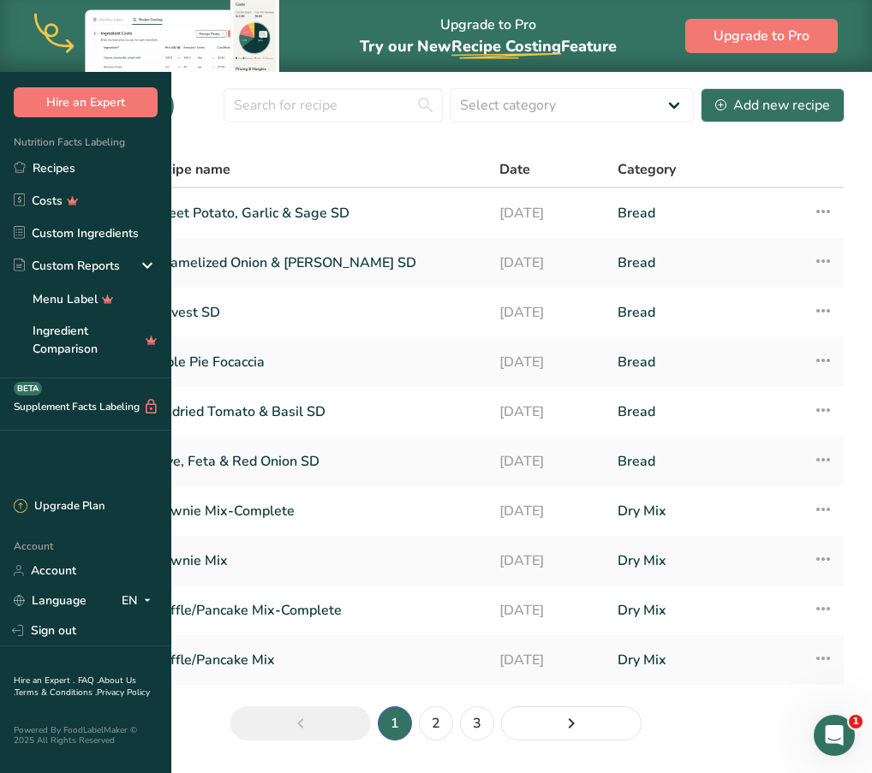
click at [516, 124] on div "Recipes (22) Select category All Baked Goods Beverages Bread Confectionery Cook…" at bounding box center [435, 105] width 817 height 39
click at [454, 231] on link "Sweet Potato, Garlic & Sage SD" at bounding box center [313, 213] width 331 height 36
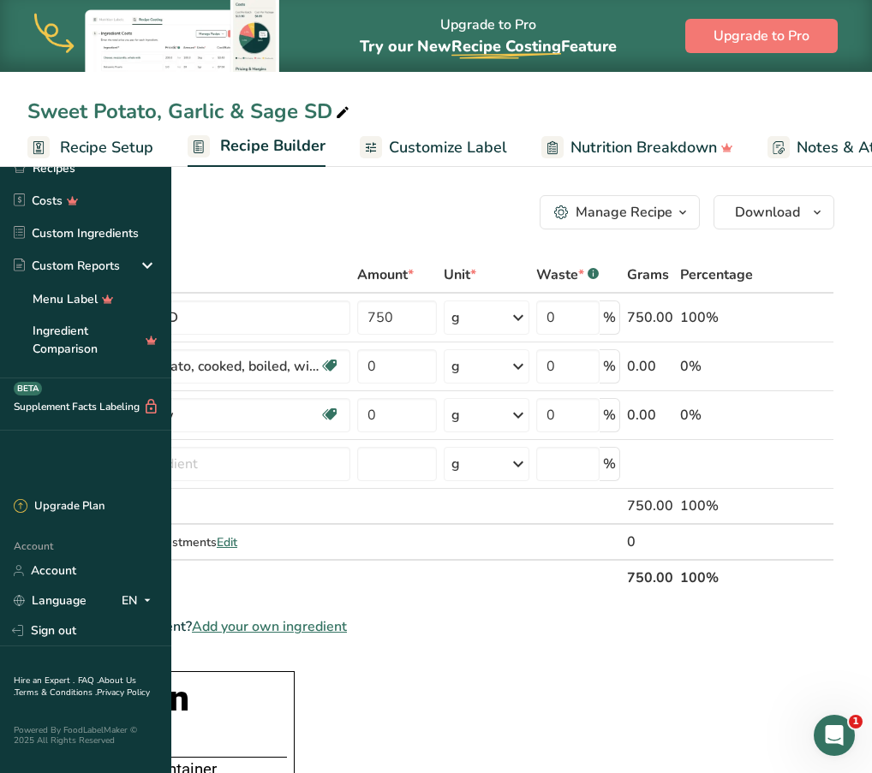
click at [347, 624] on span "Add your own ingredient" at bounding box center [269, 627] width 155 height 21
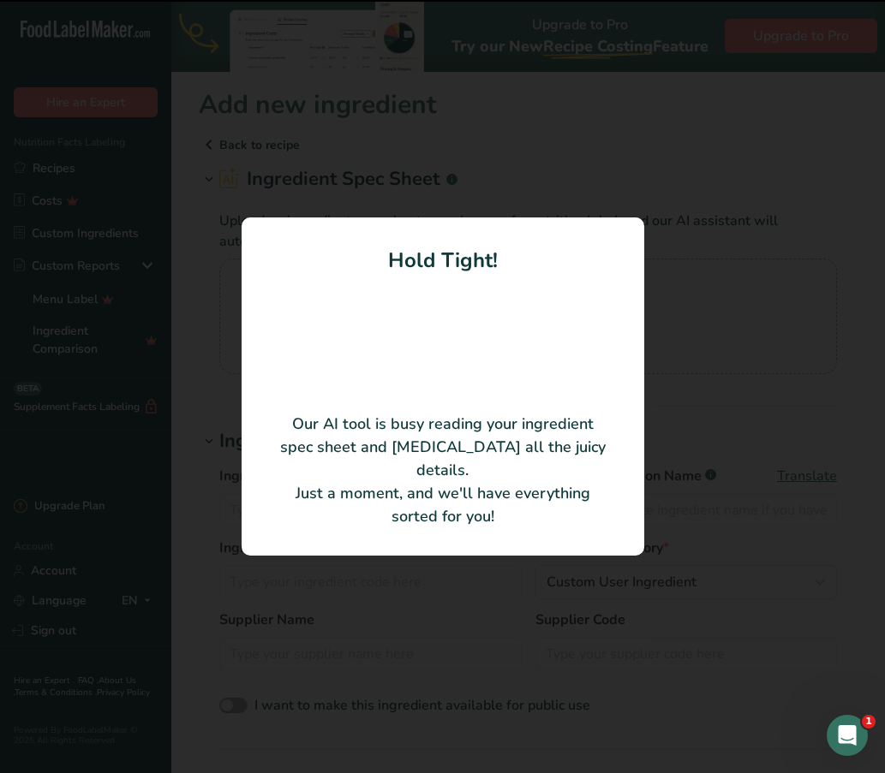
type input "Fresh Sage"
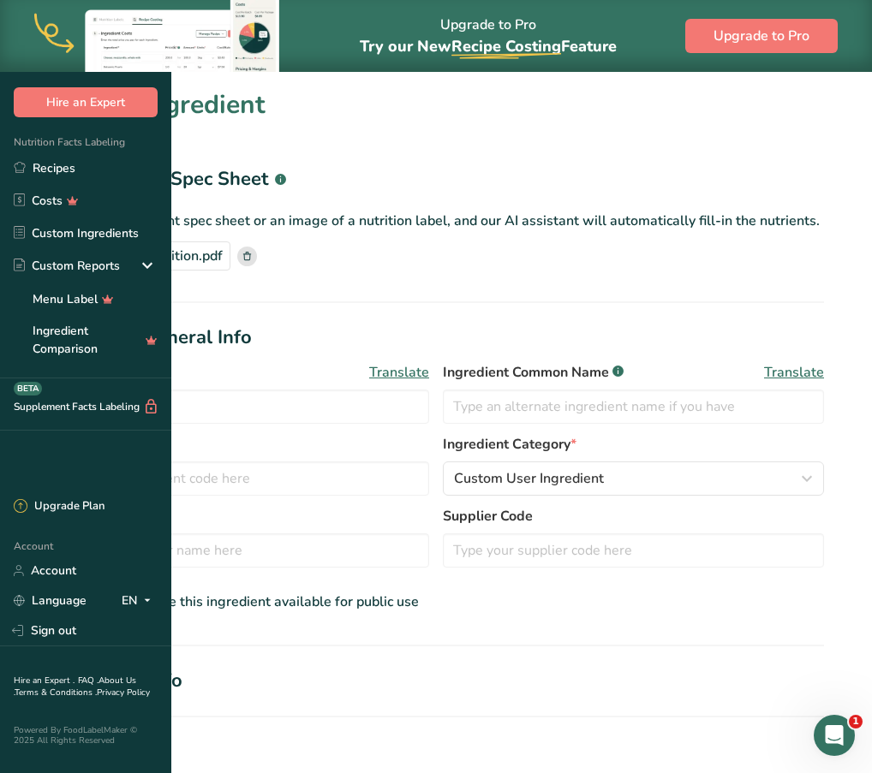
click at [610, 125] on section "Add new ingredient Back to recipe Ingredient Spec Sheet .a-a{fill:#347362;}.b-a…" at bounding box center [436, 649] width 872 height 1154
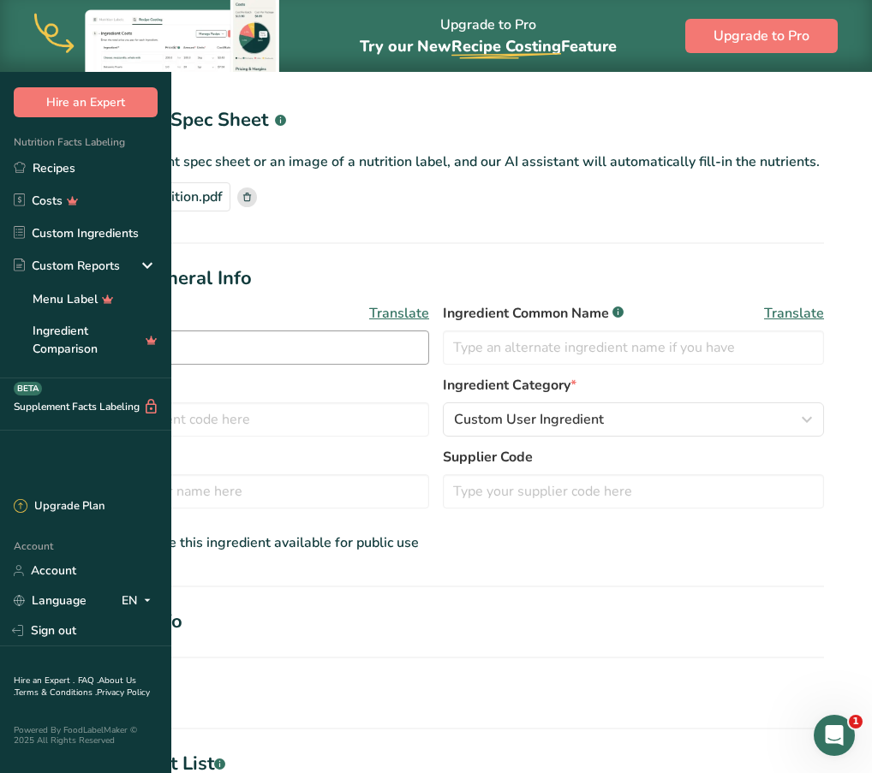
scroll to position [61, 0]
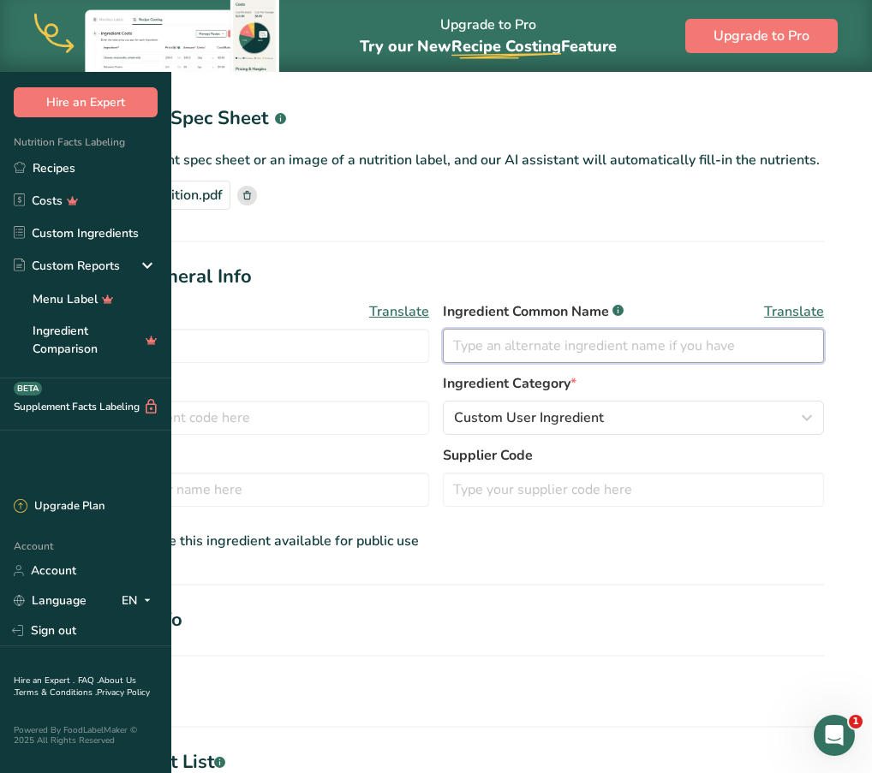
click at [575, 363] on input "text" at bounding box center [633, 346] width 381 height 34
type input "Fresh Sage"
click at [429, 322] on span "Translate" at bounding box center [399, 311] width 60 height 21
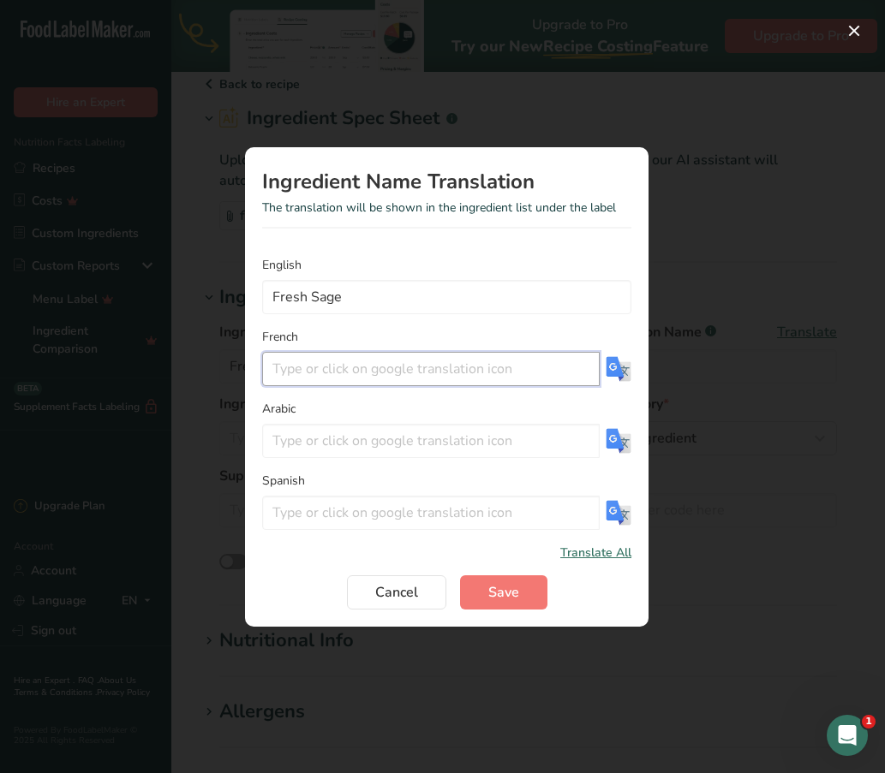
click at [437, 382] on input "Translation Modal" at bounding box center [430, 369] width 337 height 34
paste input "Sauge fraîche"
type input "Sauge fraîche"
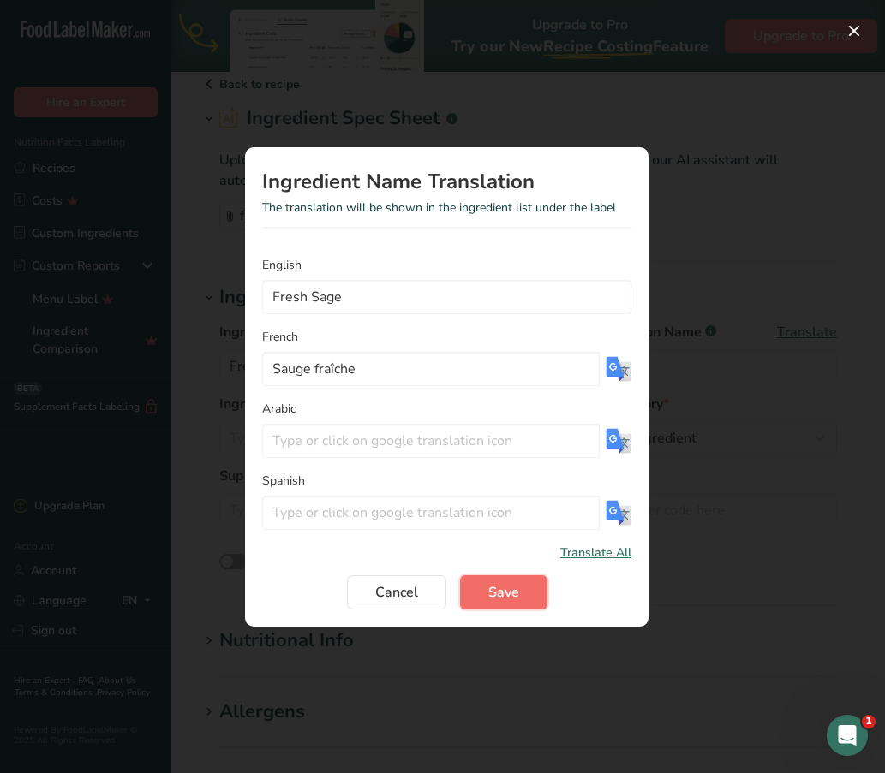
click at [494, 579] on button "Save" at bounding box center [503, 593] width 87 height 34
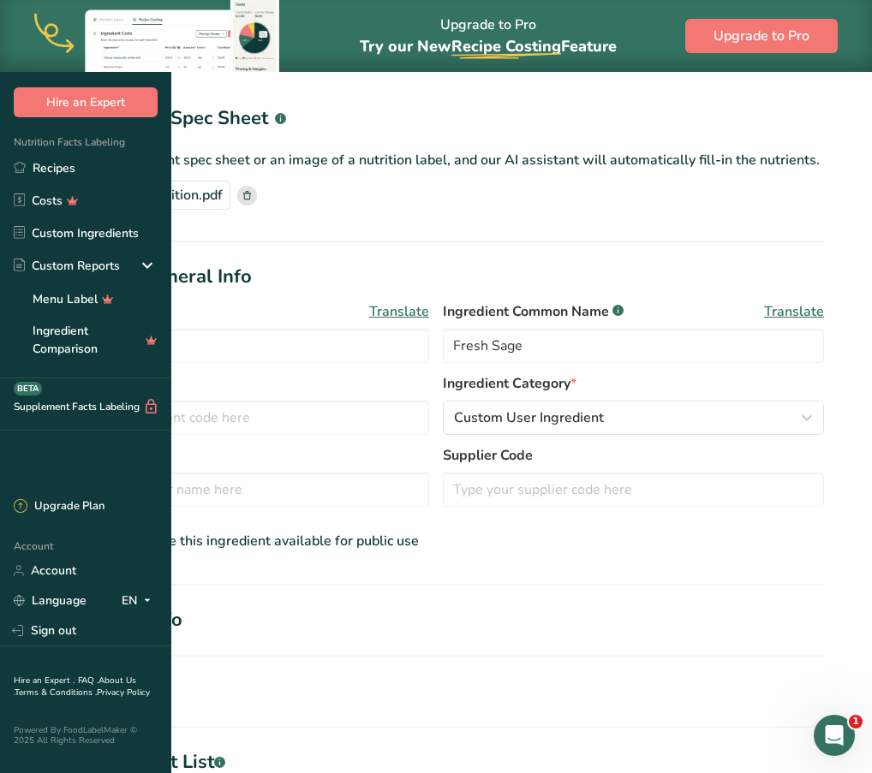
click at [816, 322] on span "Translate" at bounding box center [794, 311] width 60 height 21
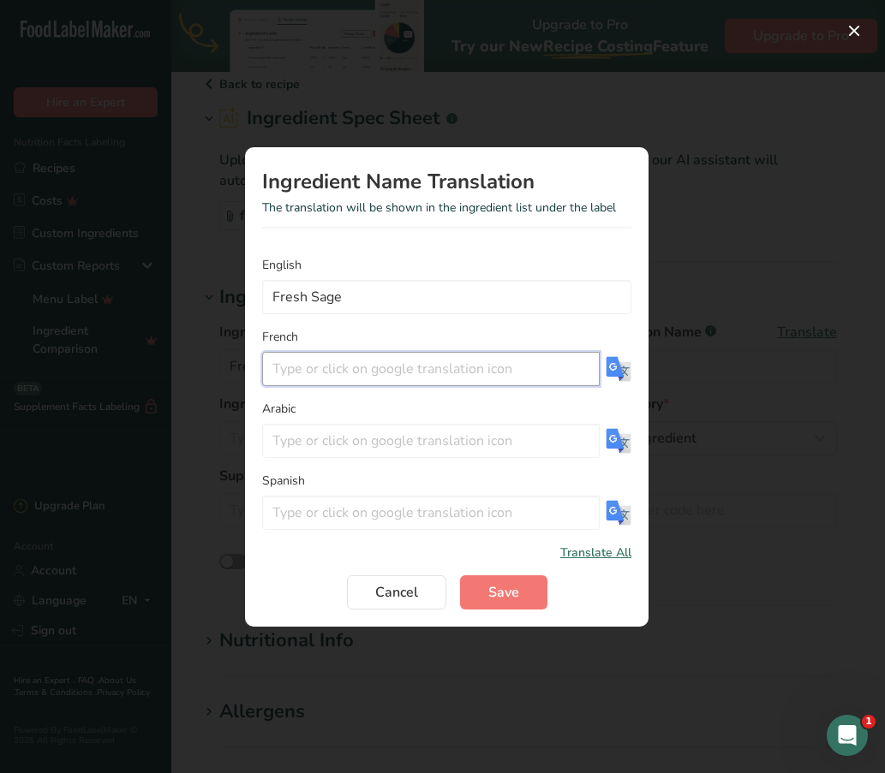
paste input "Sauge fraîche"
click at [486, 363] on input "Sauge fraîche" at bounding box center [430, 369] width 337 height 34
type input "Sauge fraîche"
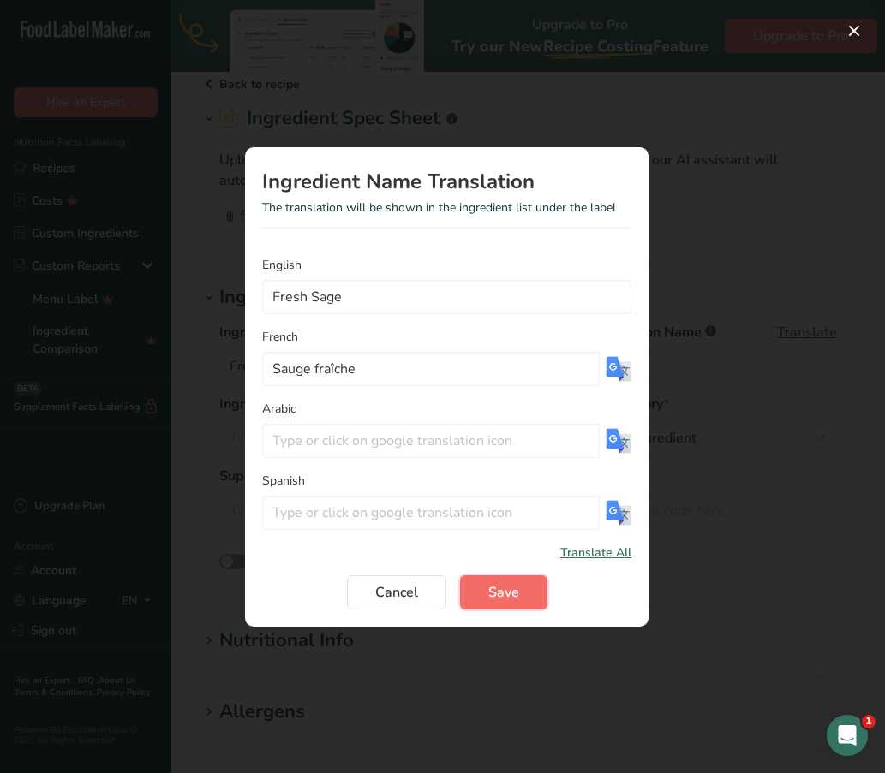
click at [502, 594] on span "Save" at bounding box center [503, 592] width 31 height 21
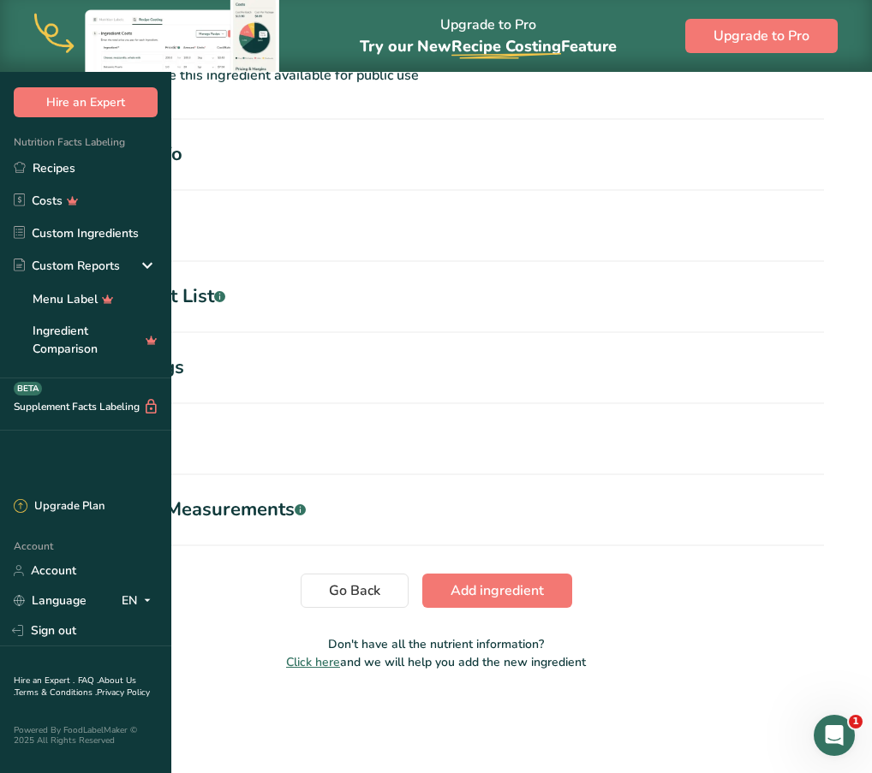
scroll to position [528, 0]
click at [544, 600] on span "Add ingredient" at bounding box center [497, 590] width 93 height 21
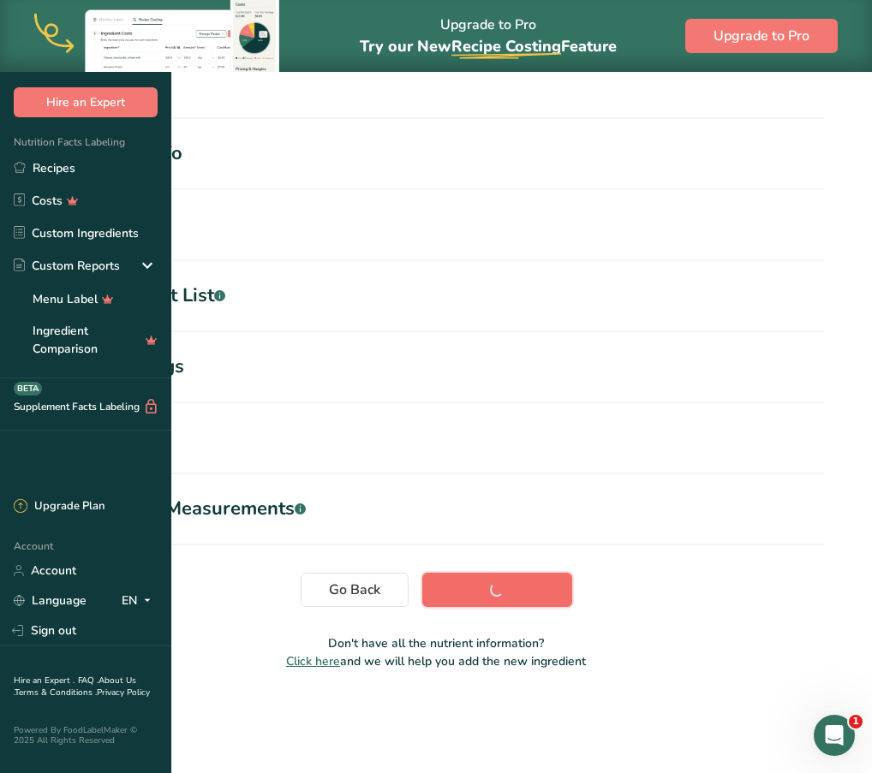
scroll to position [147, 0]
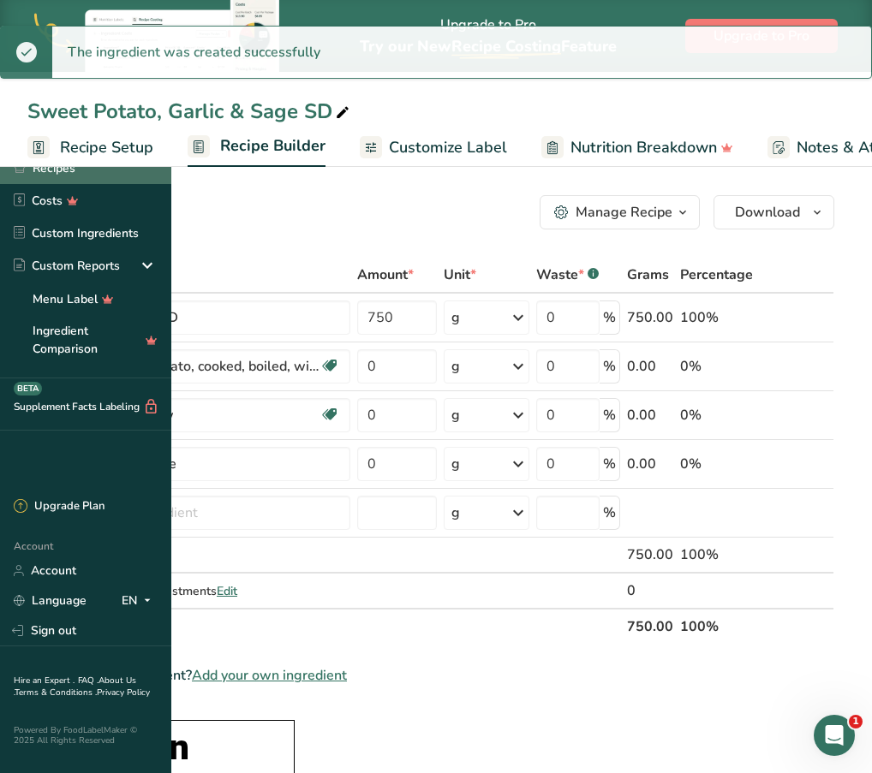
click at [100, 171] on link "Recipes" at bounding box center [85, 168] width 171 height 33
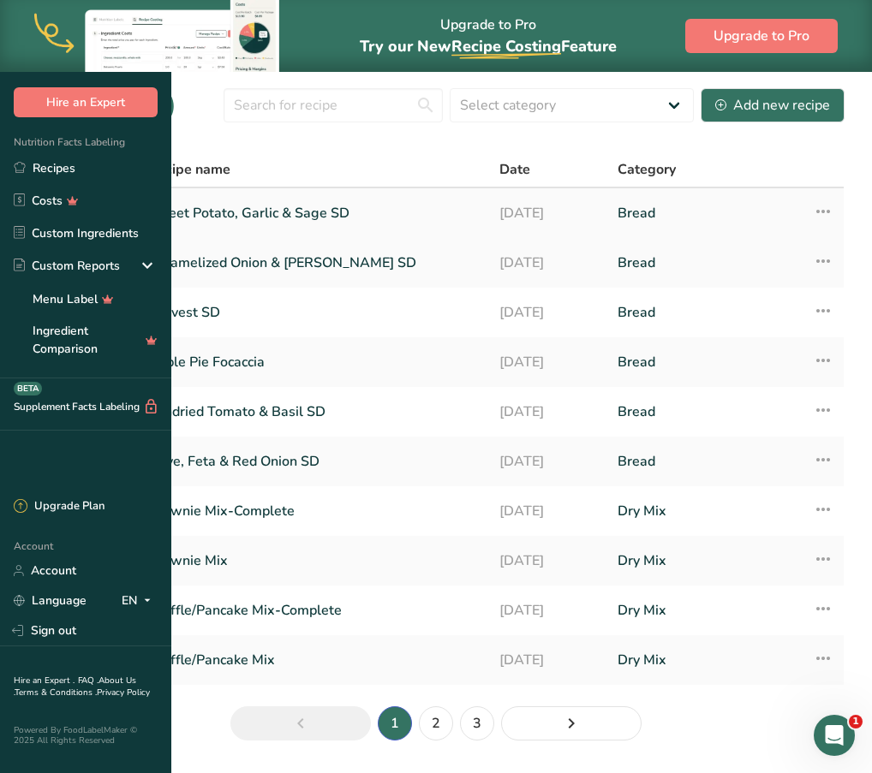
click at [413, 231] on link "Sweet Potato, Garlic & Sage SD" at bounding box center [313, 213] width 331 height 36
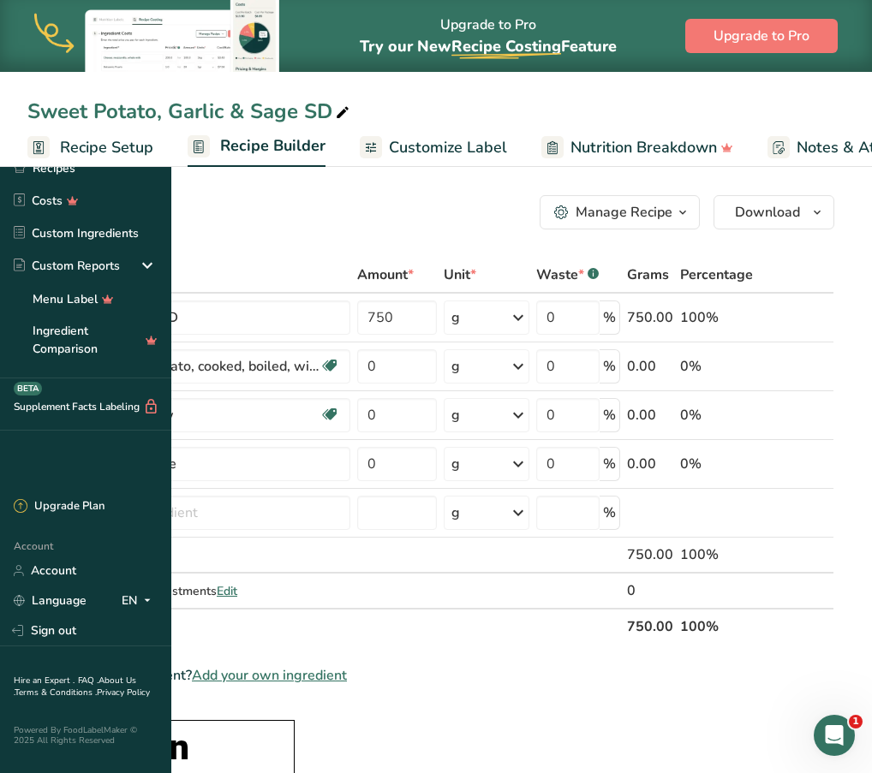
click at [569, 675] on div "Can't find your ingredient? Add your own ingredient" at bounding box center [430, 676] width 807 height 21
click at [106, 439] on div ".a-20{fill:#fff;} Hire an Expert Nutrition Facts Labeling Recipes Costs Custom …" at bounding box center [85, 244] width 171 height 461
click at [437, 361] on input "0" at bounding box center [397, 366] width 80 height 34
type input "37"
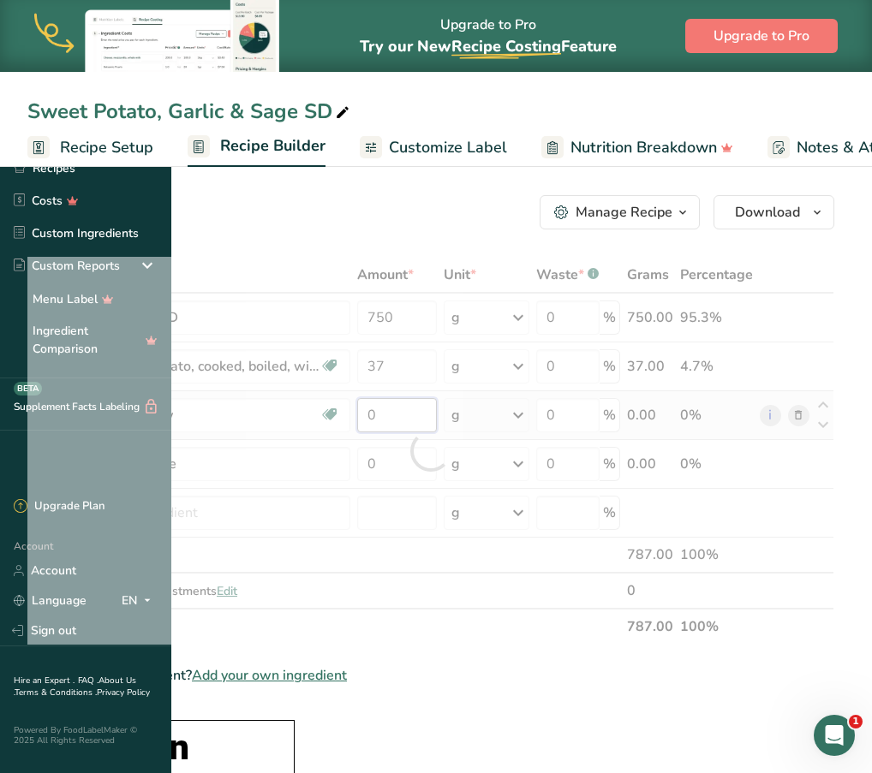
click at [560, 410] on div "Ingredient * Amount * Unit * Waste * .a-a{fill:#347362;}.b-a{fill:#fff;} Grams …" at bounding box center [430, 451] width 807 height 388
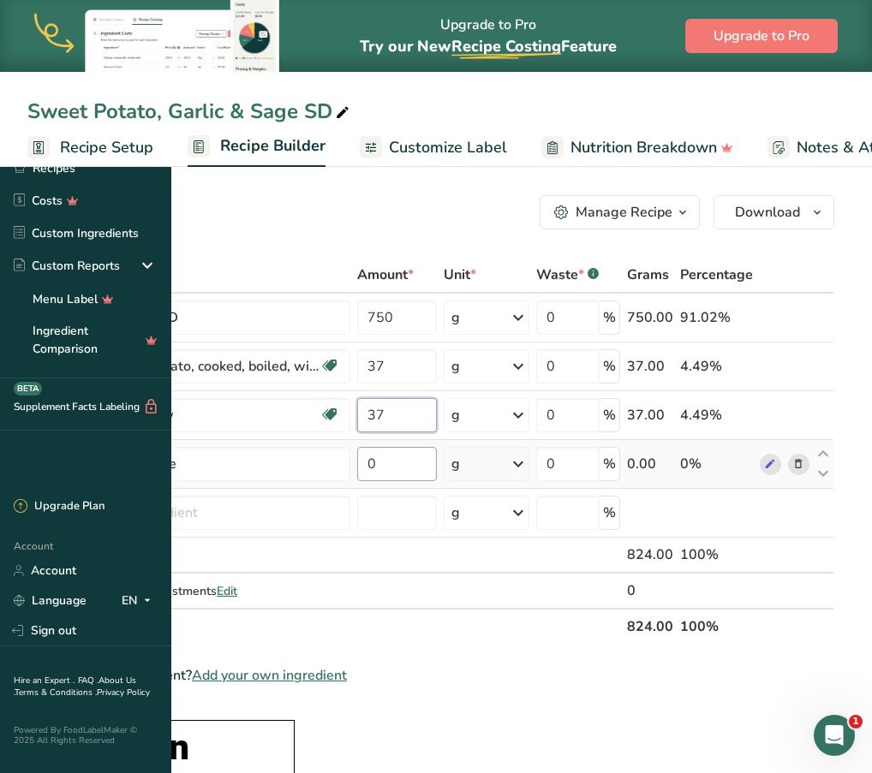
type input "37"
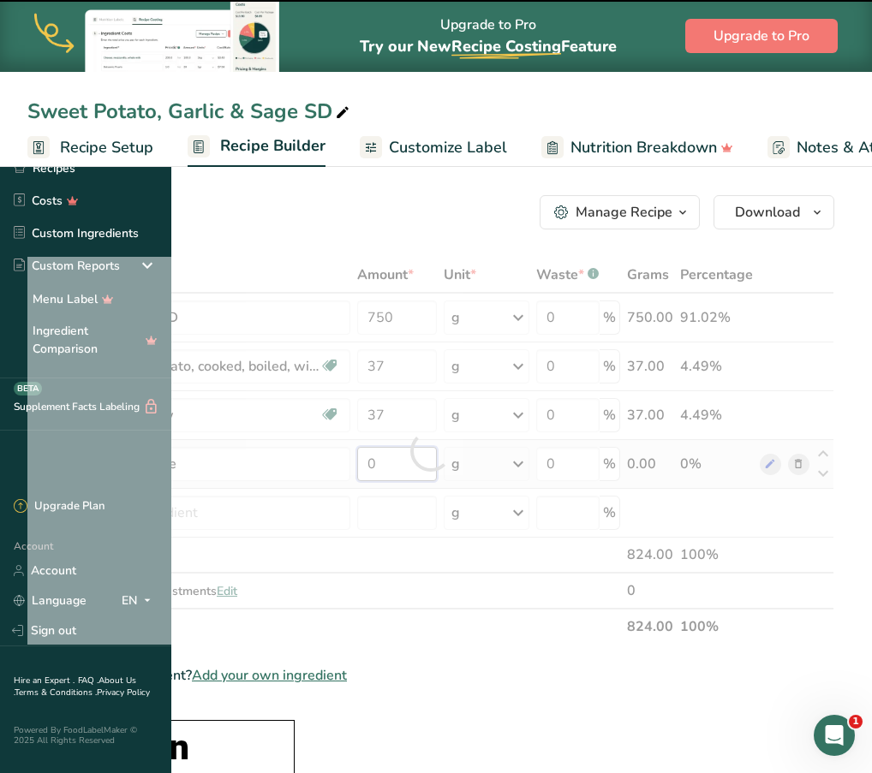
click at [562, 458] on div "Ingredient * Amount * Unit * Waste * .a-a{fill:#347362;}.b-a{fill:#fff;} Grams …" at bounding box center [430, 451] width 807 height 388
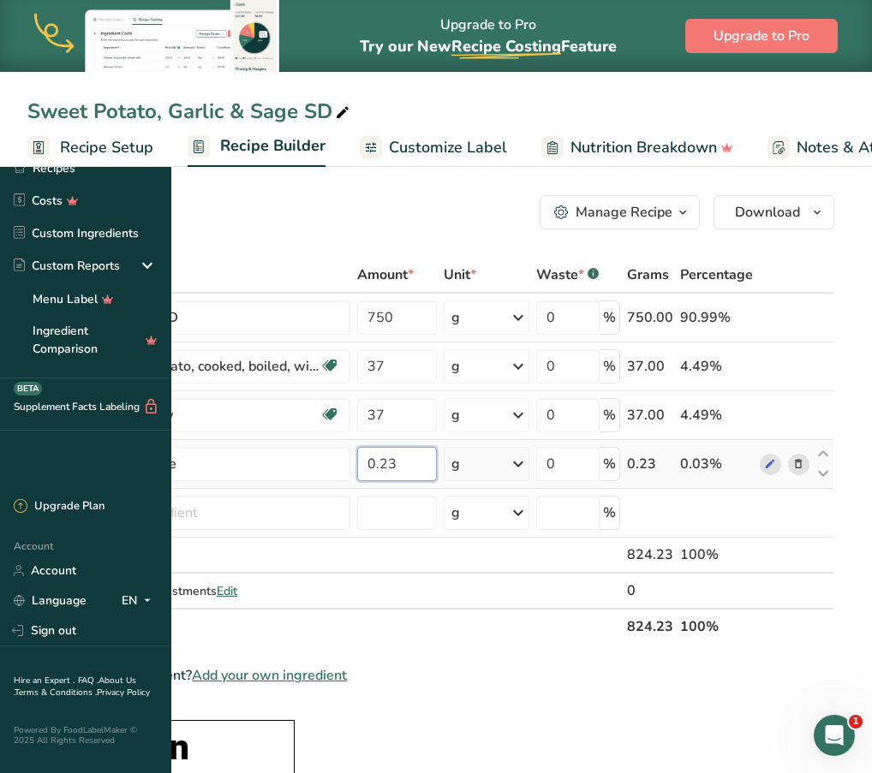
type input "0.23"
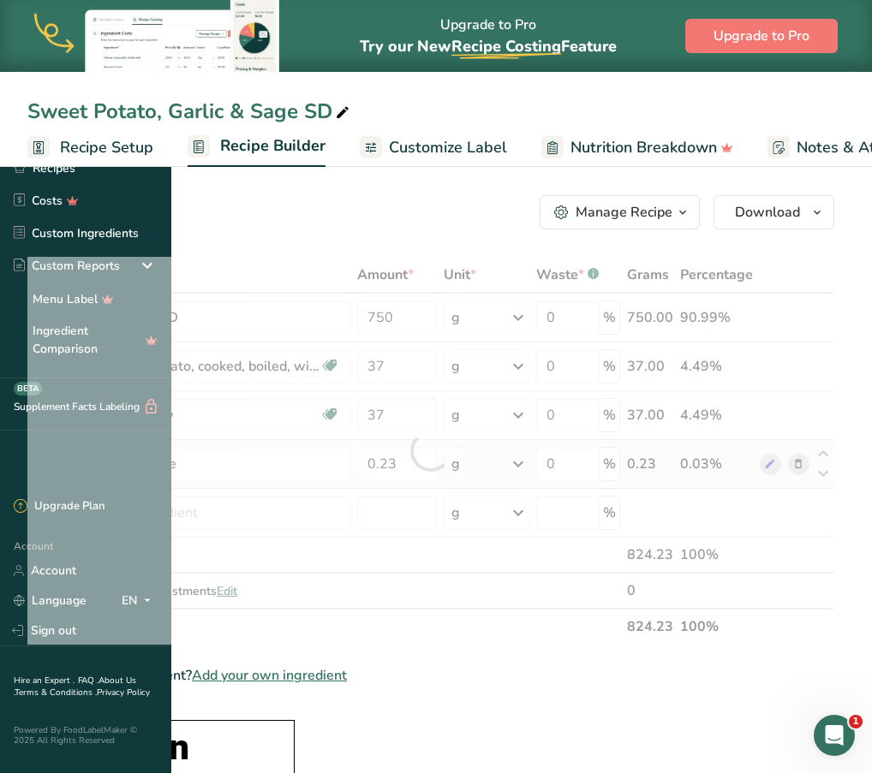
click at [624, 481] on div "Ingredient * Amount * Unit * Waste * .a-a{fill:#347362;}.b-a{fill:#fff;} Grams …" at bounding box center [430, 451] width 807 height 388
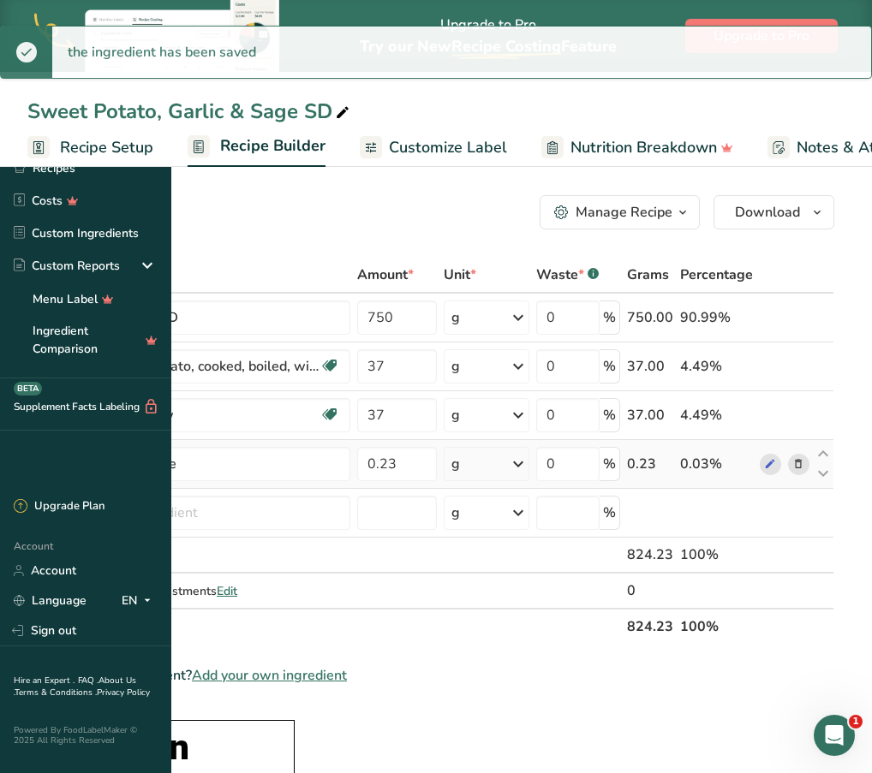
click at [528, 466] on icon at bounding box center [518, 464] width 21 height 31
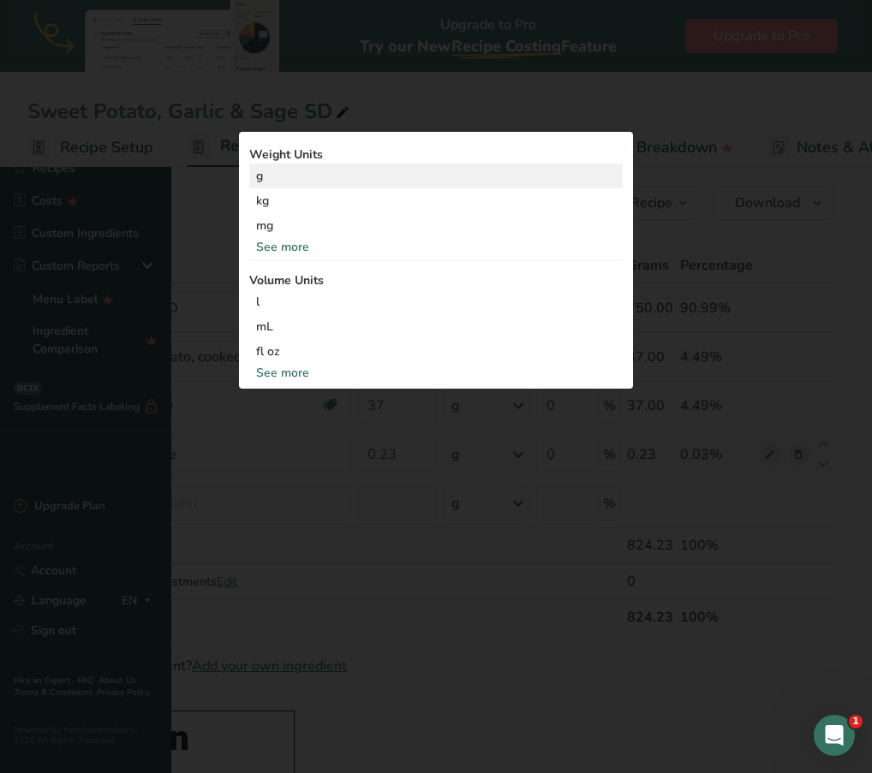
scroll to position [9, 0]
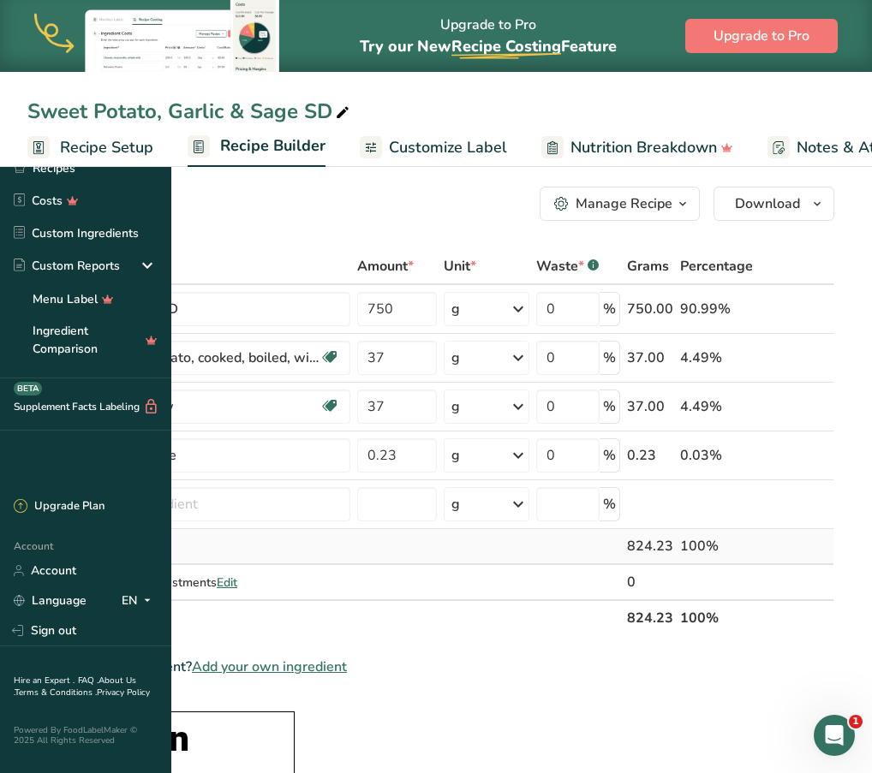
scroll to position [0, 49]
click at [99, 163] on link "Recipes" at bounding box center [85, 168] width 171 height 33
